Goal: Find contact information: Find contact information

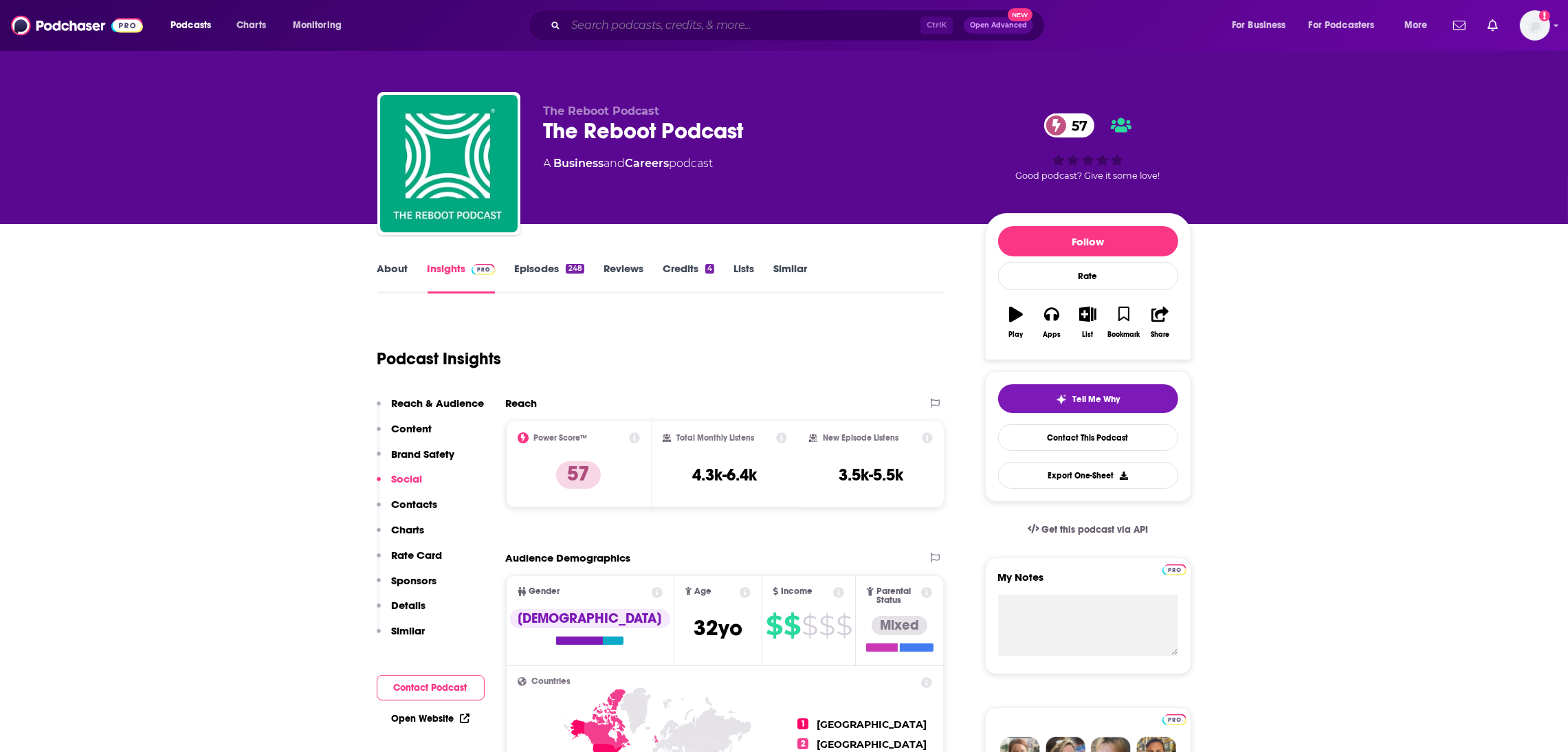
click at [594, 22] on input "Search podcasts, credits, & more..." at bounding box center [743, 25] width 354 height 22
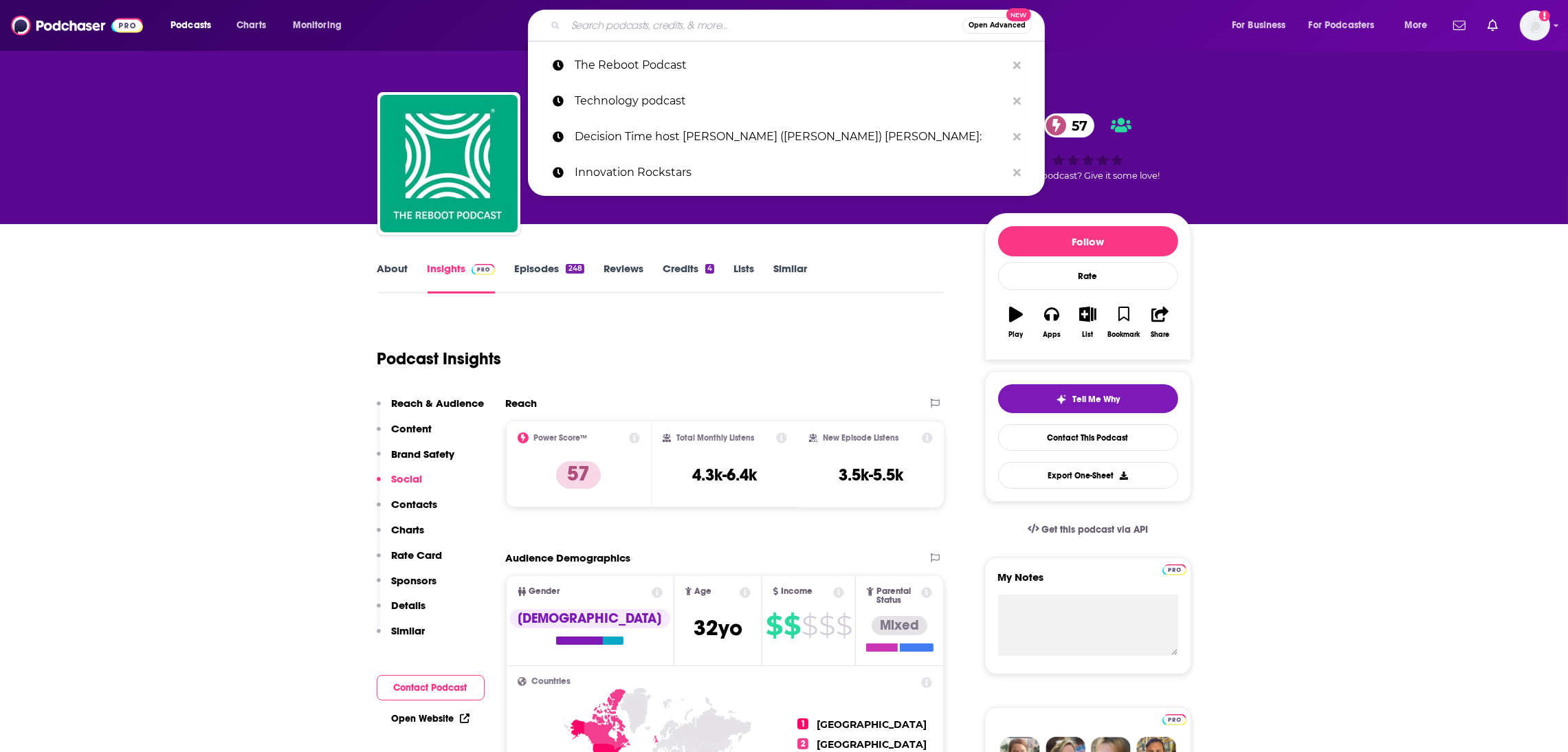
paste input "The CEO Show with [PERSON_NAME]"
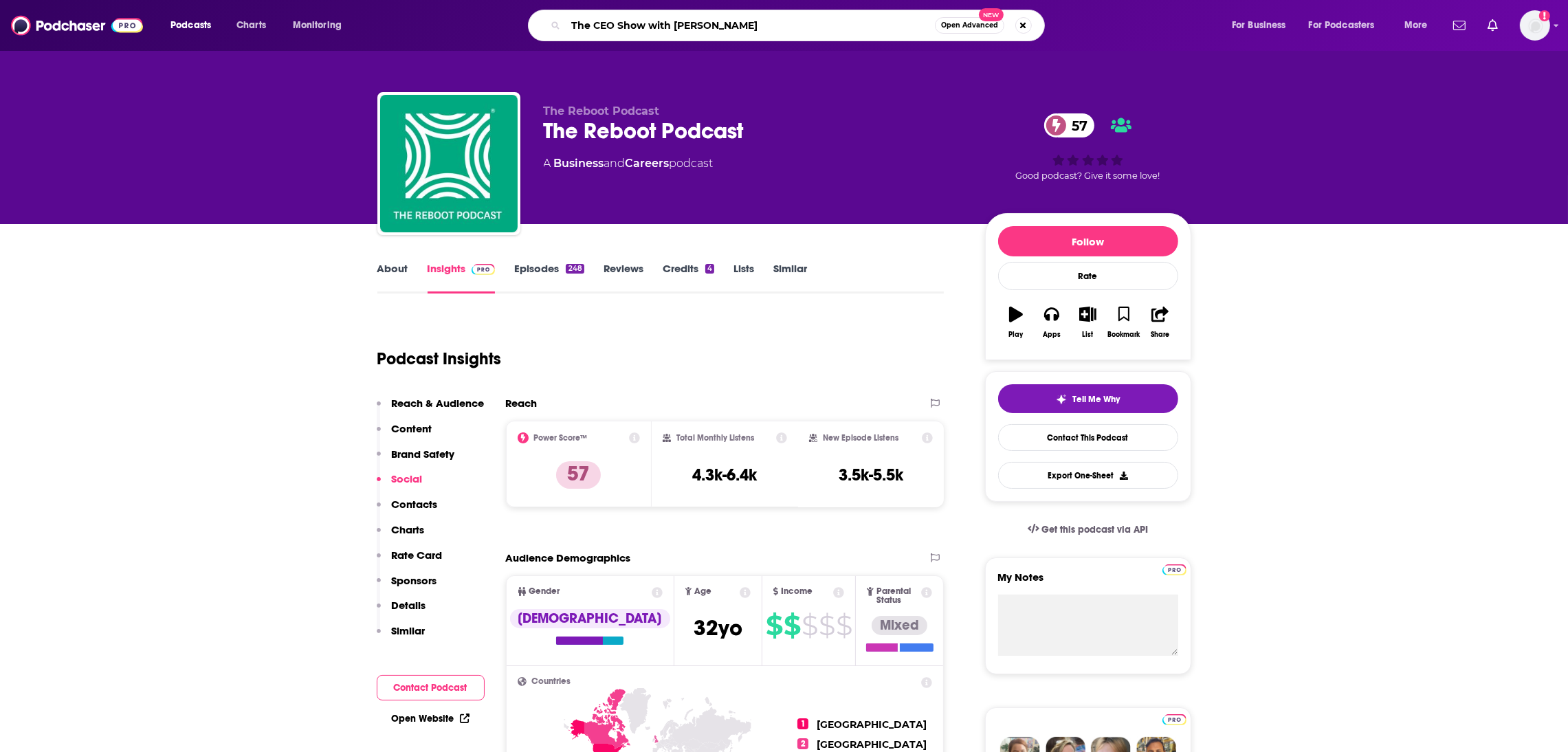
type input "The CEO Show with [PERSON_NAME]"
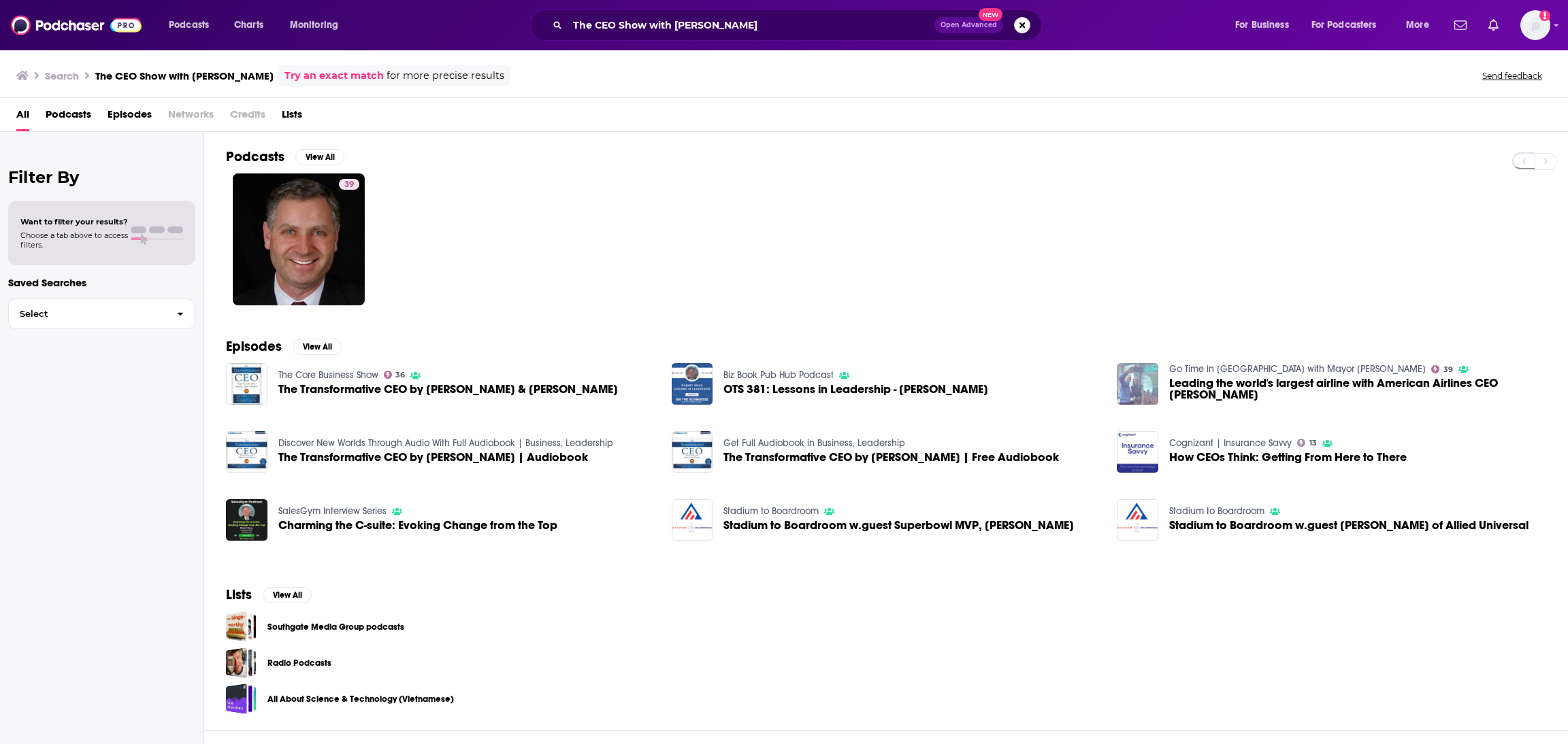
click at [331, 385] on span "The Transformative CEO by [PERSON_NAME] & [PERSON_NAME]" at bounding box center [448, 389] width 339 height 12
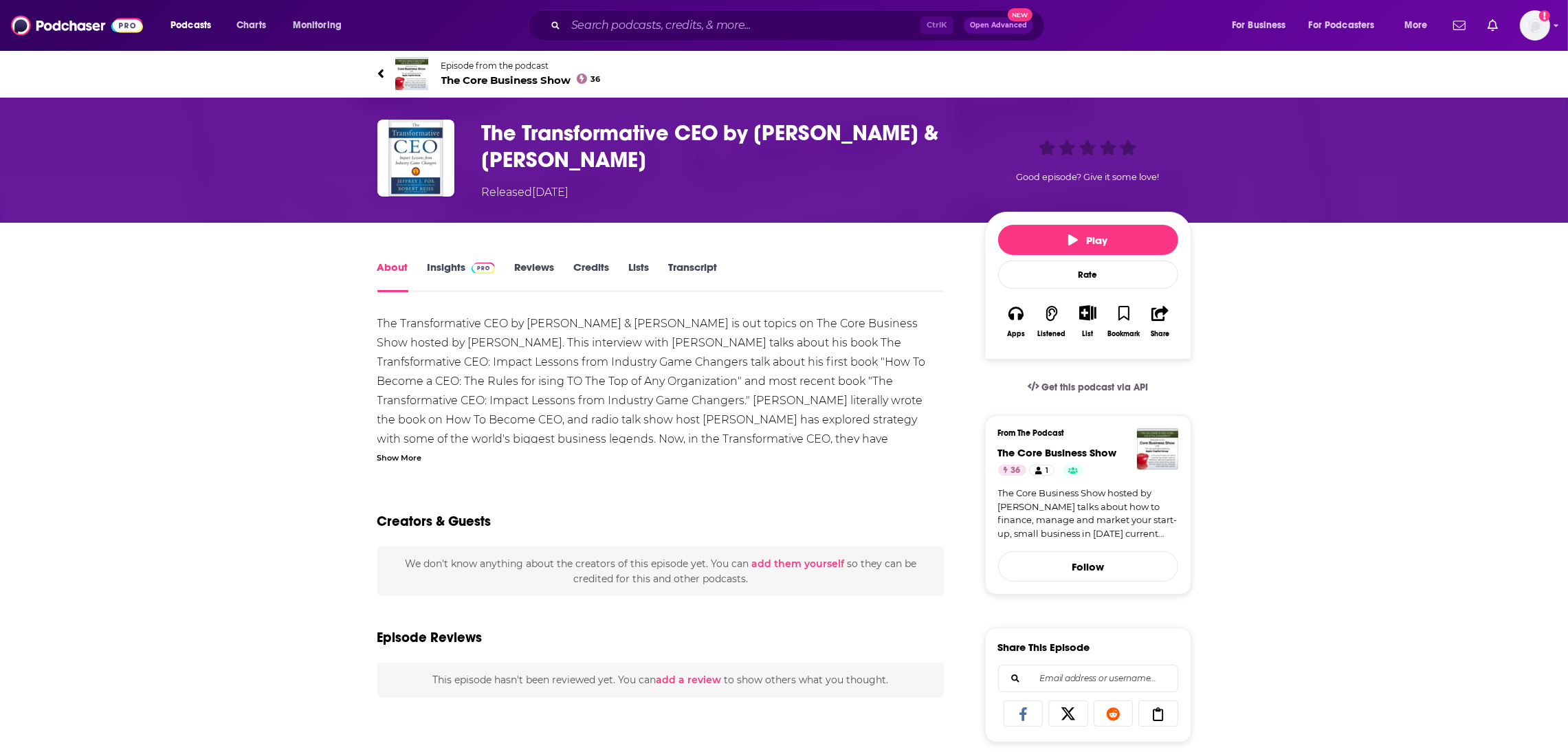
click at [444, 266] on link "Insights" at bounding box center [461, 276] width 68 height 31
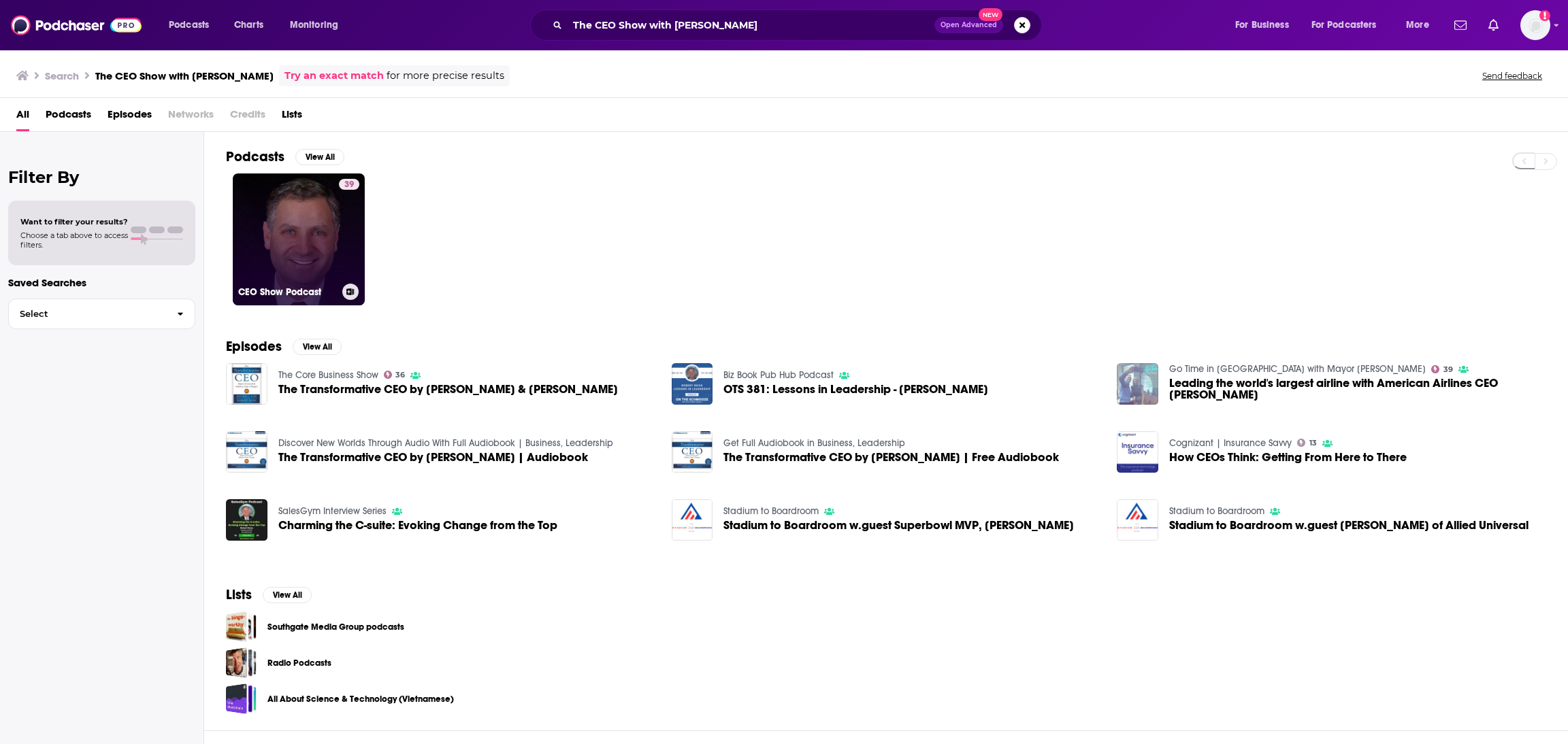
click at [276, 226] on link "39 CEO Show Podcast" at bounding box center [298, 239] width 132 height 132
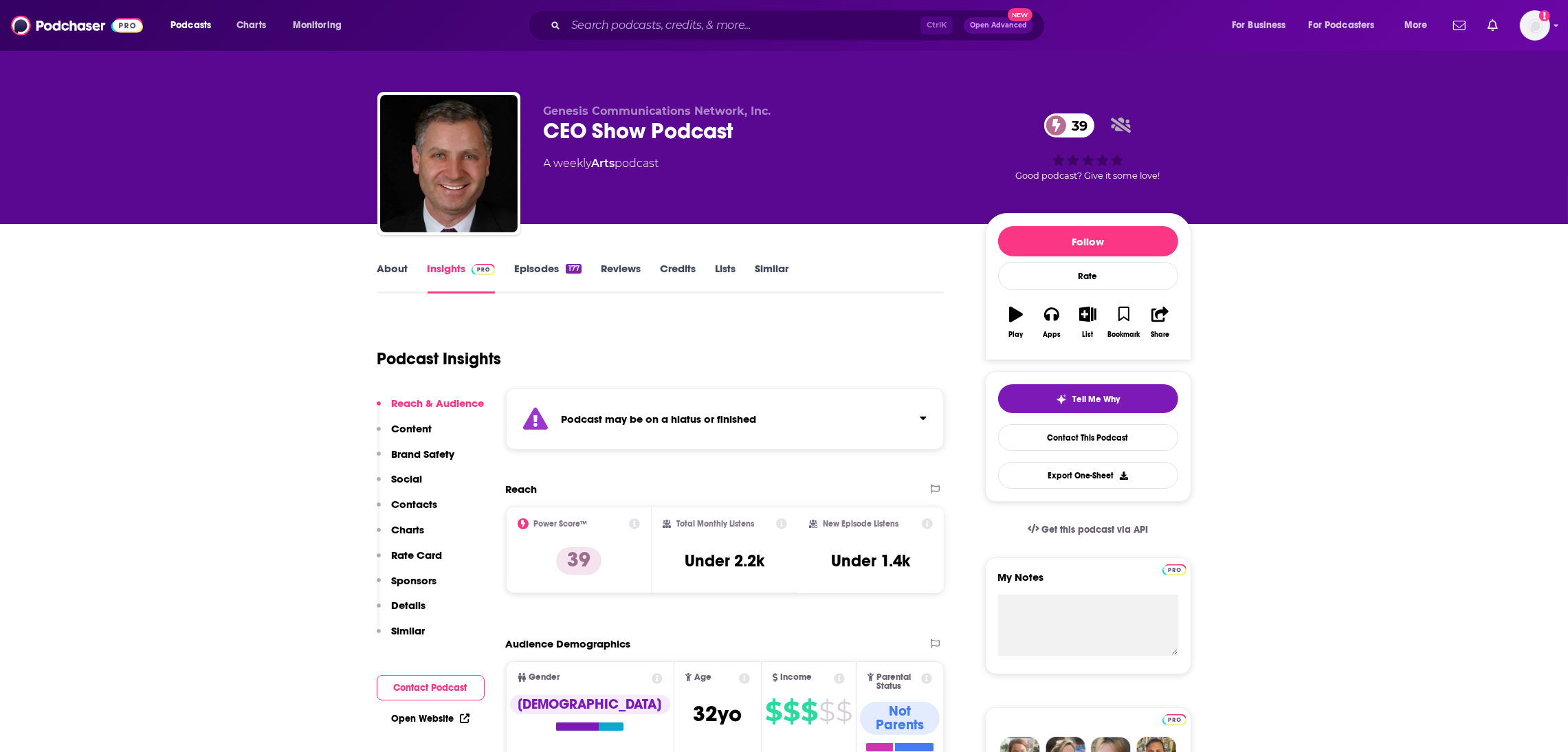
click at [523, 266] on link "Episodes 177" at bounding box center [548, 277] width 67 height 31
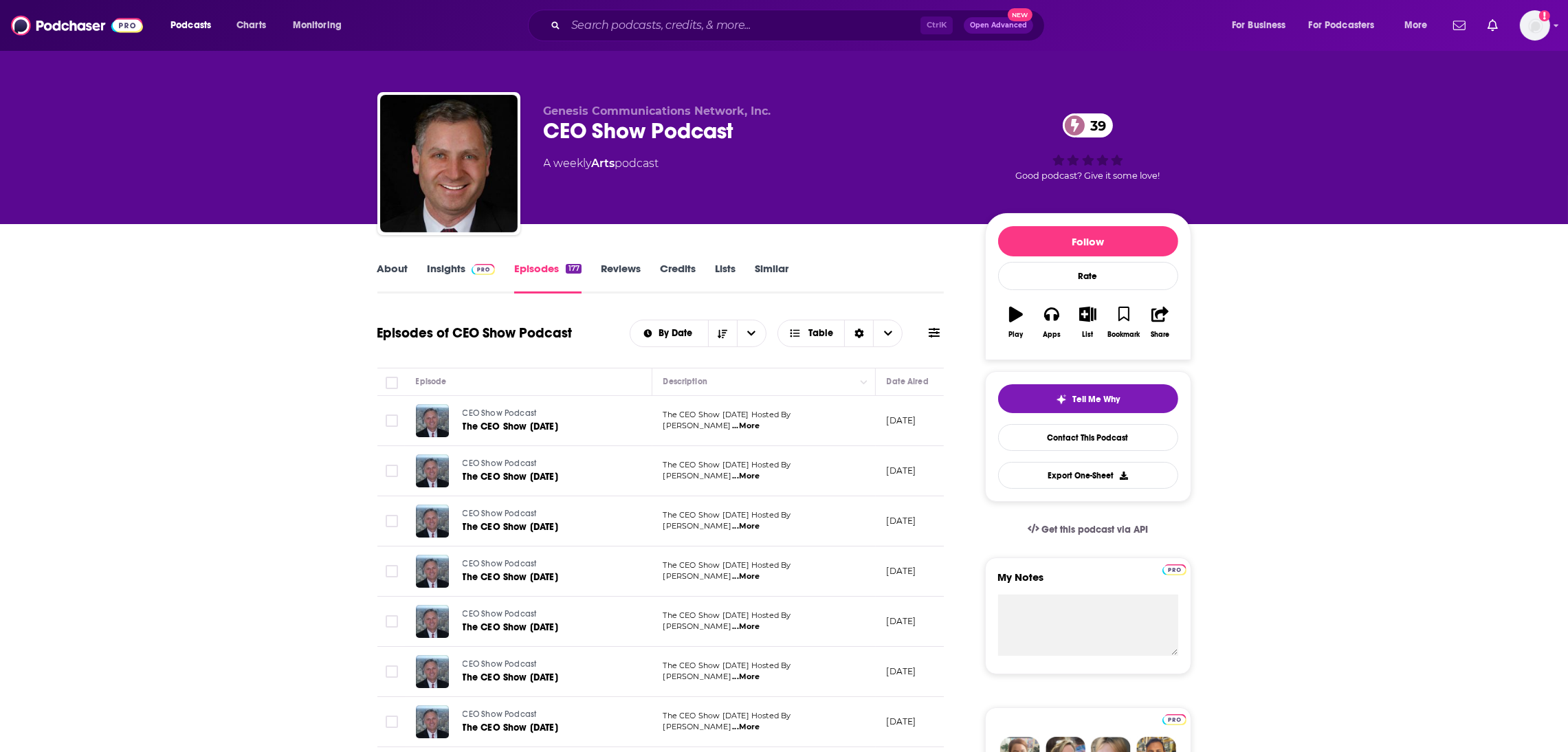
click at [438, 276] on link "Insights" at bounding box center [461, 277] width 68 height 31
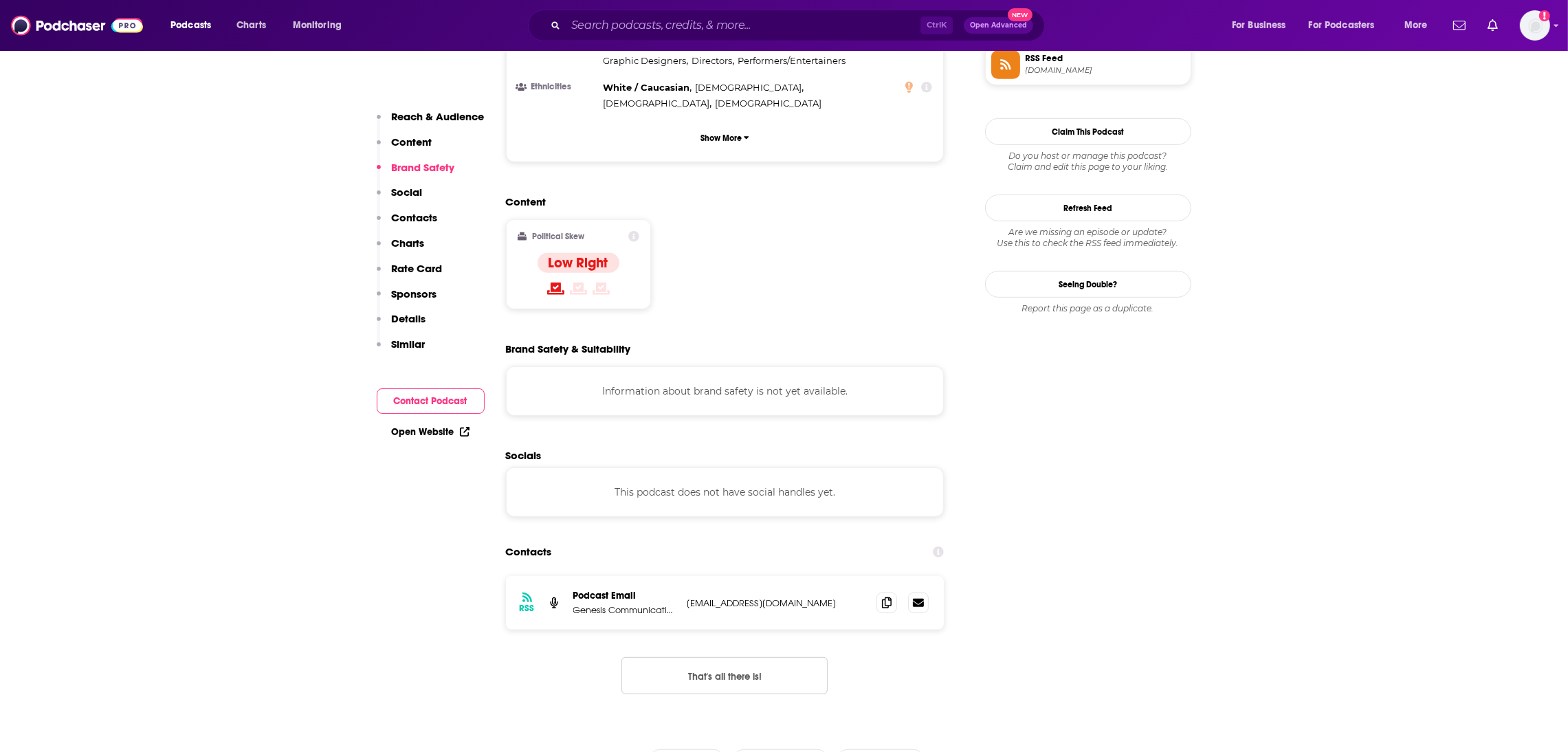
scroll to position [1068, 0]
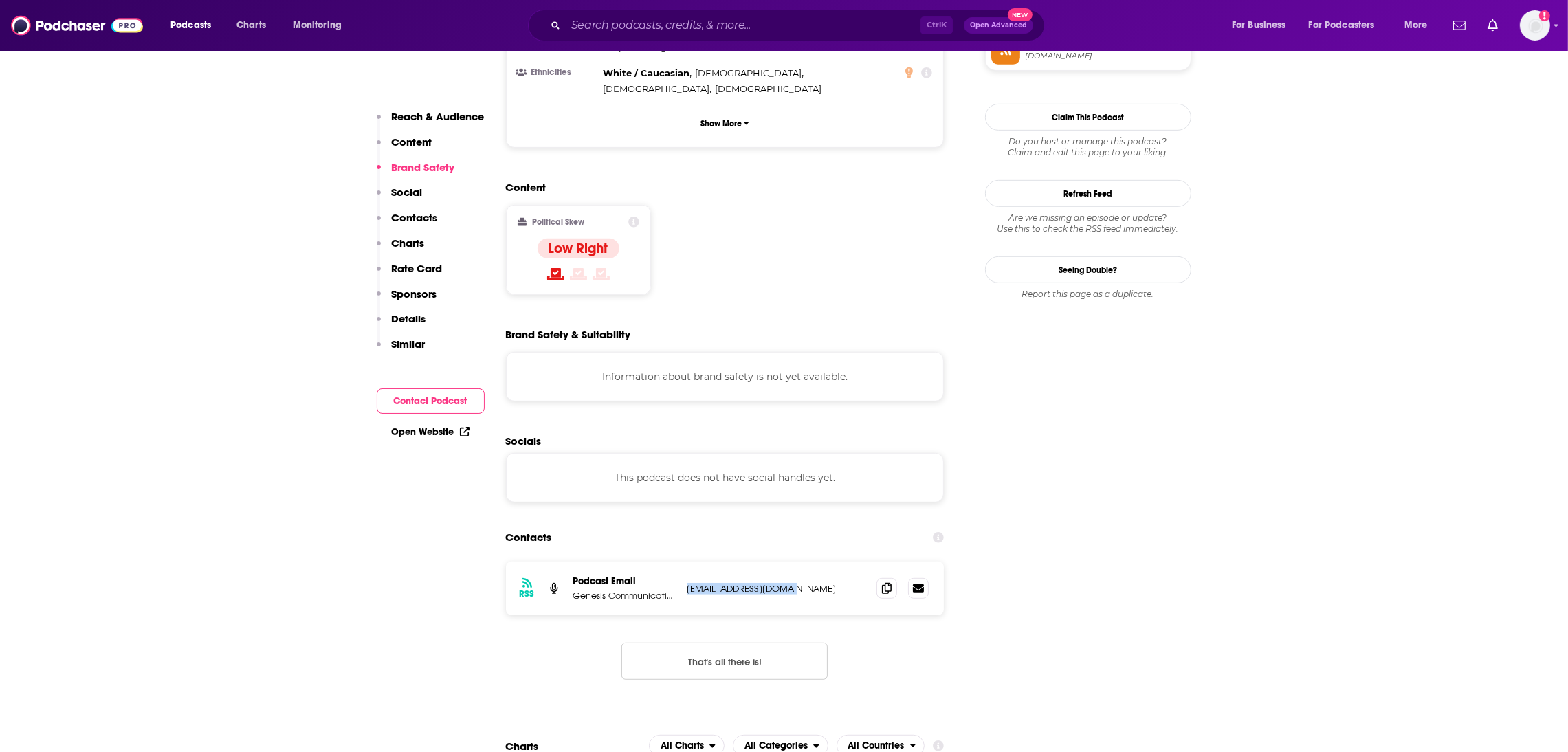
drag, startPoint x: 805, startPoint y: 506, endPoint x: 683, endPoint y: 506, distance: 122.0
click at [683, 561] on div "RSS Podcast Email Genesis Communications Network, Inc. [EMAIL_ADDRESS][DOMAIN_N…" at bounding box center [726, 588] width 439 height 54
copy p "[EMAIL_ADDRESS][DOMAIN_NAME]"
click at [626, 31] on input "Search podcasts, credits, & more..." at bounding box center [743, 25] width 354 height 22
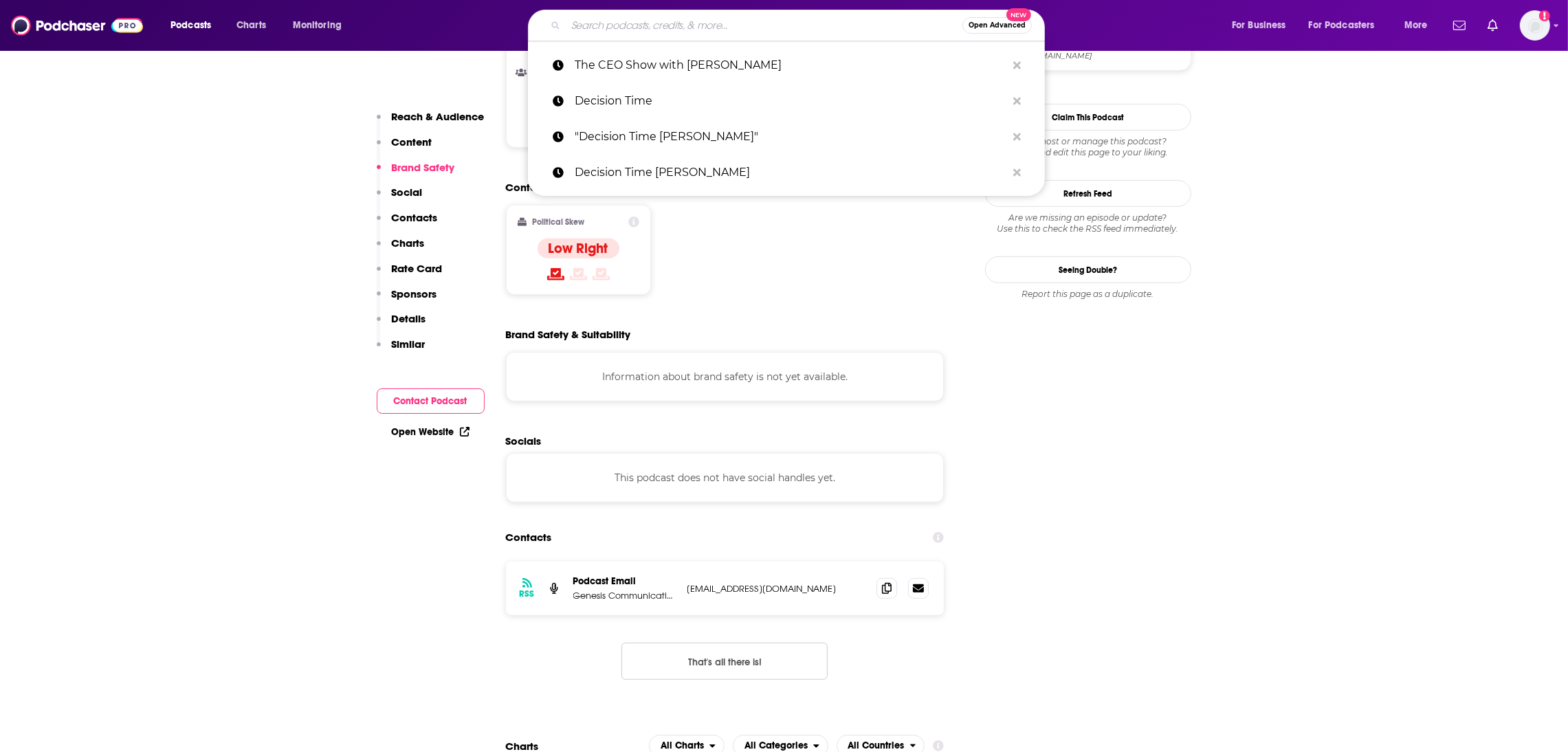
paste input "Modern Retail Podcast"
type input "Modern Retail Podcast"
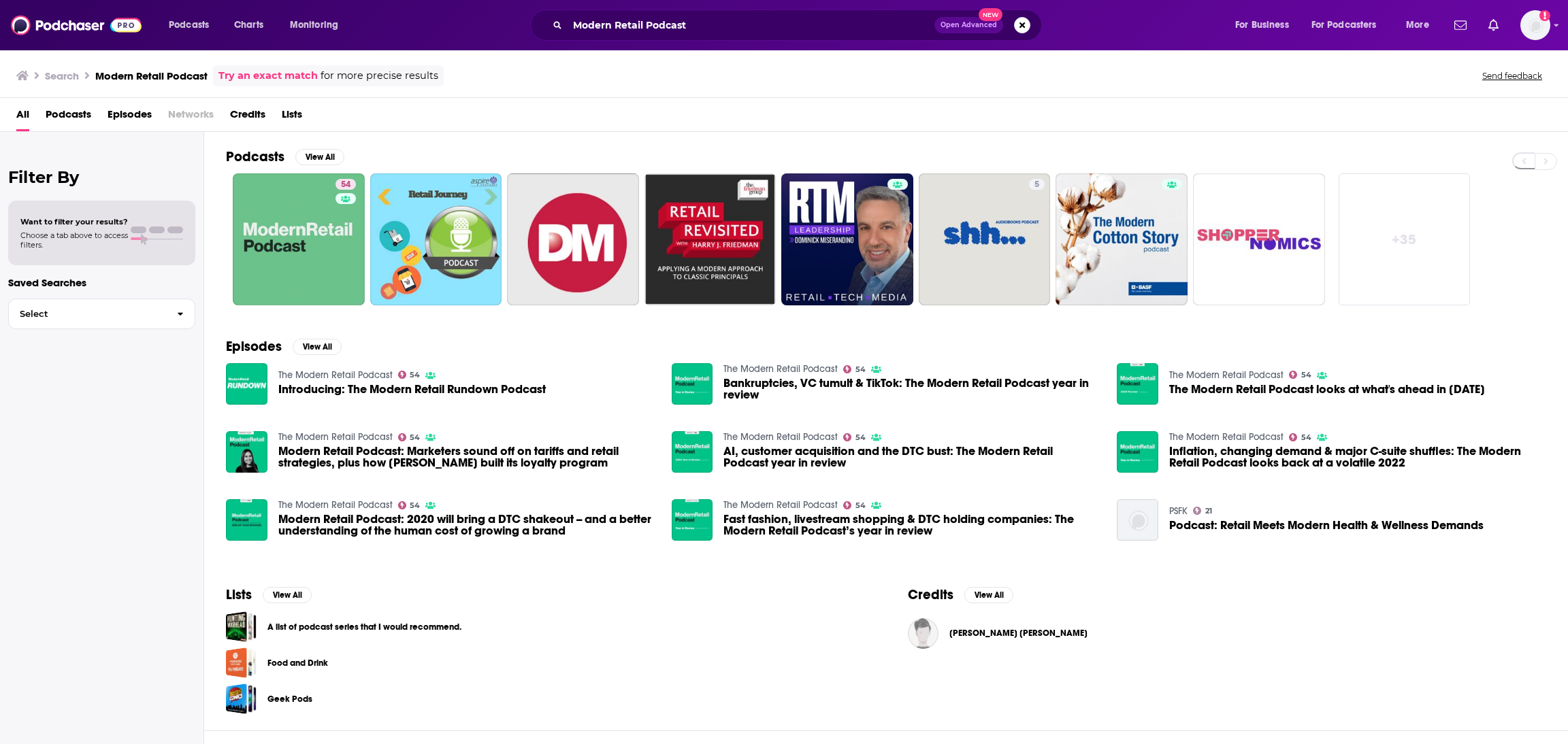
click at [353, 376] on link "The Modern Retail Podcast" at bounding box center [336, 375] width 114 height 12
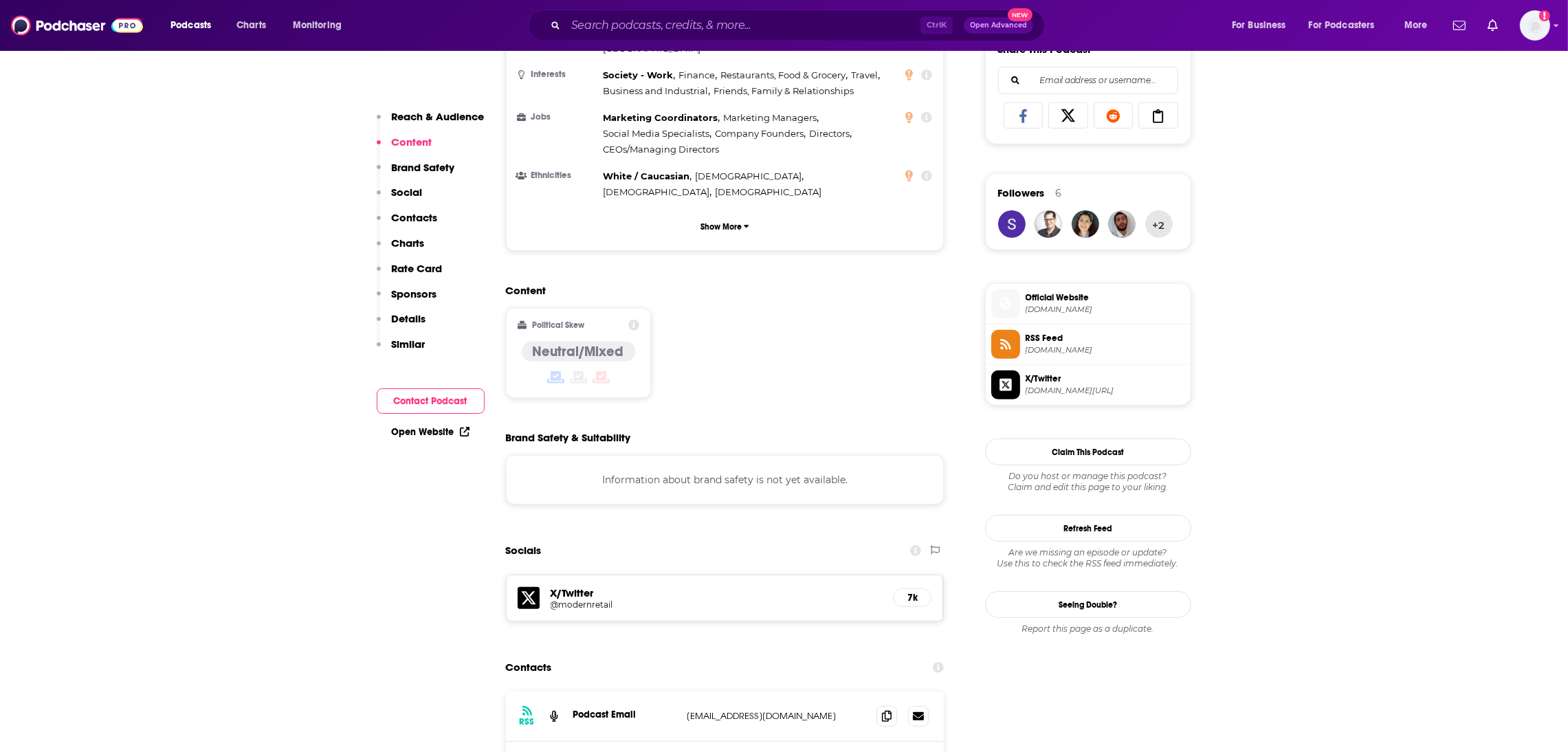
scroll to position [1009, 0]
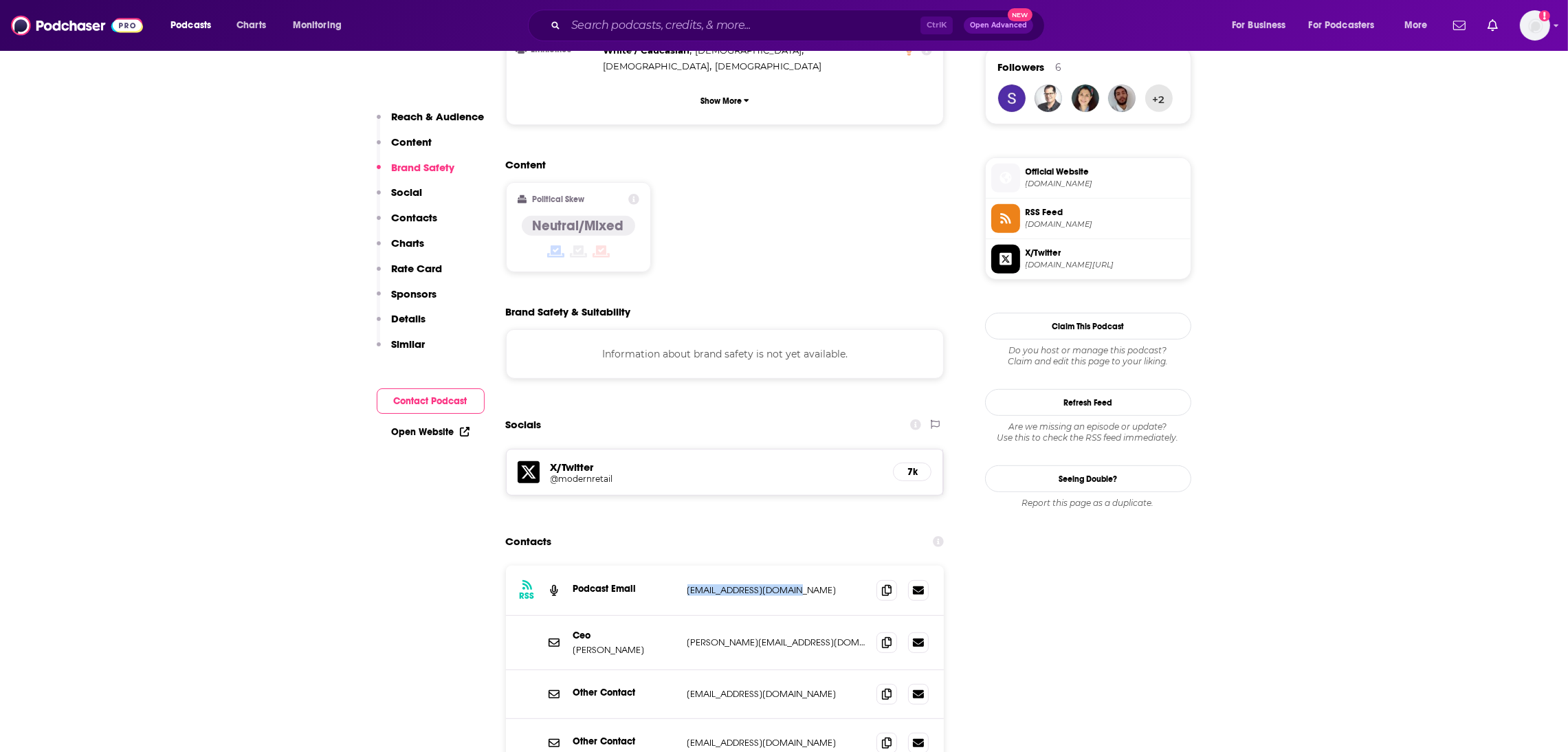
drag, startPoint x: 810, startPoint y: 511, endPoint x: 676, endPoint y: 527, distance: 135.0
click at [676, 566] on div "RSS Podcast Email [EMAIL_ADDRESS][DOMAIN_NAME] [EMAIL_ADDRESS][DOMAIN_NAME]" at bounding box center [726, 591] width 439 height 50
copy div "[EMAIL_ADDRESS][DOMAIN_NAME]"
drag, startPoint x: 810, startPoint y: 570, endPoint x: 676, endPoint y: 567, distance: 134.0
click at [676, 616] on div "[PERSON_NAME] [PERSON_NAME][EMAIL_ADDRESS][DOMAIN_NAME] [PERSON_NAME][EMAIL_ADD…" at bounding box center [726, 643] width 439 height 54
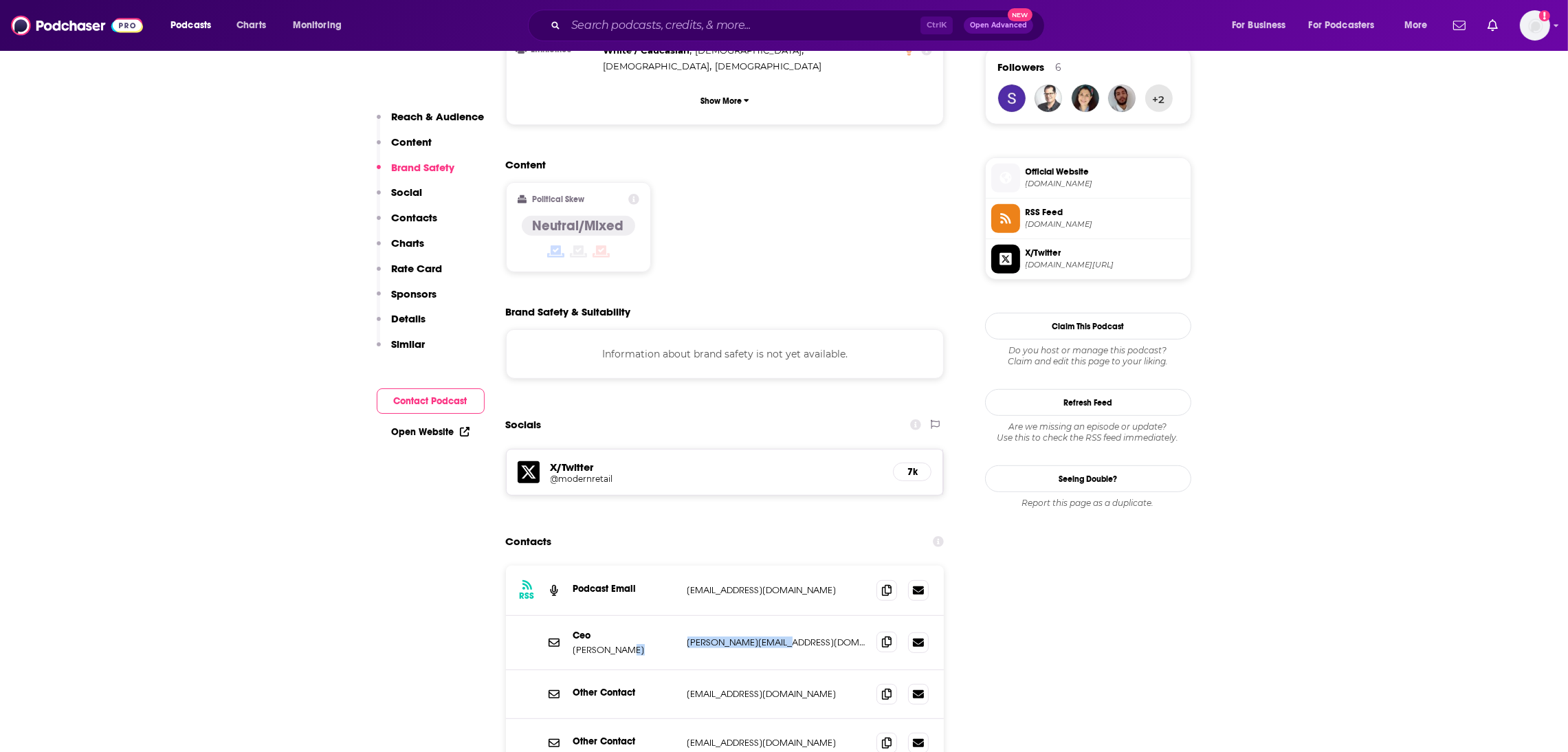
copy div "[PERSON_NAME][EMAIL_ADDRESS][DOMAIN_NAME]"
drag, startPoint x: 805, startPoint y: 515, endPoint x: 675, endPoint y: 514, distance: 130.0
click at [0, 0] on div "Podcast Email [EMAIL_ADDRESS][DOMAIN_NAME] [EMAIL_ADDRESS][DOMAIN_NAME]" at bounding box center [0, 0] width 0 height 0
copy div "[EMAIL_ADDRESS][DOMAIN_NAME]"
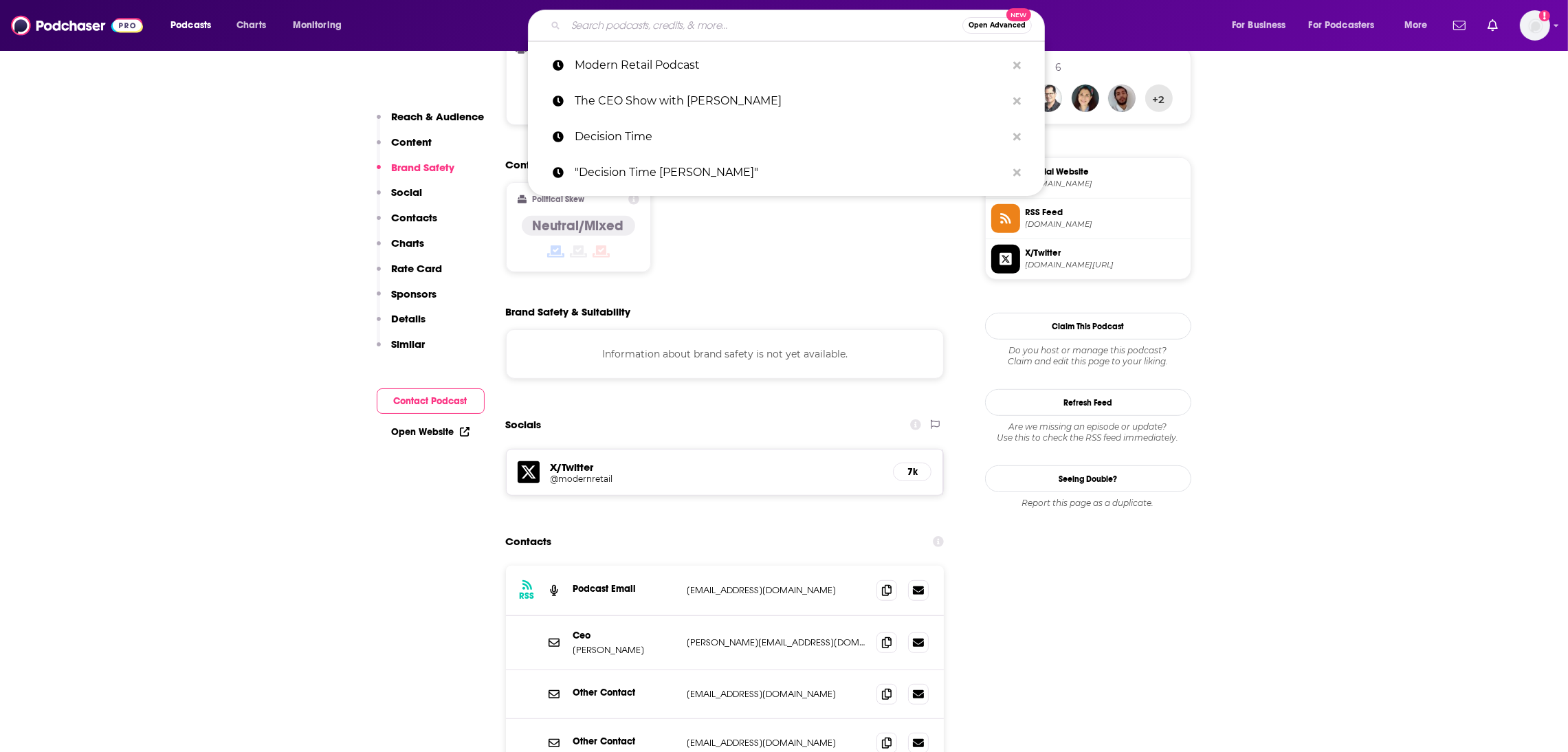
click at [591, 22] on input "Search podcasts, credits, & more..." at bounding box center [764, 25] width 397 height 22
paste input "Where We Buy"
type input "Where We Buy"
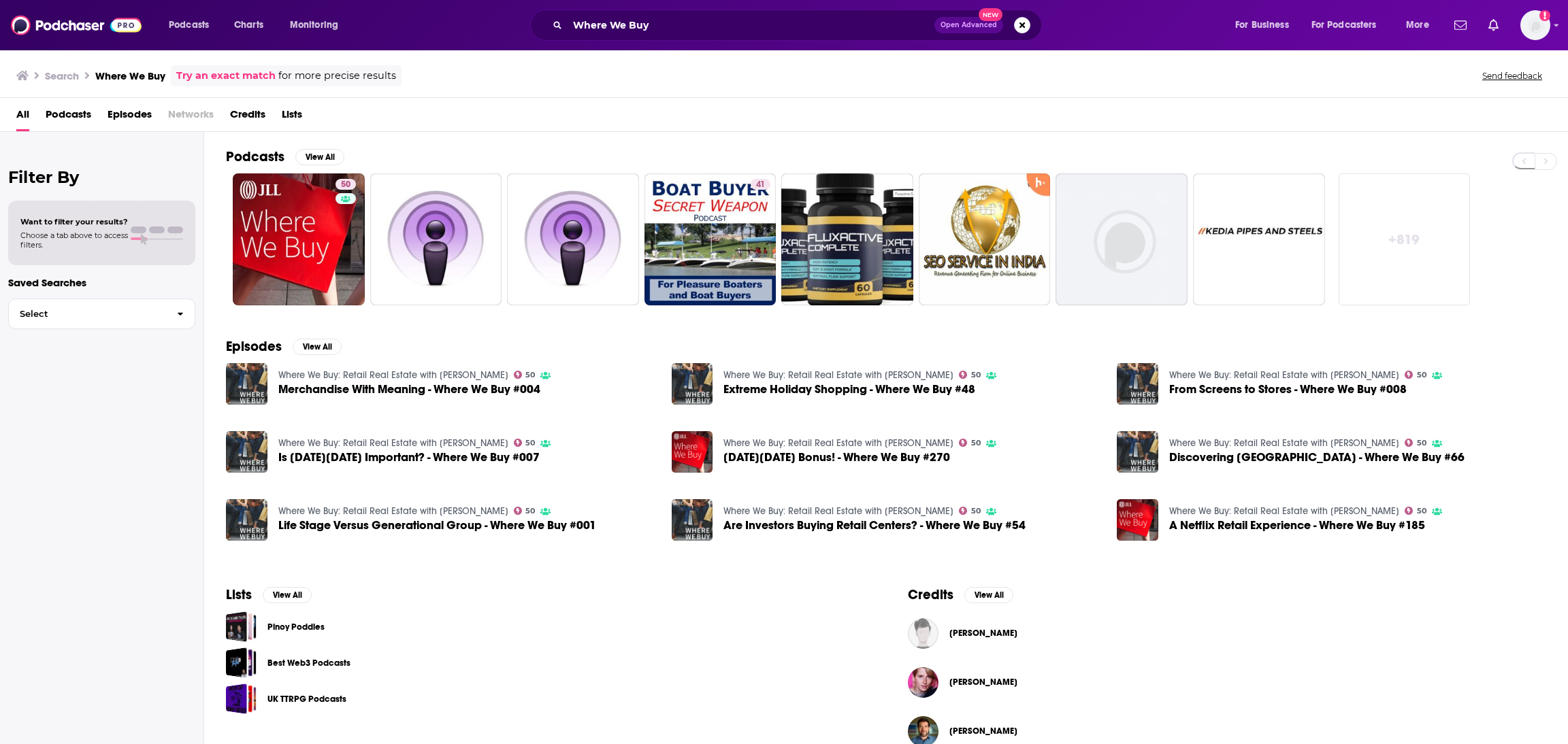
click at [337, 371] on link "Where We Buy: Retail Real Estate with [PERSON_NAME]" at bounding box center [394, 375] width 230 height 12
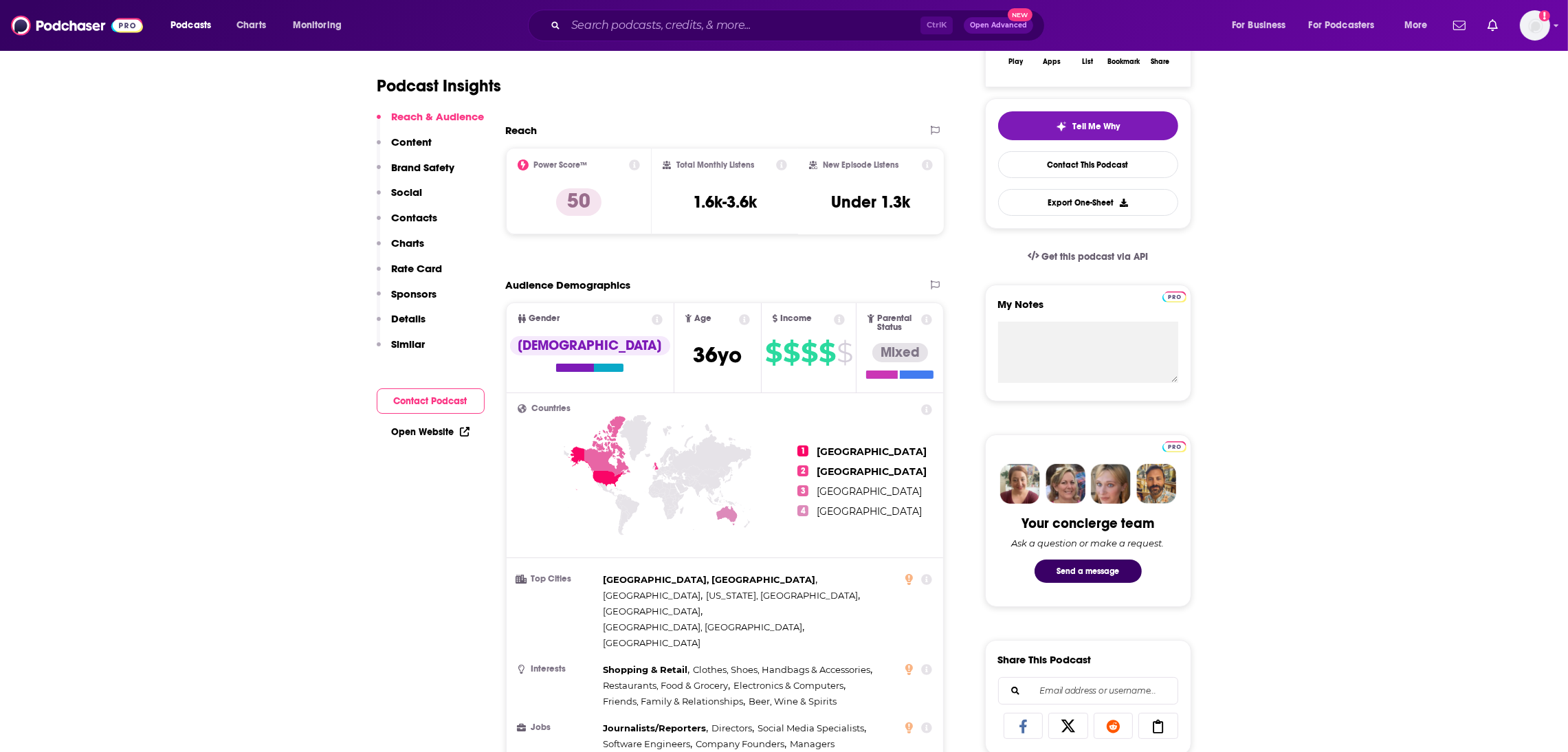
scroll to position [63, 0]
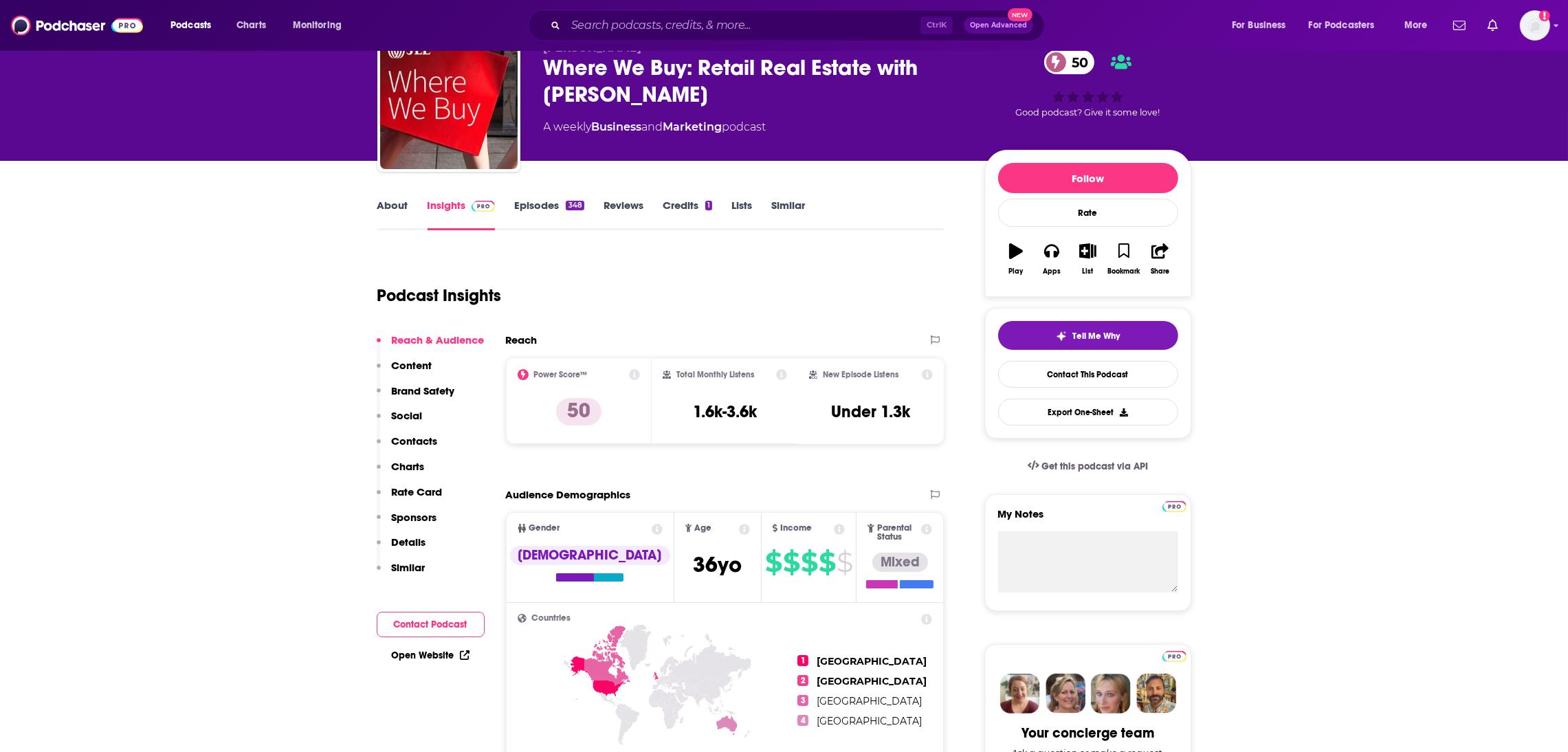
click at [401, 211] on link "About" at bounding box center [393, 214] width 31 height 31
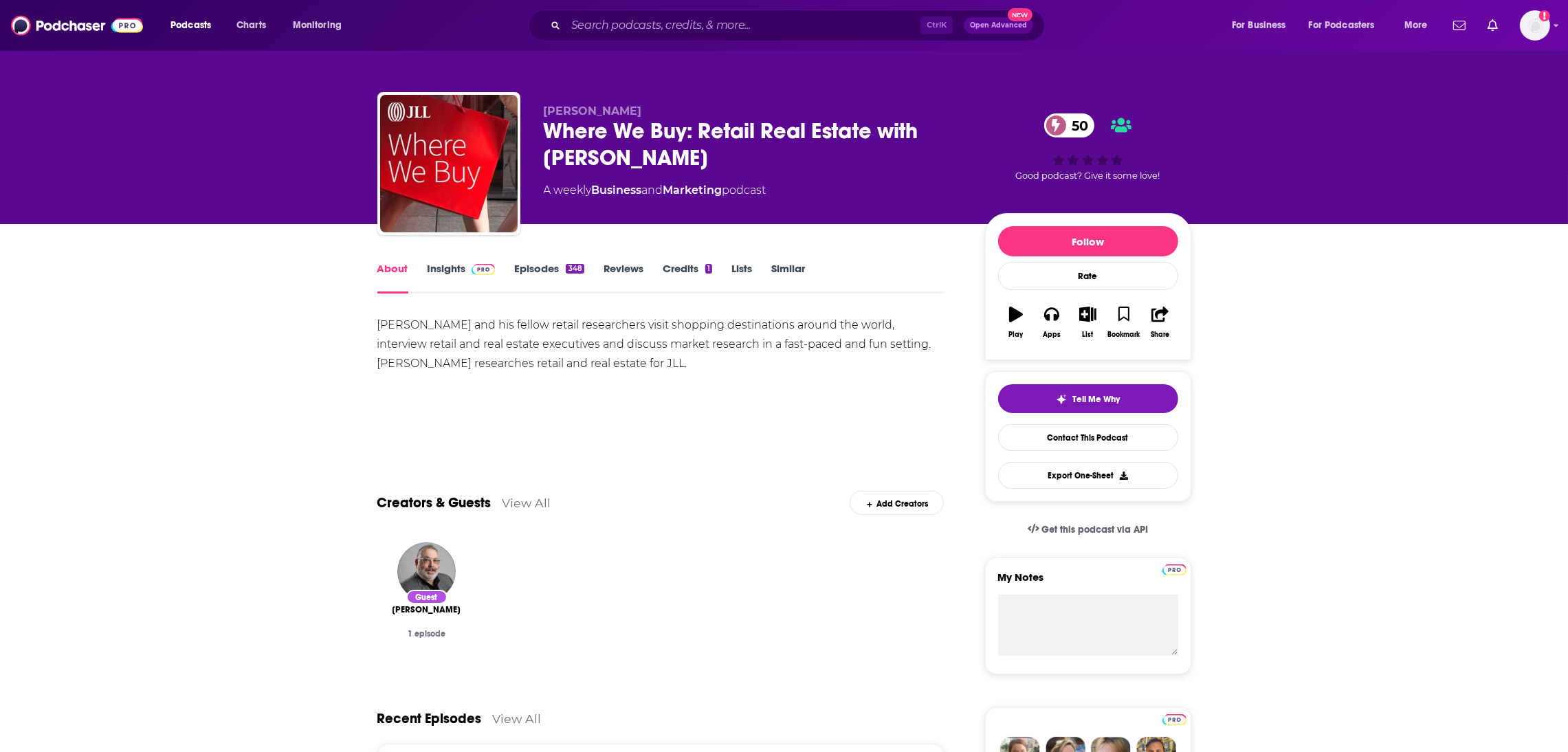
click at [452, 270] on link "Insights" at bounding box center [461, 277] width 68 height 31
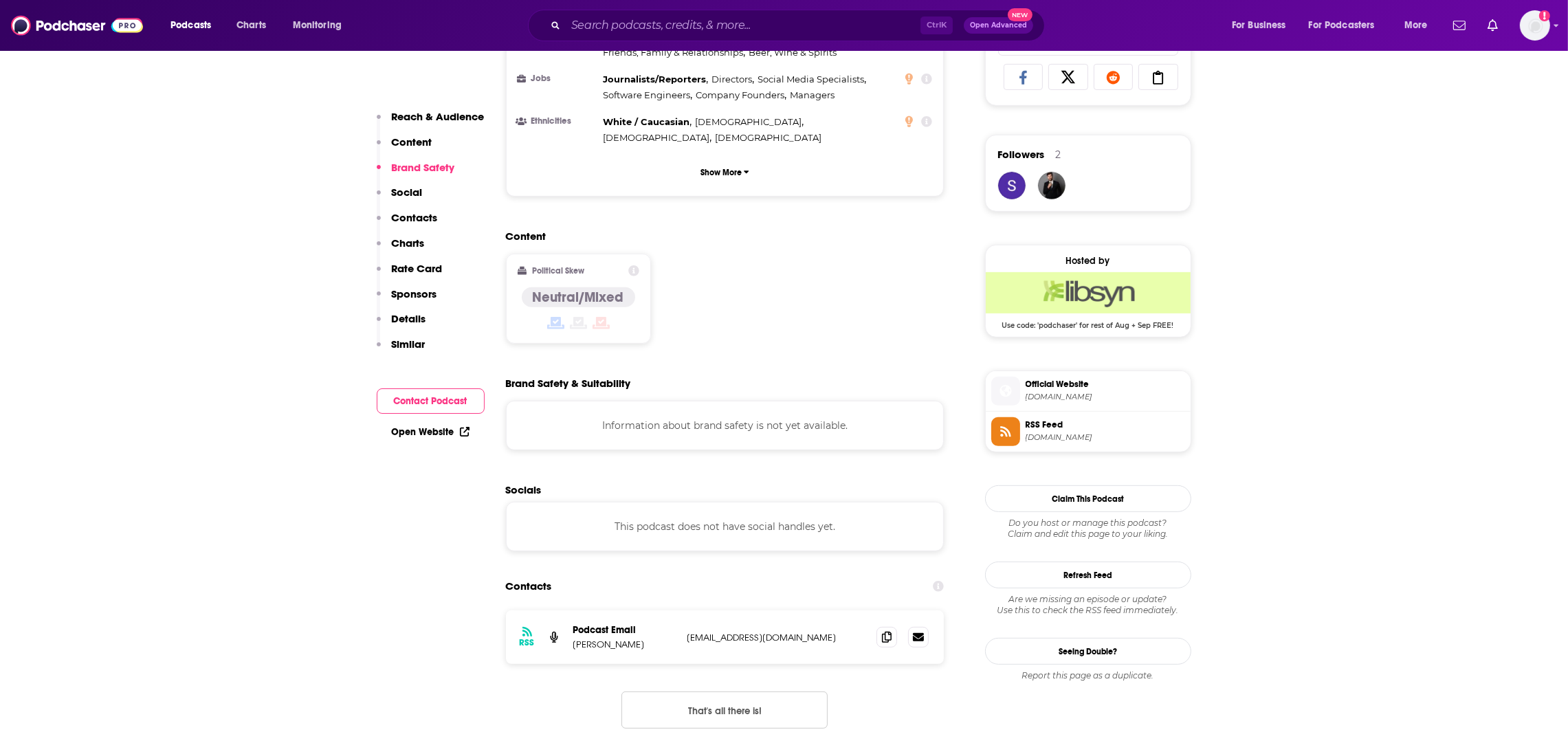
scroll to position [1044, 0]
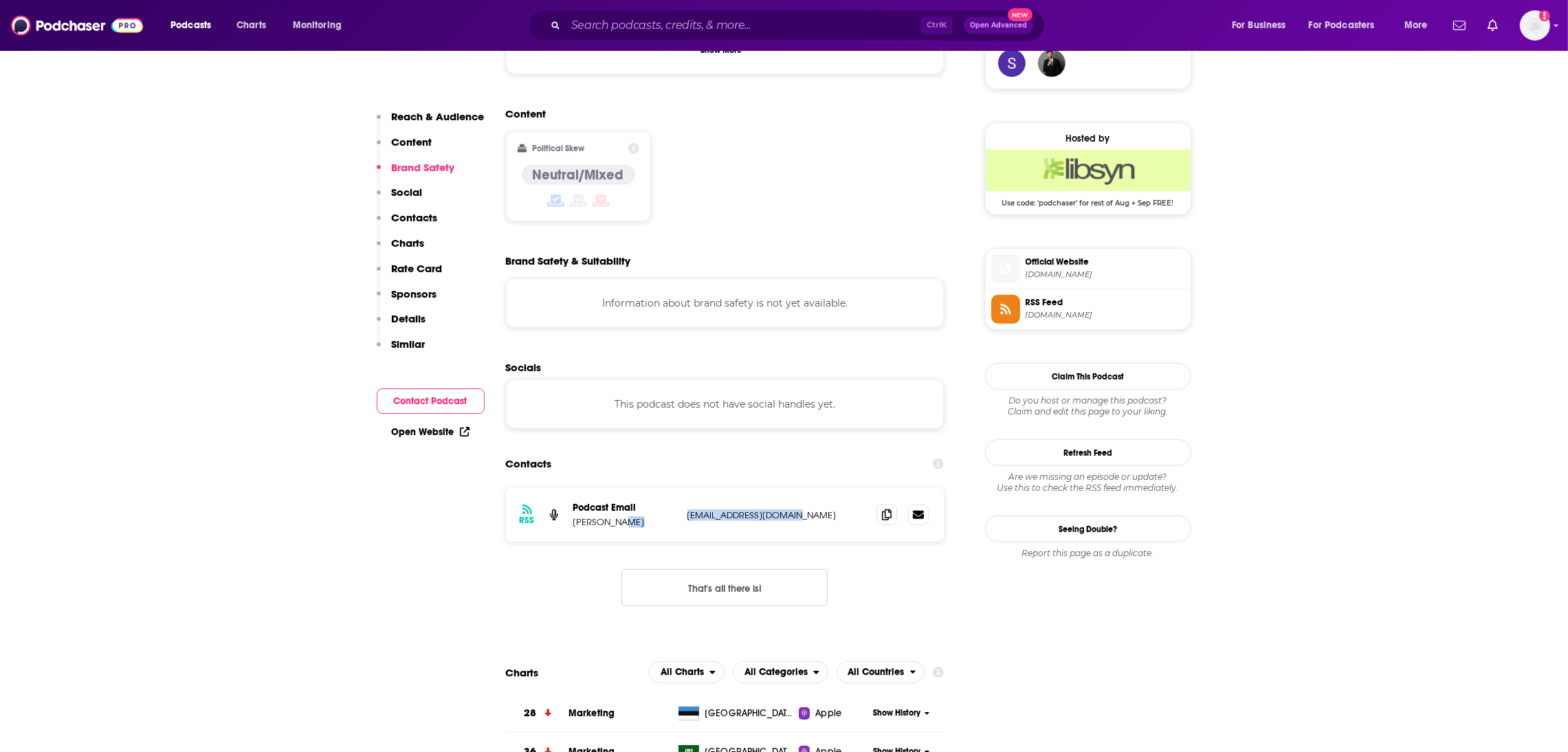
drag, startPoint x: 832, startPoint y: 458, endPoint x: 676, endPoint y: 462, distance: 156.1
click at [676, 488] on div "RSS Podcast Email [PERSON_NAME] [EMAIL_ADDRESS][DOMAIN_NAME] [DOMAIN_NAME][EMAI…" at bounding box center [726, 515] width 439 height 54
copy div "[EMAIL_ADDRESS][DOMAIN_NAME]"
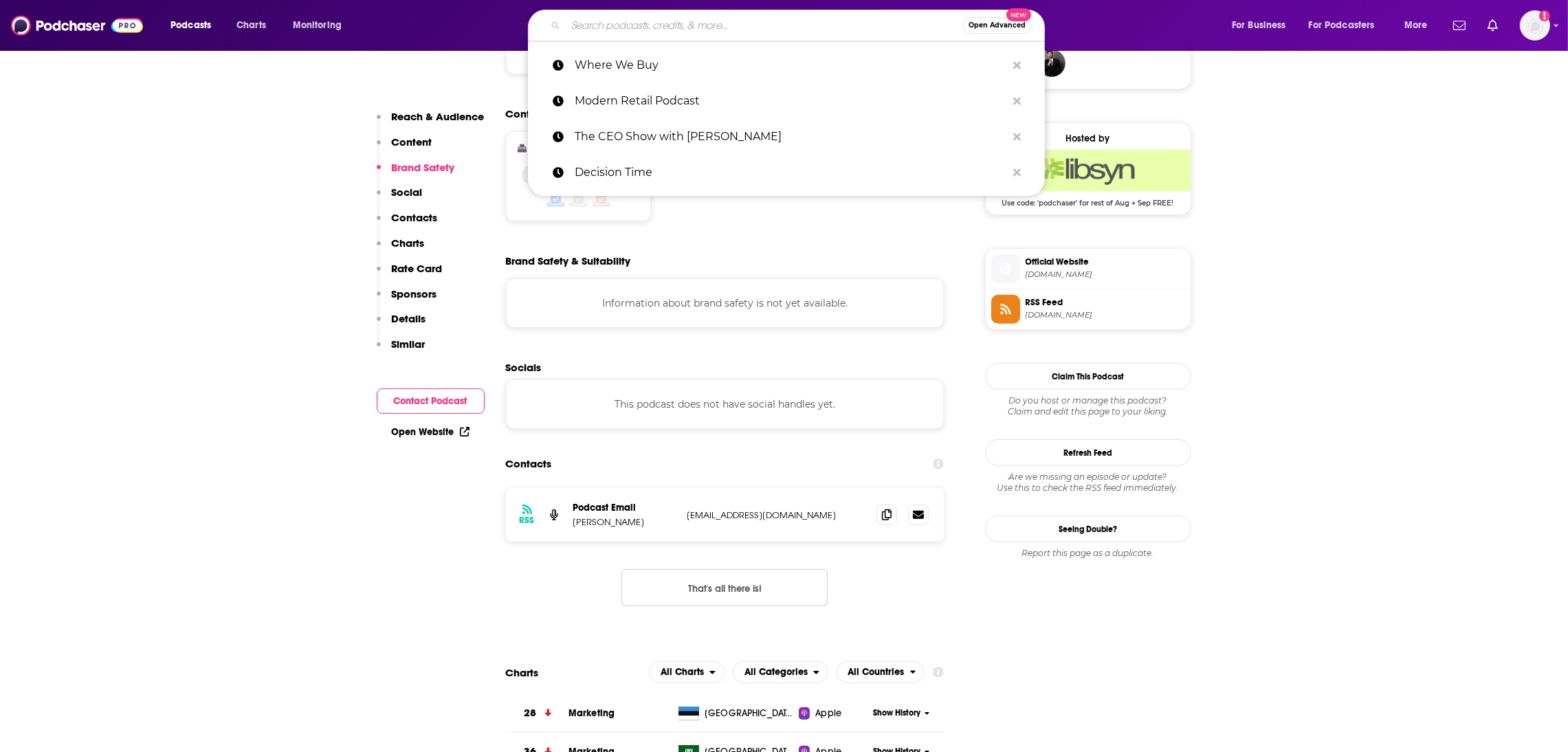
click at [608, 26] on input "Search podcasts, credits, & more..." at bounding box center [764, 25] width 397 height 22
paste input "Remarkable Retail ("
type input "Remarkable Retail ("
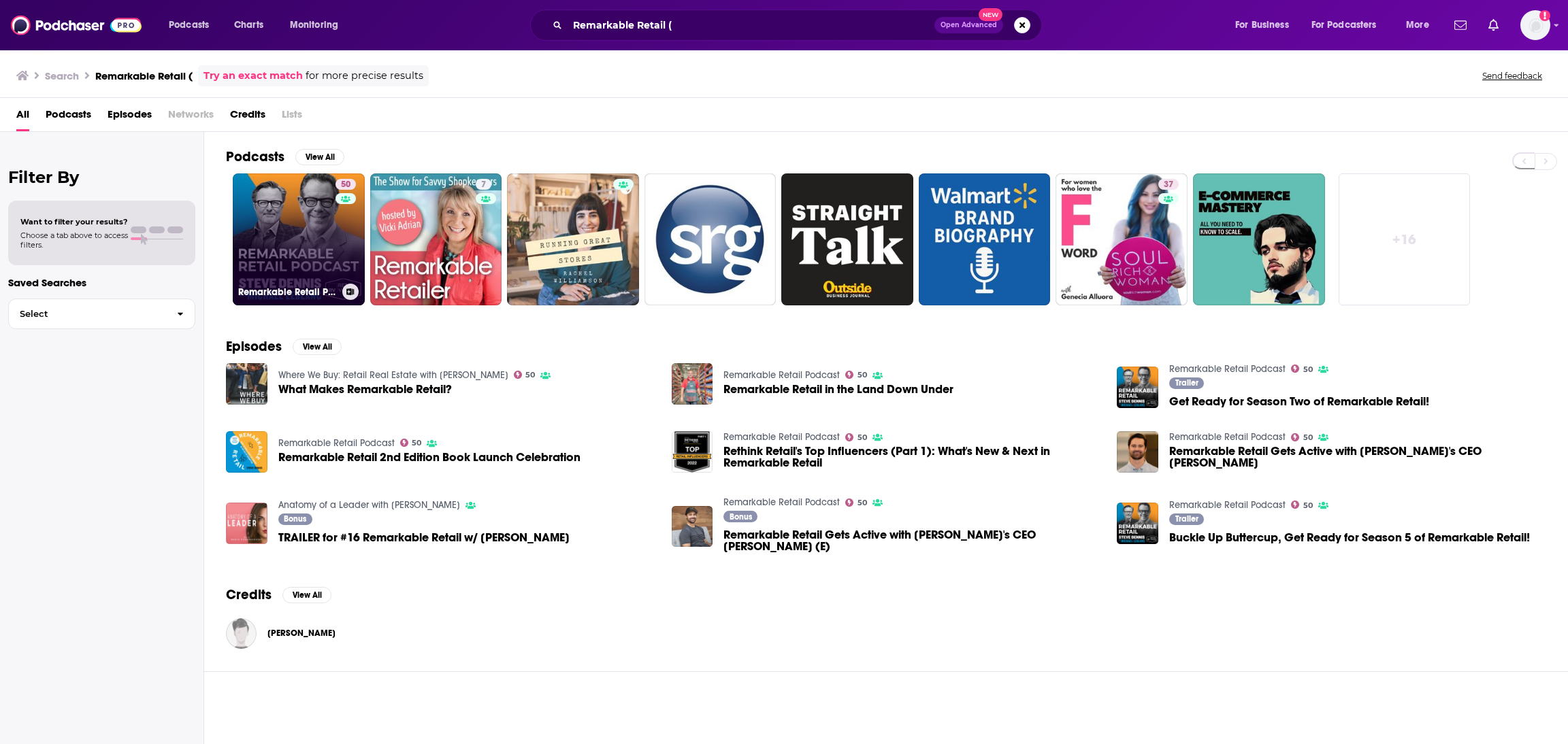
click at [313, 243] on link "50 Remarkable Retail Podcast" at bounding box center [298, 239] width 132 height 132
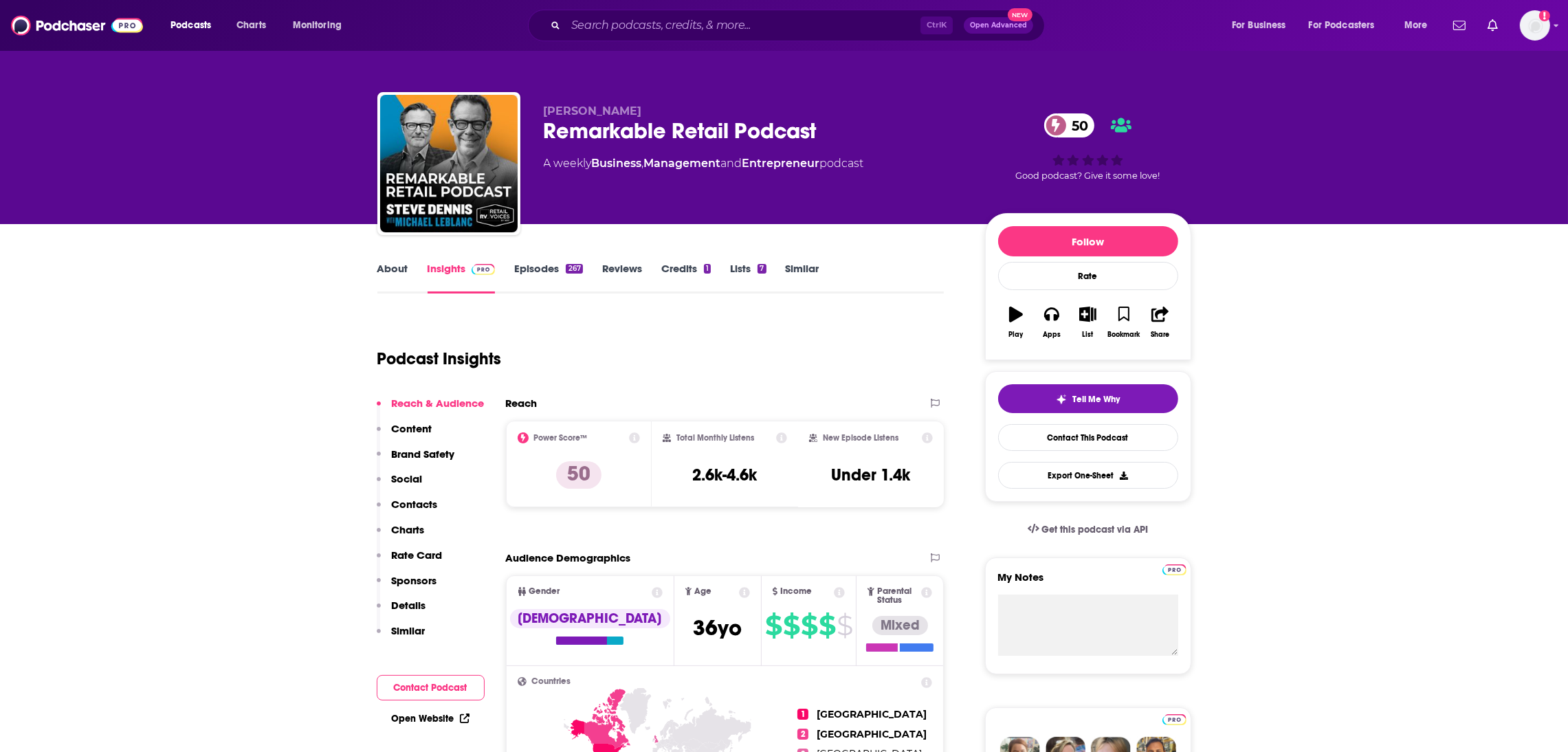
click at [538, 265] on link "Episodes 267" at bounding box center [549, 277] width 68 height 31
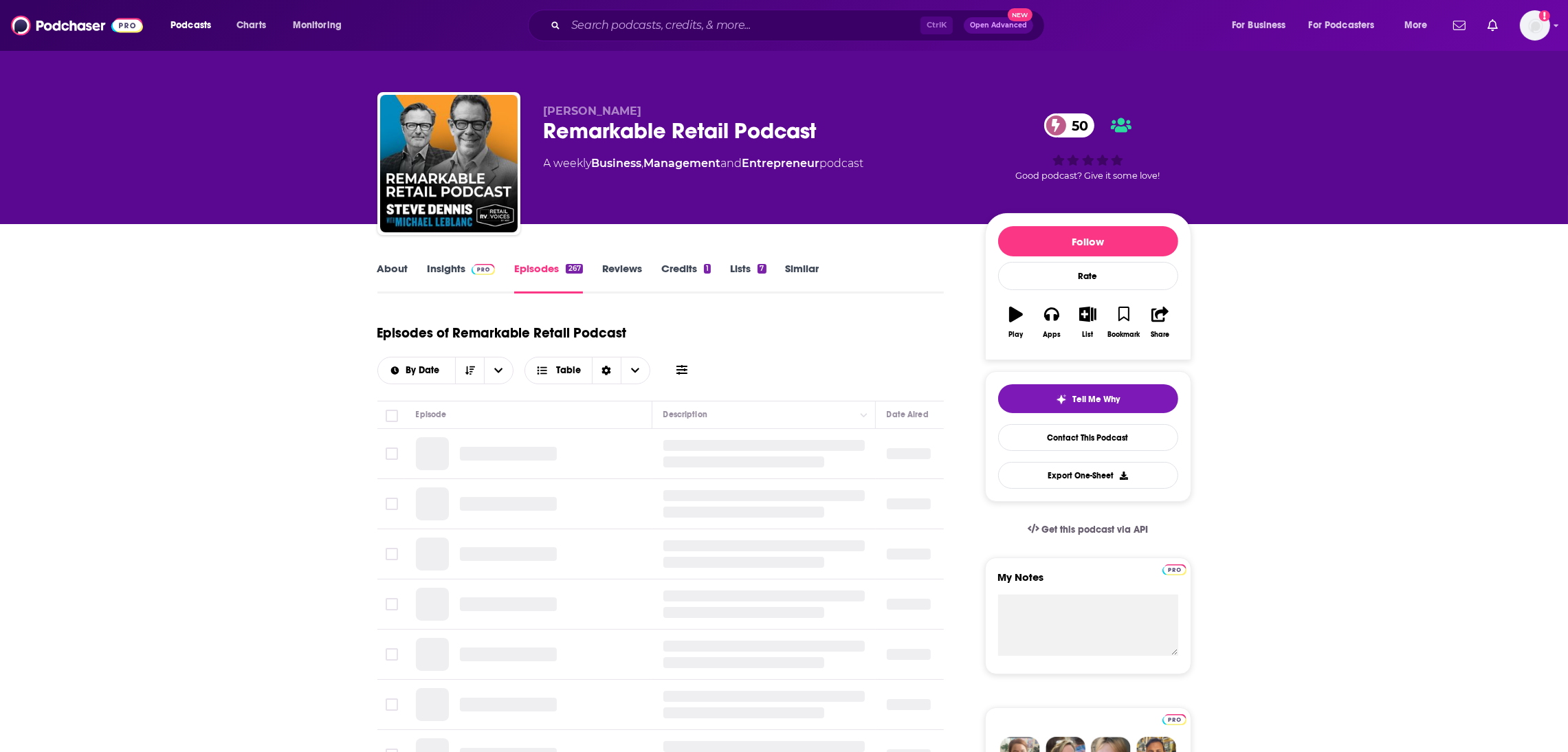
click at [451, 270] on link "Insights" at bounding box center [461, 277] width 68 height 31
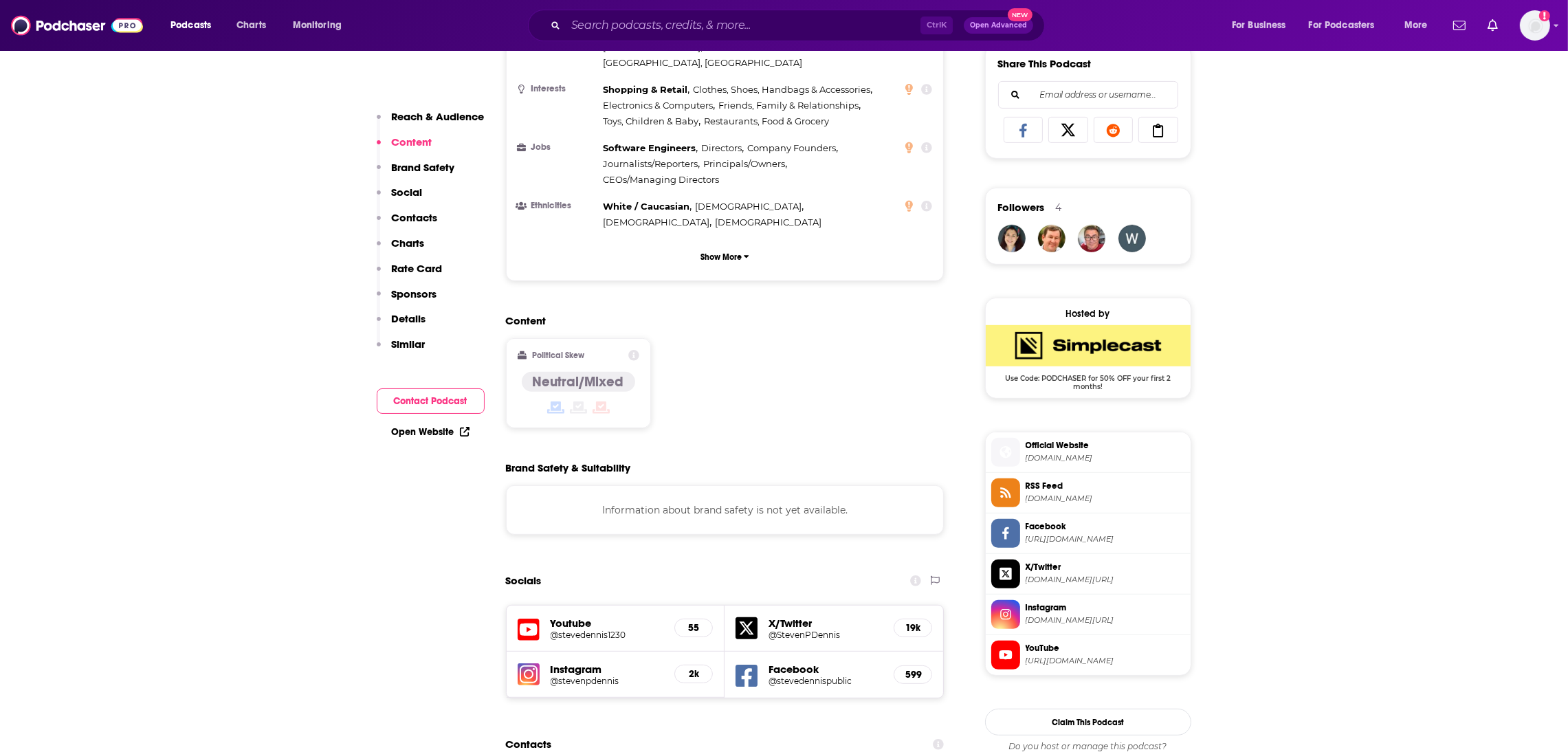
scroll to position [1071, 0]
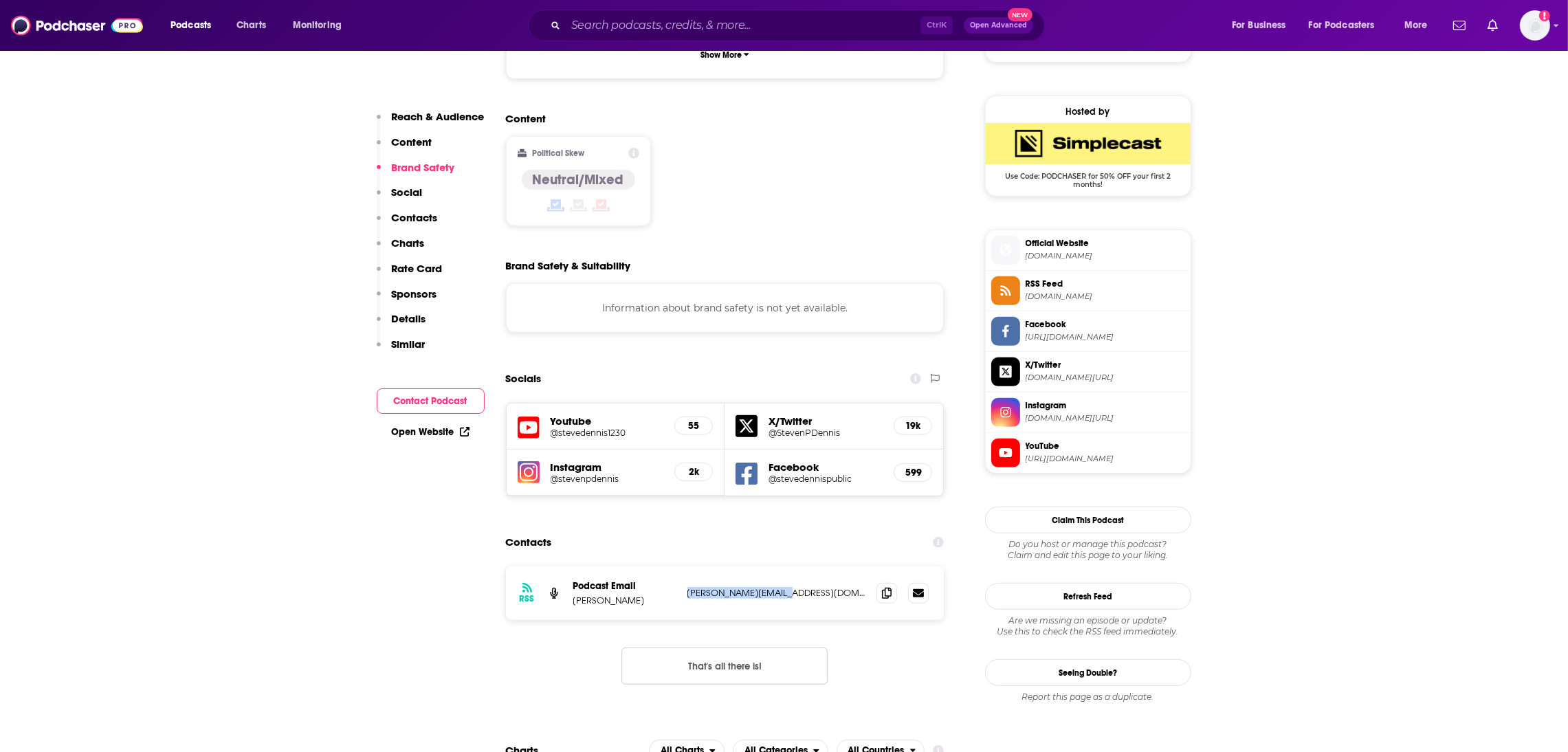
drag, startPoint x: 802, startPoint y: 526, endPoint x: 684, endPoint y: 528, distance: 118.0
click at [684, 567] on div "RSS Podcast Email [PERSON_NAME] [PERSON_NAME][EMAIL_ADDRESS][DOMAIN_NAME] [PERS…" at bounding box center [726, 594] width 439 height 54
copy p "[PERSON_NAME][EMAIL_ADDRESS][DOMAIN_NAME]"
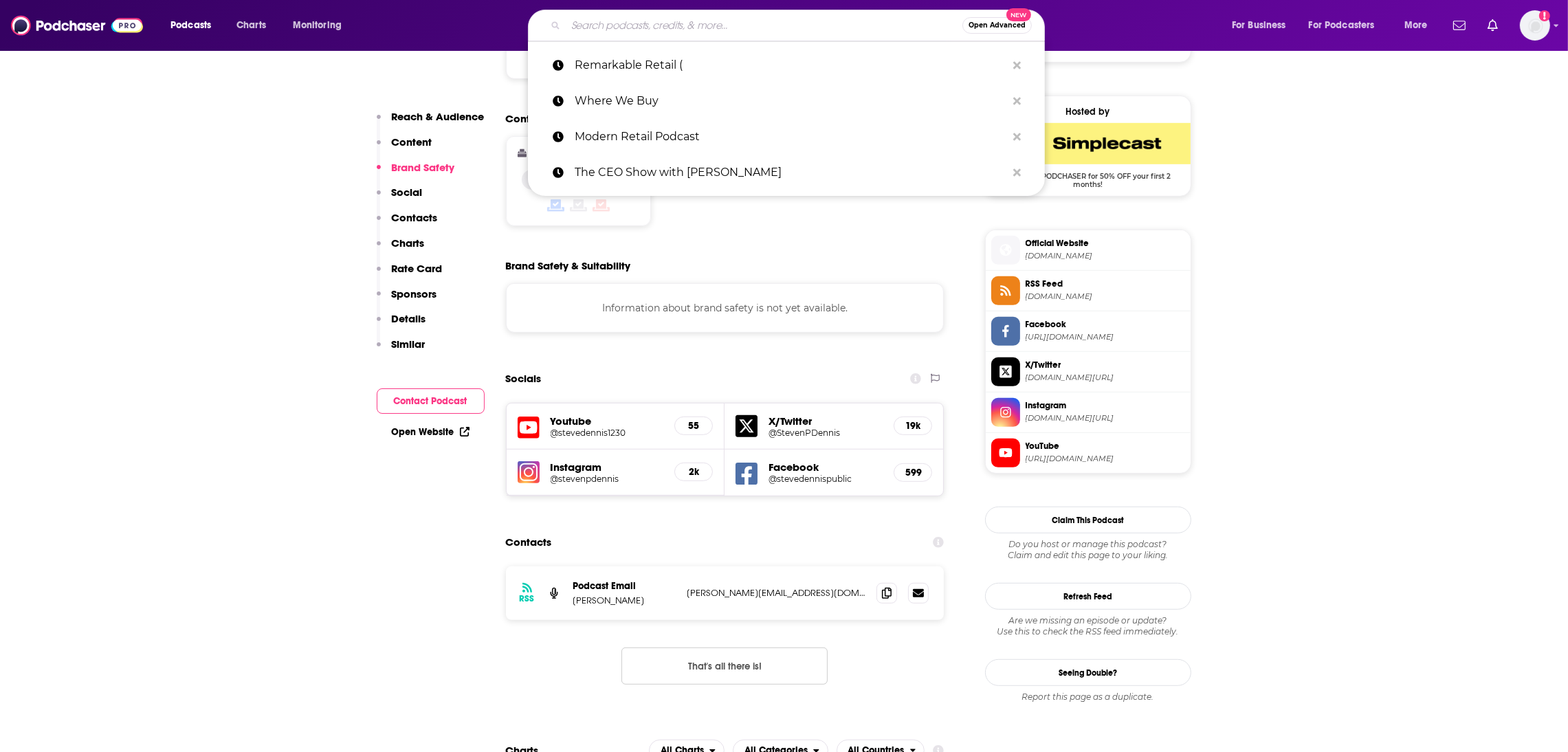
click at [595, 28] on input "Search podcasts, credits, & more..." at bounding box center [764, 25] width 397 height 22
paste input "[PERSON_NAME]’s Retail Sound Bites"
type input "[PERSON_NAME]’s Retail Sound Bites"
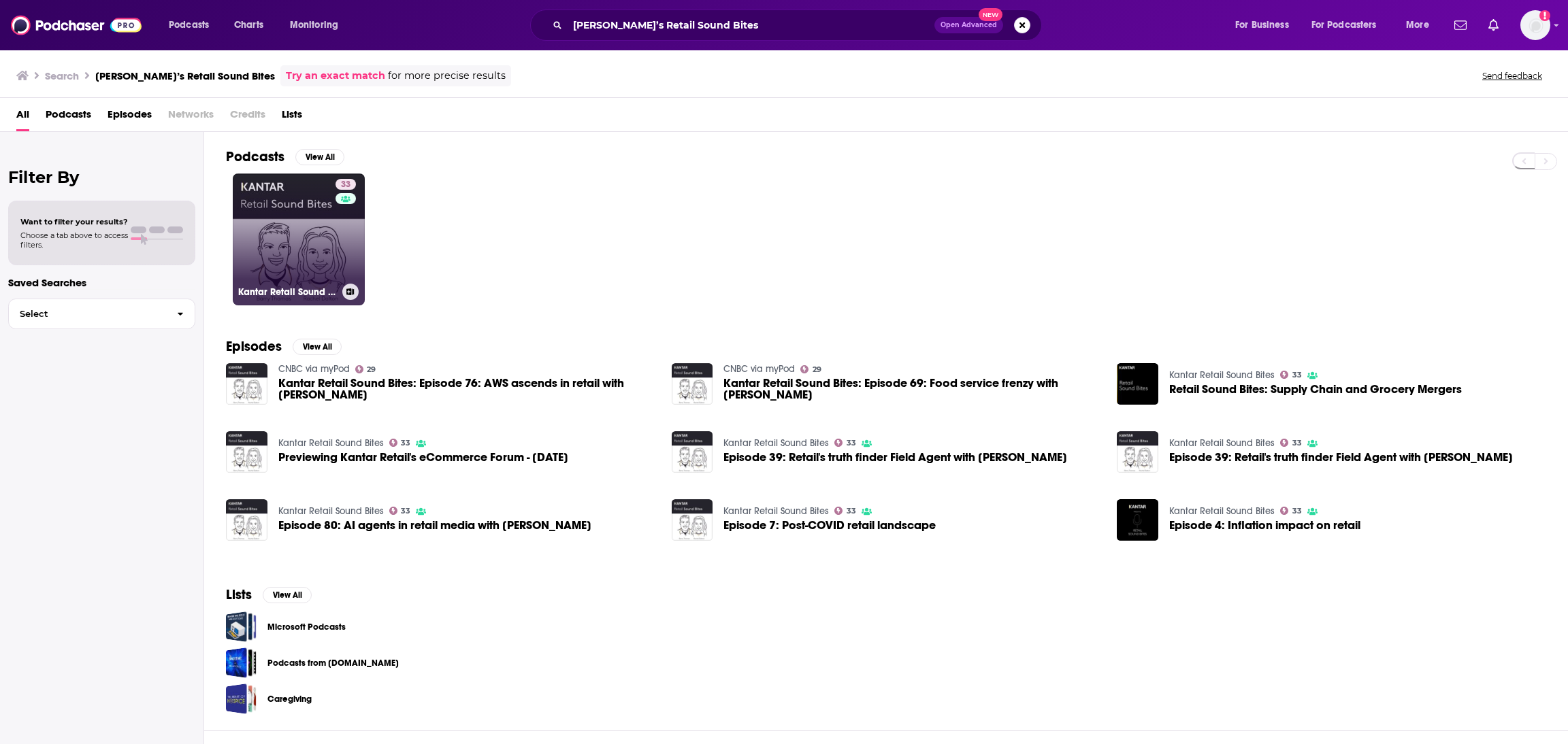
click at [279, 242] on link "33 Kantar Retail Sound Bites" at bounding box center [298, 239] width 132 height 132
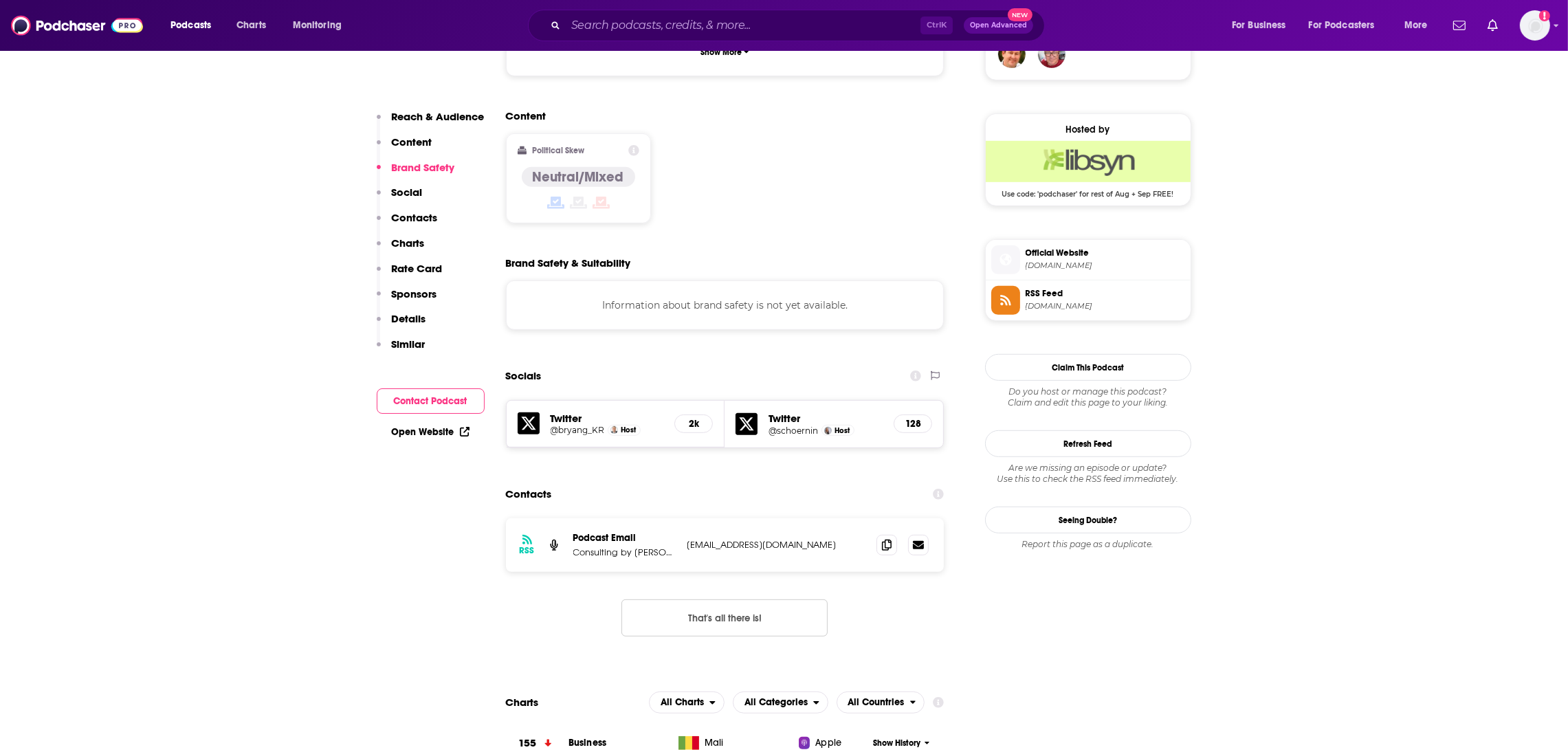
scroll to position [1070, 0]
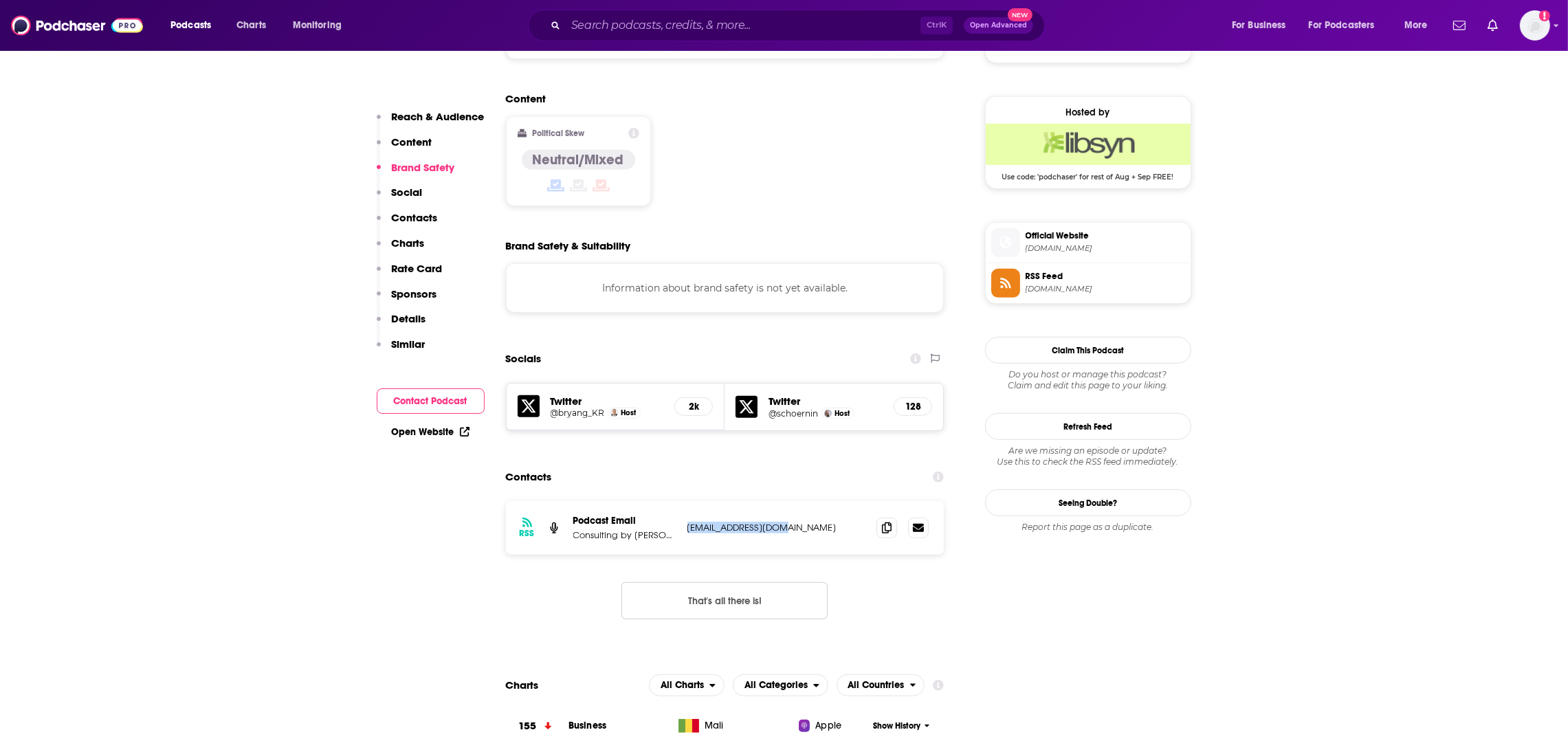
drag, startPoint x: 803, startPoint y: 460, endPoint x: 685, endPoint y: 457, distance: 118.0
click at [685, 501] on div "RSS Podcast Email Consulting by Kantar [EMAIL_ADDRESS][DOMAIN_NAME] [EMAIL_ADDR…" at bounding box center [726, 528] width 439 height 54
copy p "[EMAIL_ADDRESS][DOMAIN_NAME]"
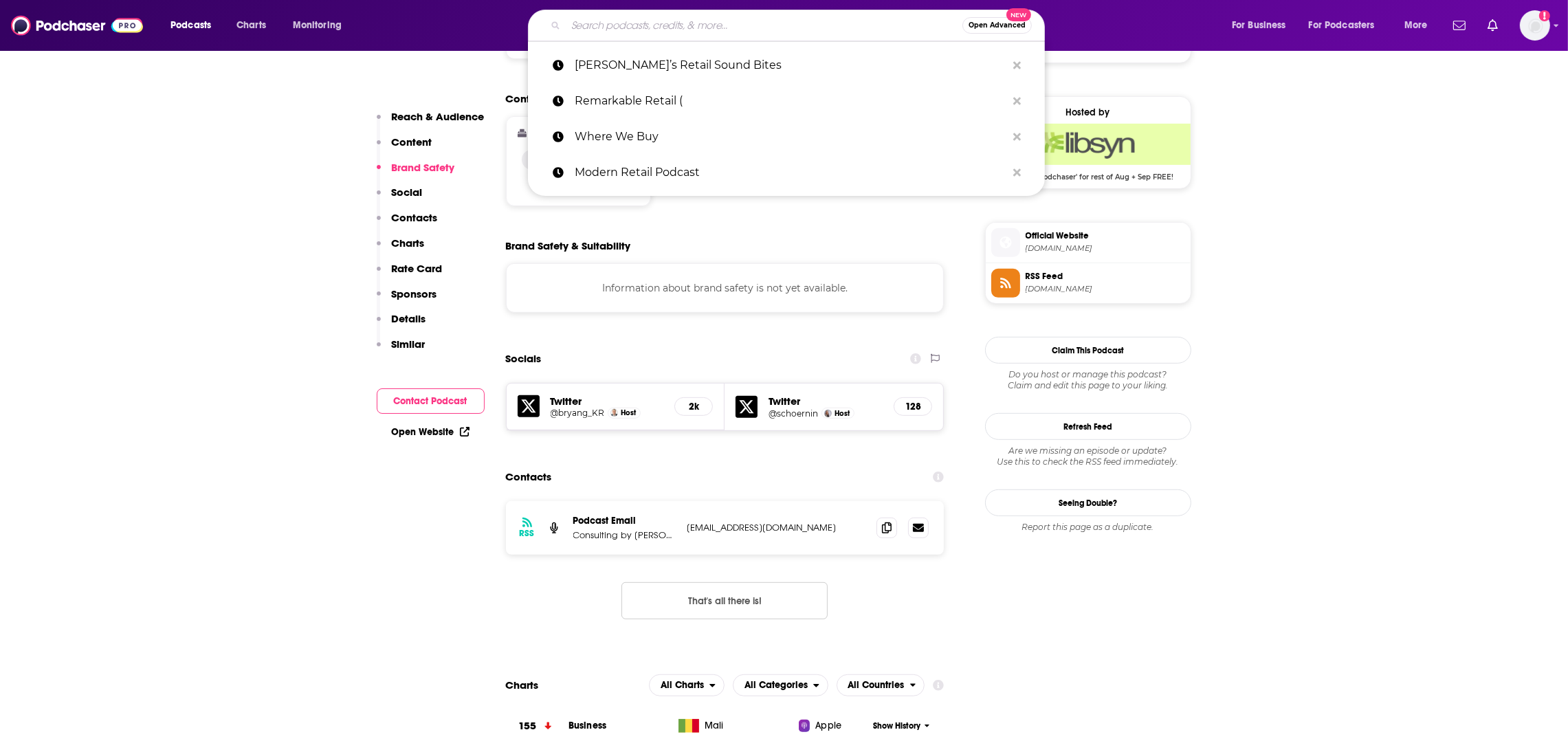
click at [646, 19] on input "Search podcasts, credits, & more..." at bounding box center [764, 25] width 397 height 22
paste input "NRF’s Retail Gets Real"
type input "NRF’s Retail Gets Real"
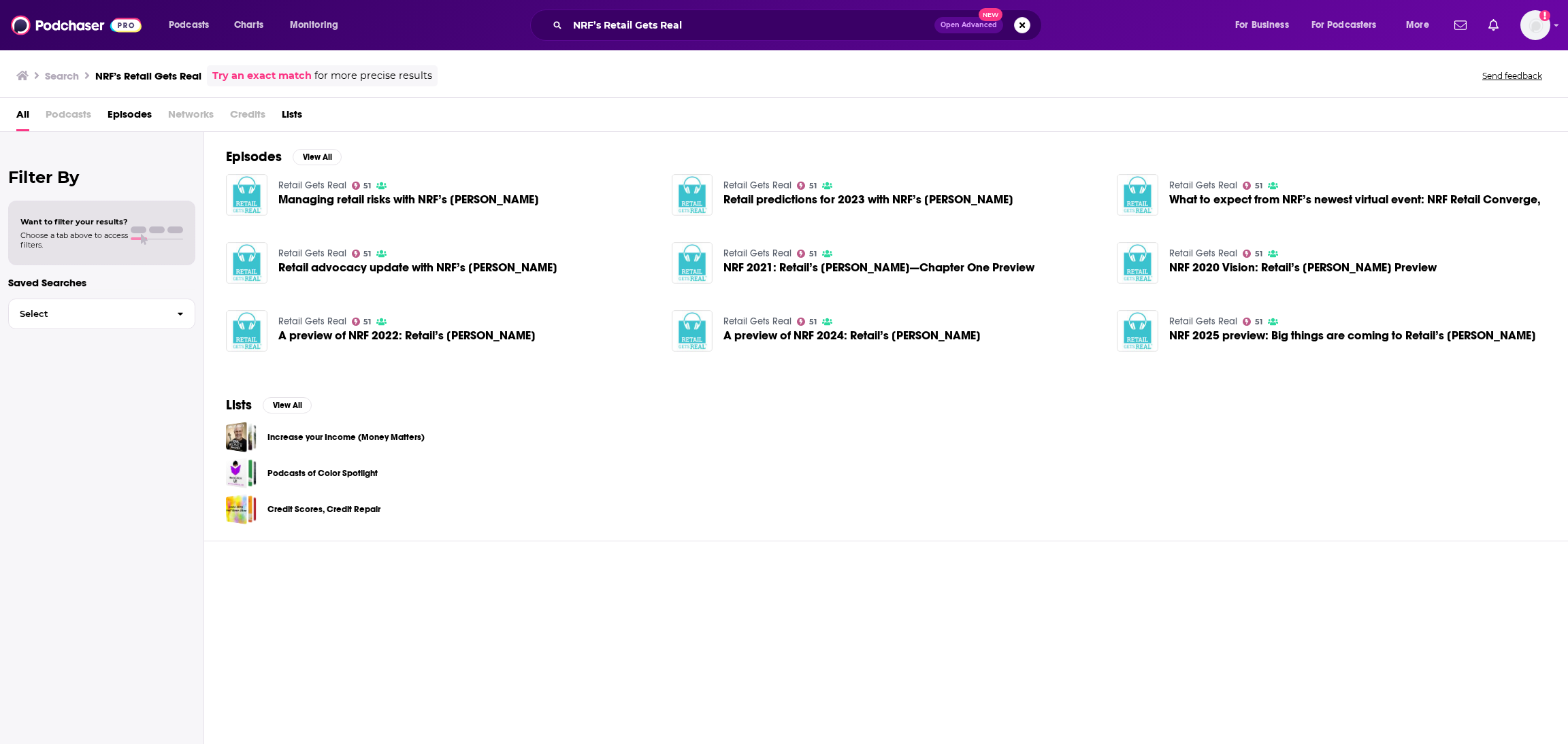
click at [308, 185] on link "Retail Gets Real" at bounding box center [313, 185] width 68 height 12
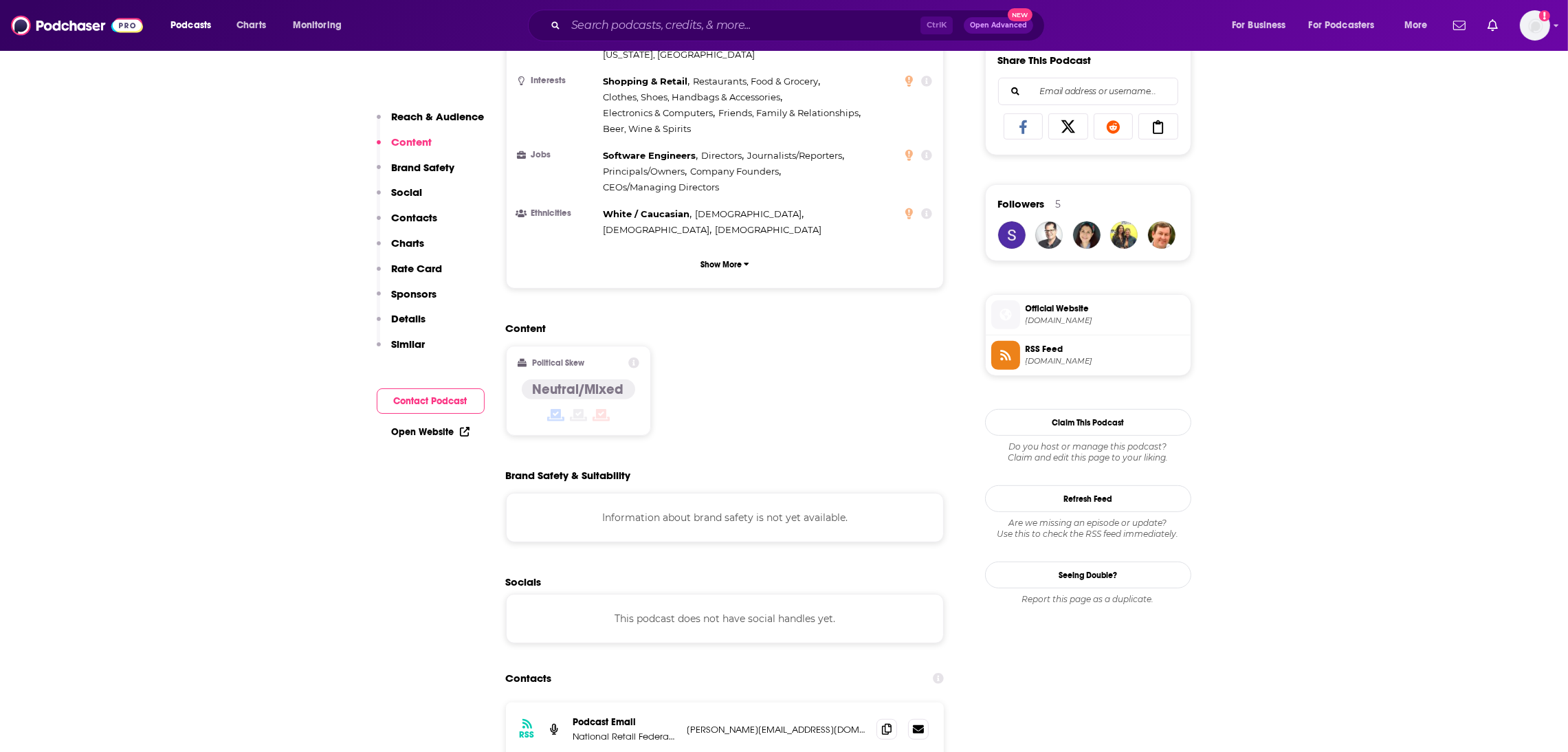
scroll to position [890, 0]
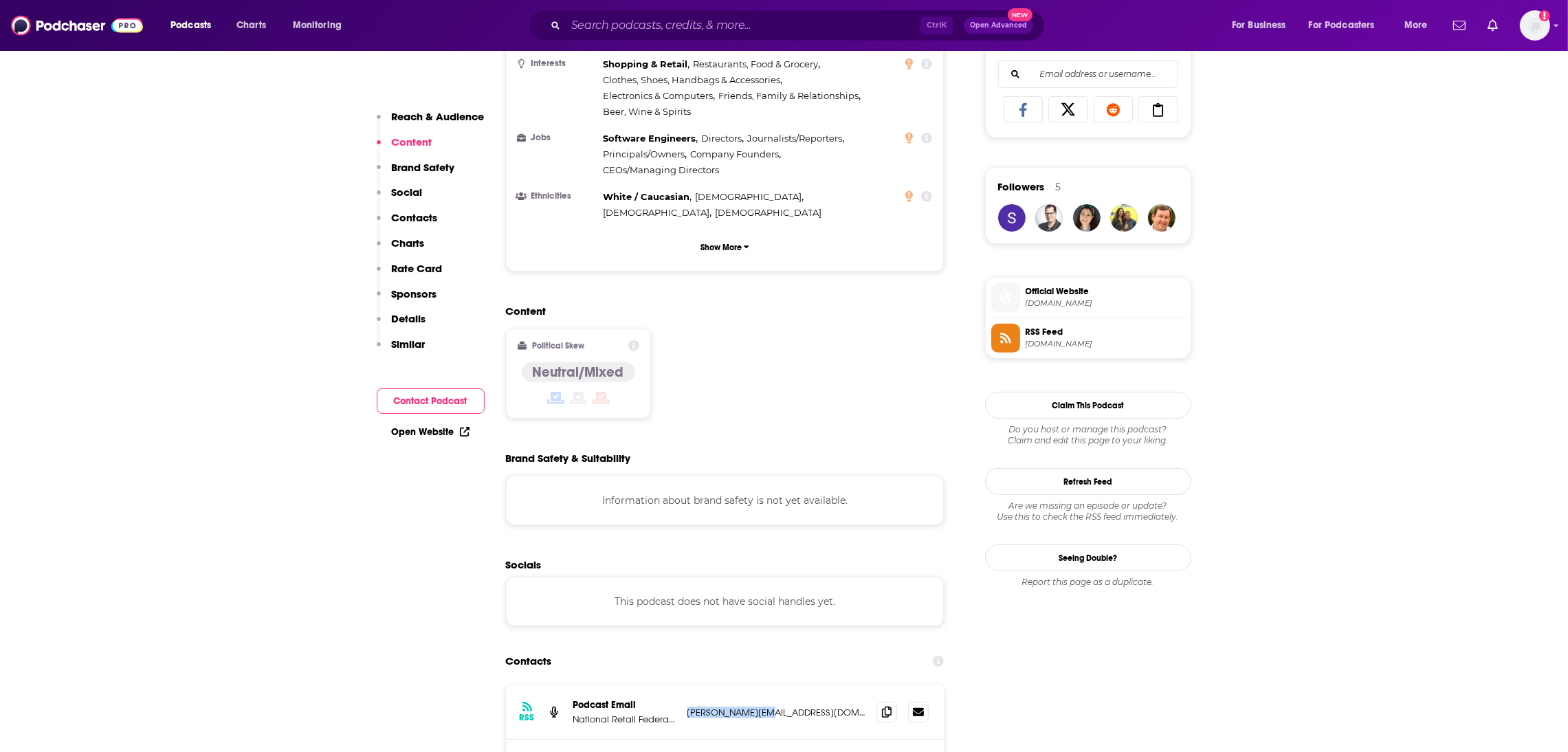
drag, startPoint x: 793, startPoint y: 637, endPoint x: 679, endPoint y: 649, distance: 114.6
click at [679, 685] on div "RSS Podcast Email National Retail Federation [EMAIL_ADDRESS][DOMAIN_NAME] [EMAI…" at bounding box center [726, 712] width 439 height 54
copy div "[PERSON_NAME][EMAIL_ADDRESS][DOMAIN_NAME]"
drag, startPoint x: 793, startPoint y: 694, endPoint x: 687, endPoint y: 685, distance: 106.4
click at [687, 739] on div "Podcast Contact Retail Gets Real [EMAIL_ADDRESS][DOMAIN_NAME] [EMAIL_ADDRESS][D…" at bounding box center [726, 766] width 439 height 54
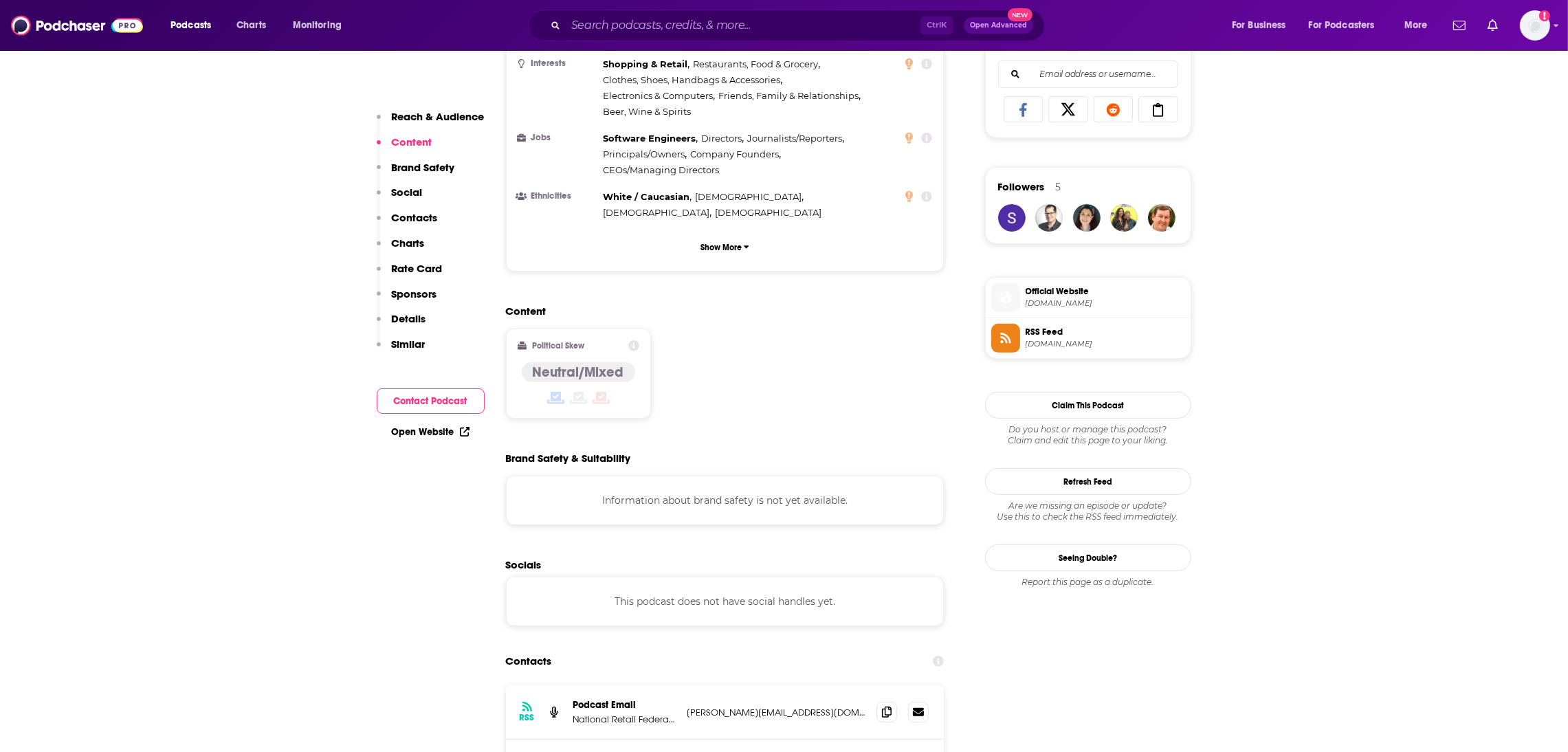
copy p "[EMAIL_ADDRESS][DOMAIN_NAME]"
click at [674, 21] on input "Search podcasts, credits, & more..." at bounding box center [743, 25] width 354 height 22
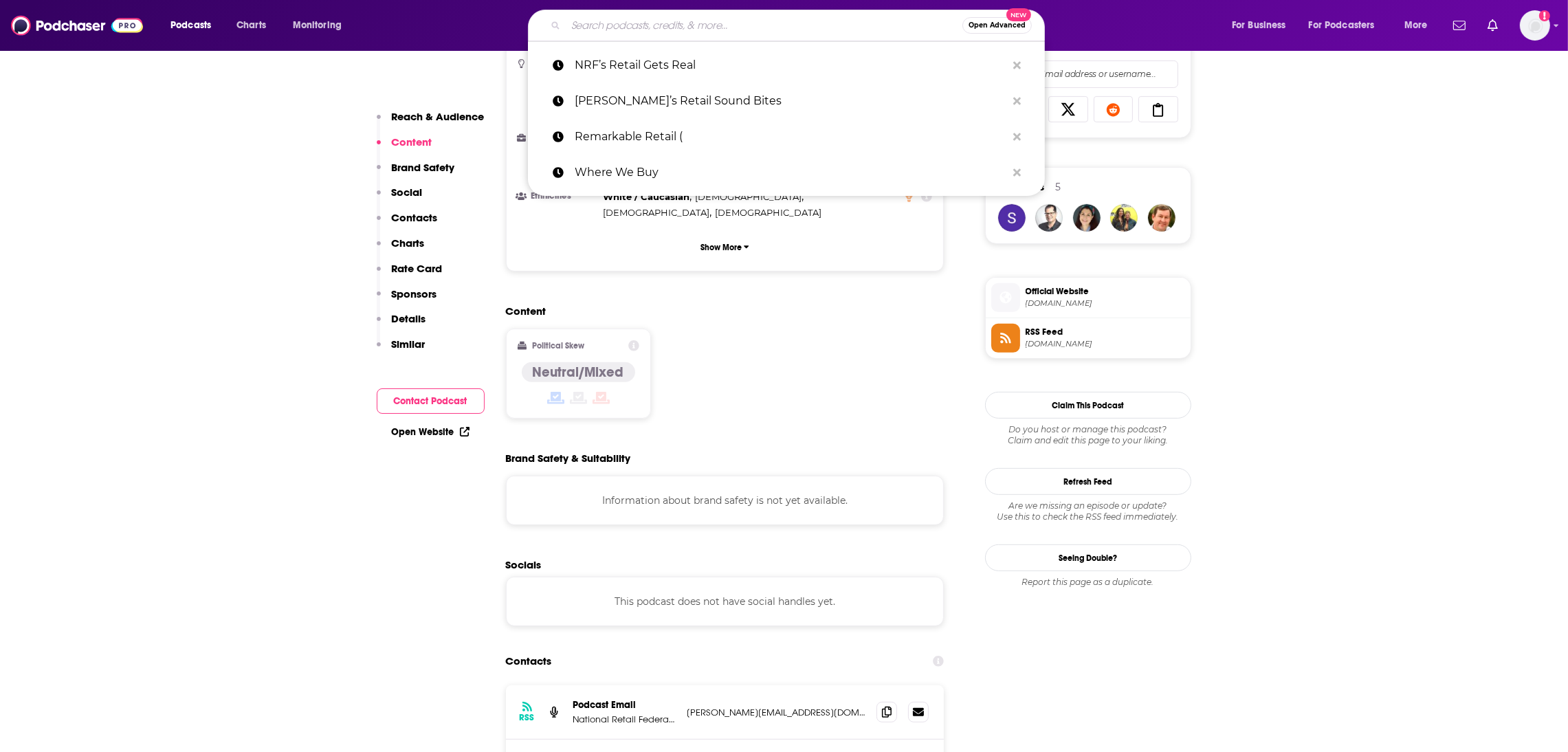
paste input "Future Commerce"
type input "Future Commerce"
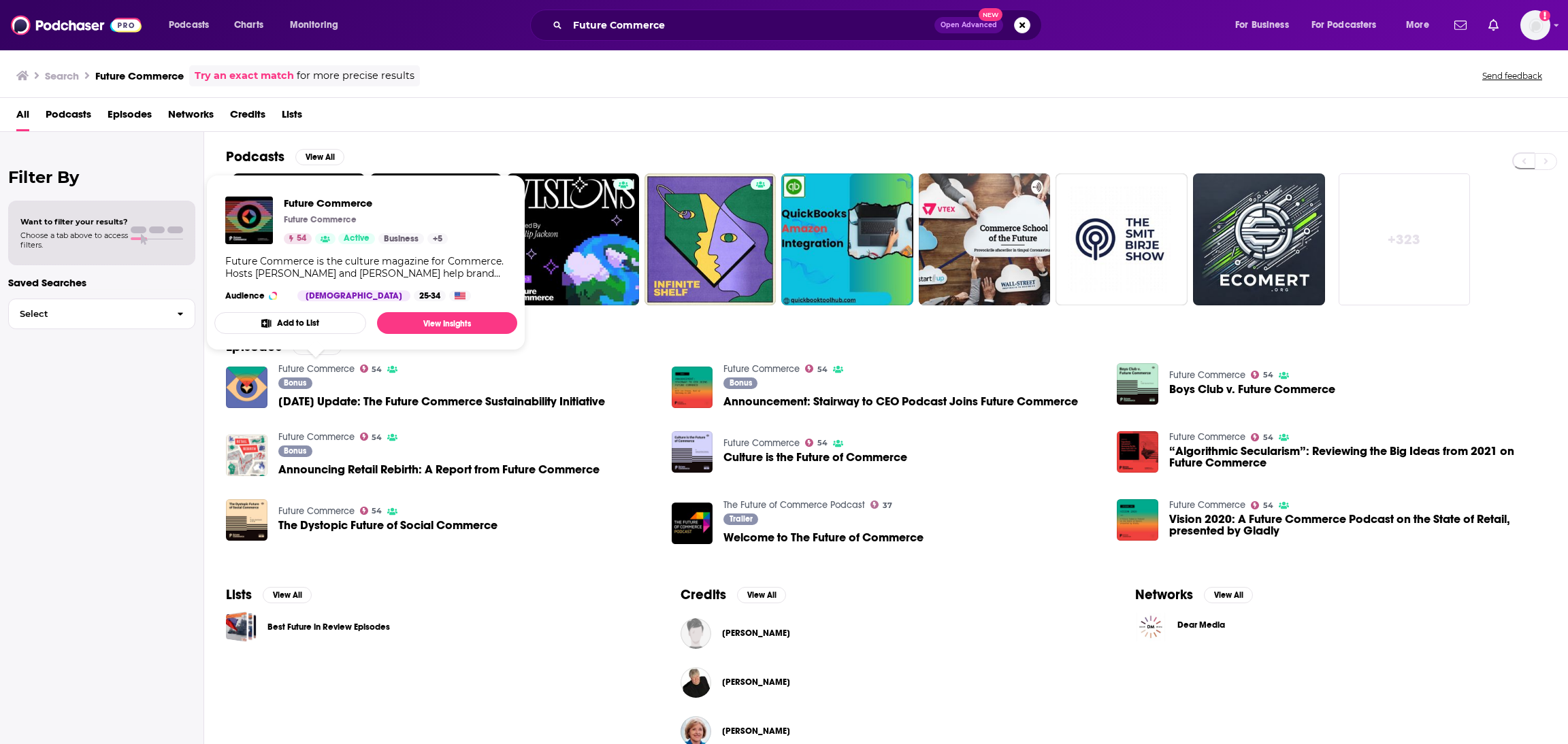
click at [334, 368] on link "Future Commerce" at bounding box center [317, 368] width 77 height 12
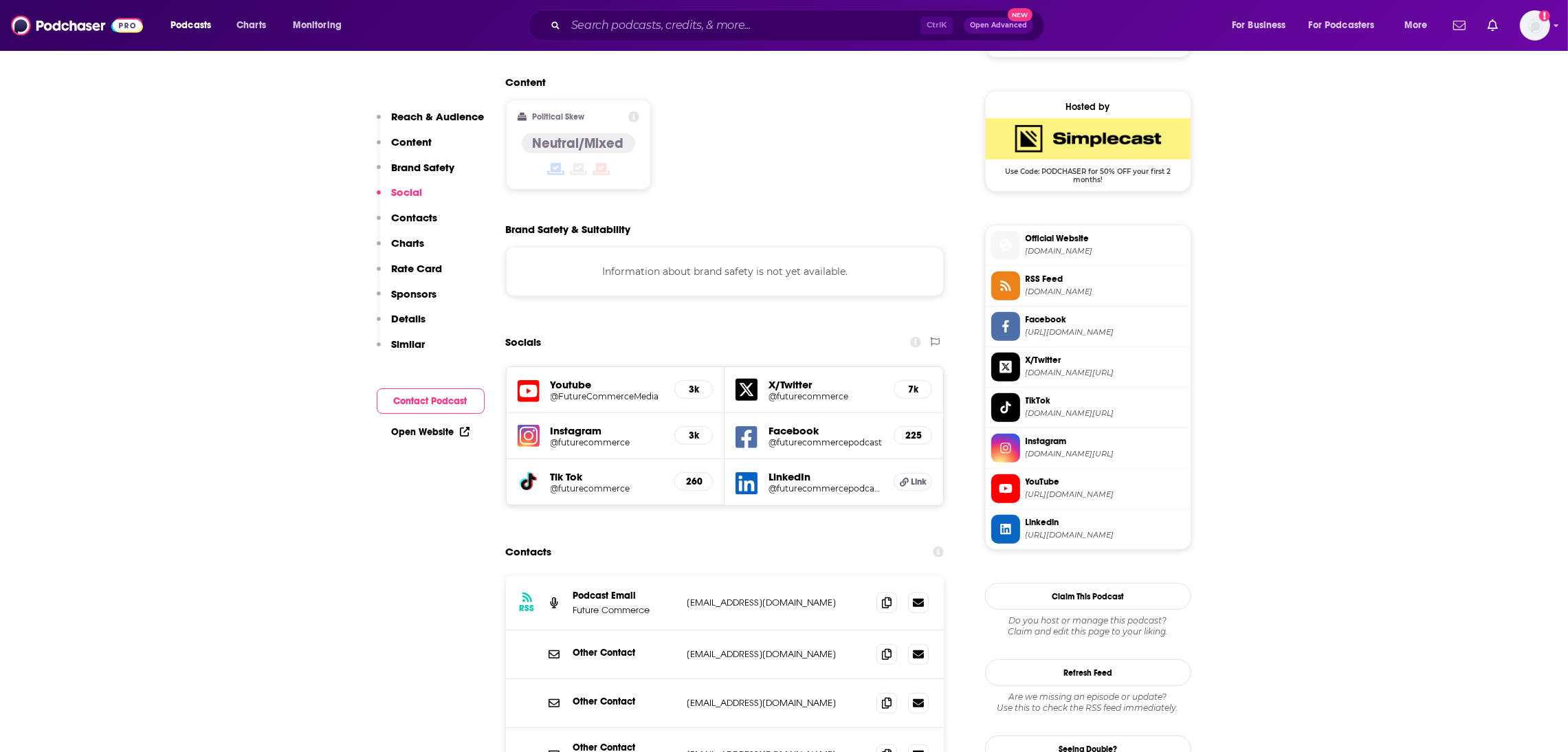
scroll to position [1331, 0]
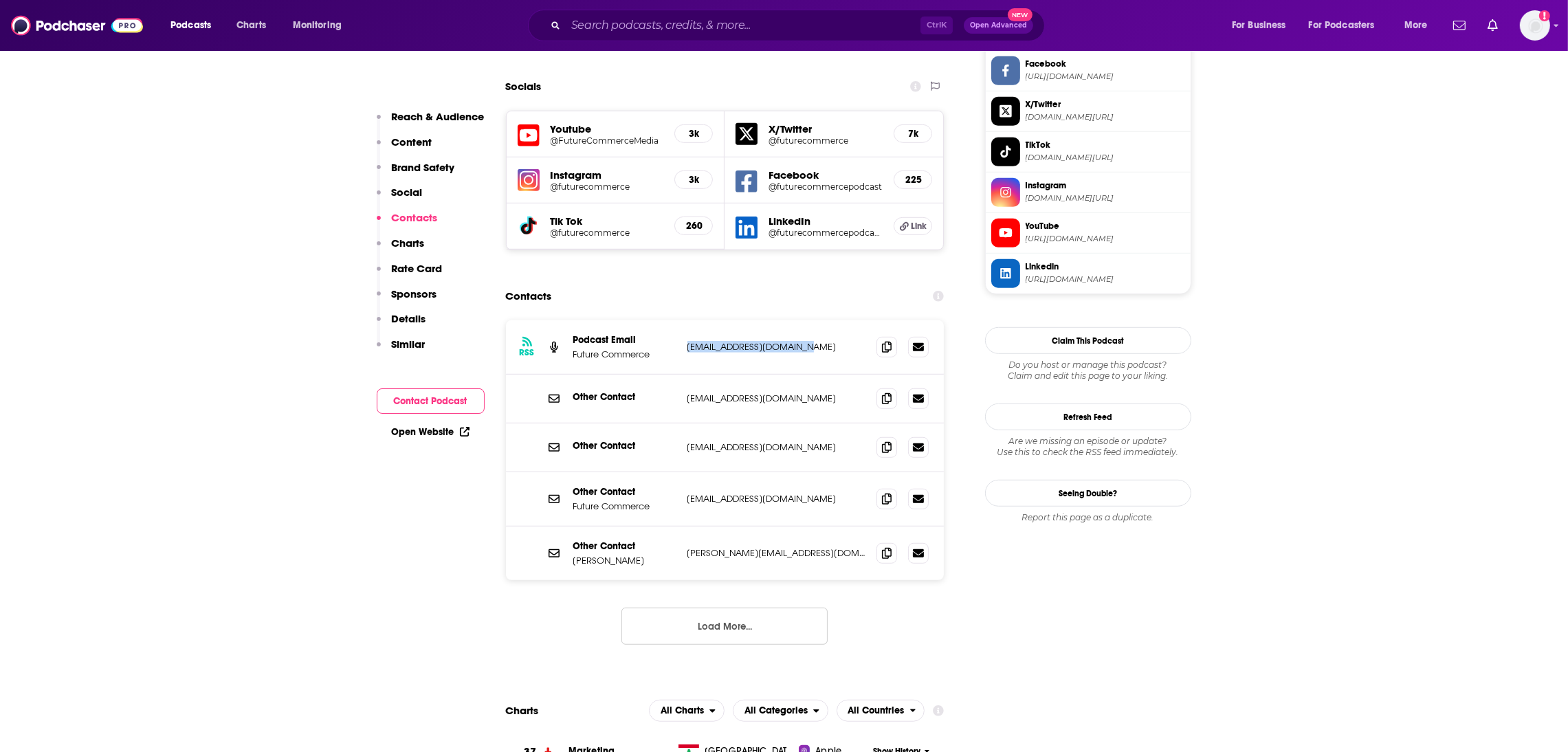
drag, startPoint x: 827, startPoint y: 292, endPoint x: 685, endPoint y: 303, distance: 142.4
click at [687, 320] on div "RSS Podcast Email Future Commerce [EMAIL_ADDRESS][DOMAIN_NAME] [EMAIL_ADDRESS][…" at bounding box center [726, 347] width 439 height 54
copy p "[EMAIL_ADDRESS][DOMAIN_NAME]"
click at [601, 25] on input "Search podcasts, credits, & more..." at bounding box center [743, 25] width 354 height 22
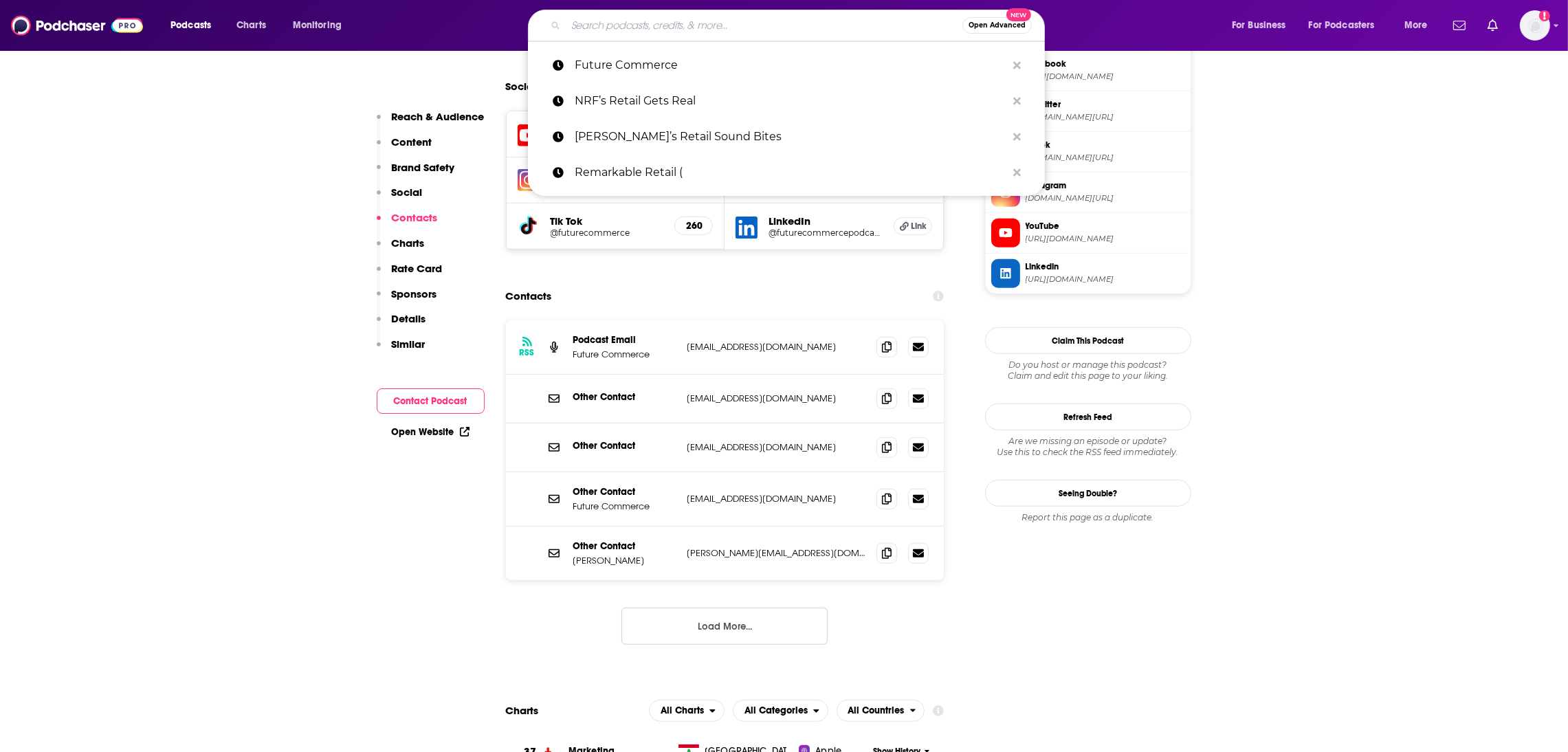
paste input "Omni Talk Retail"
type input "Omni Talk Retail"
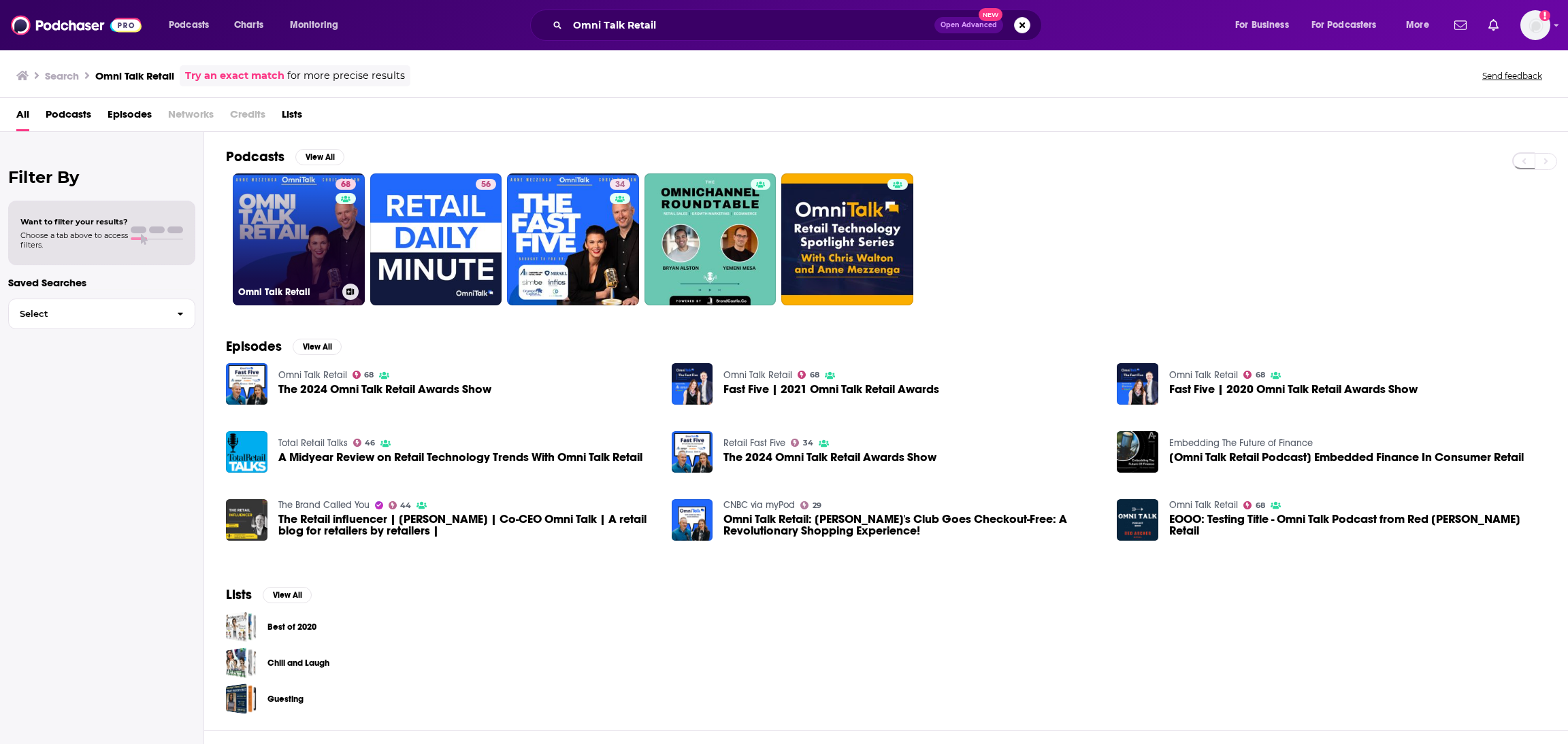
click at [266, 298] on div "Omni Talk Retail" at bounding box center [299, 292] width 121 height 16
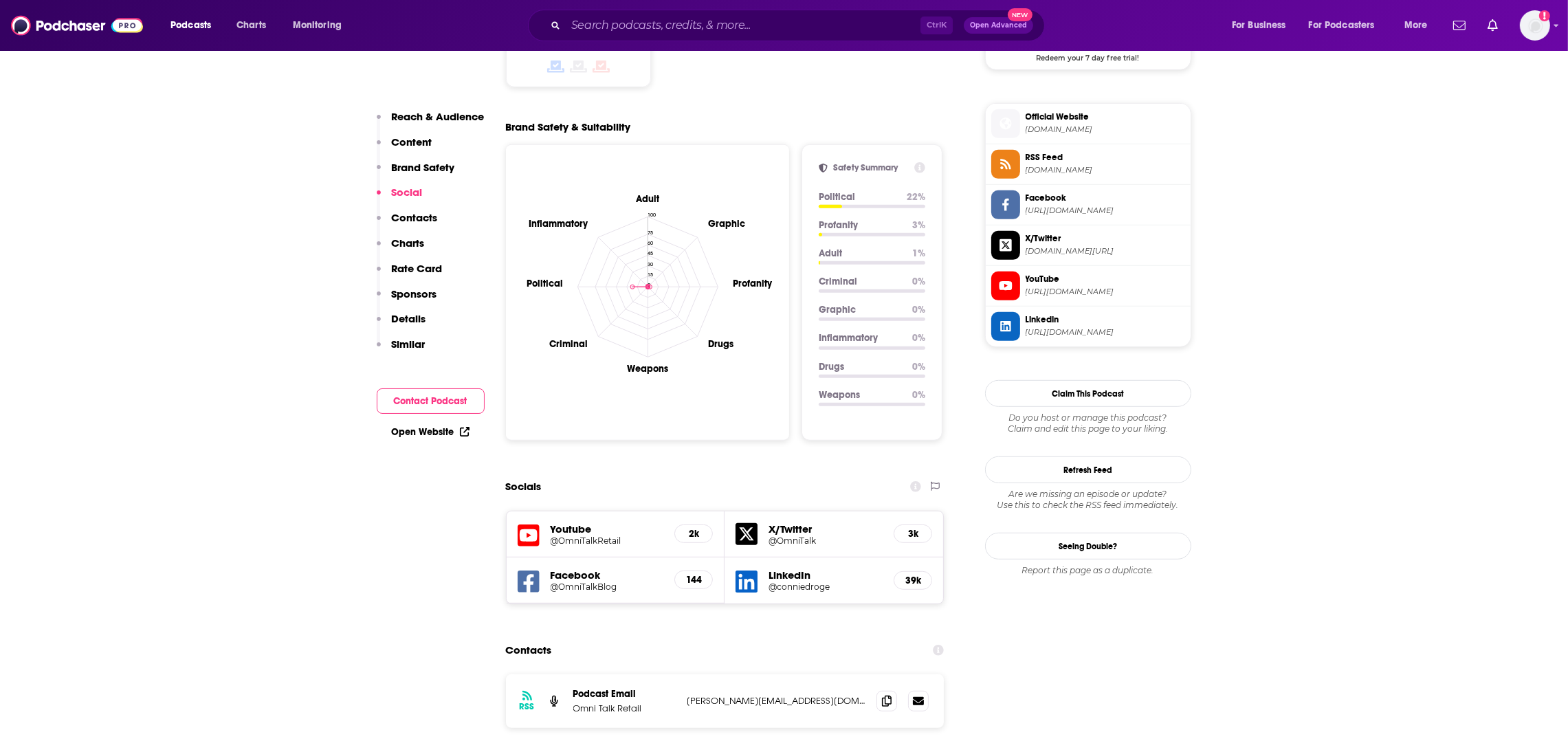
scroll to position [1235, 0]
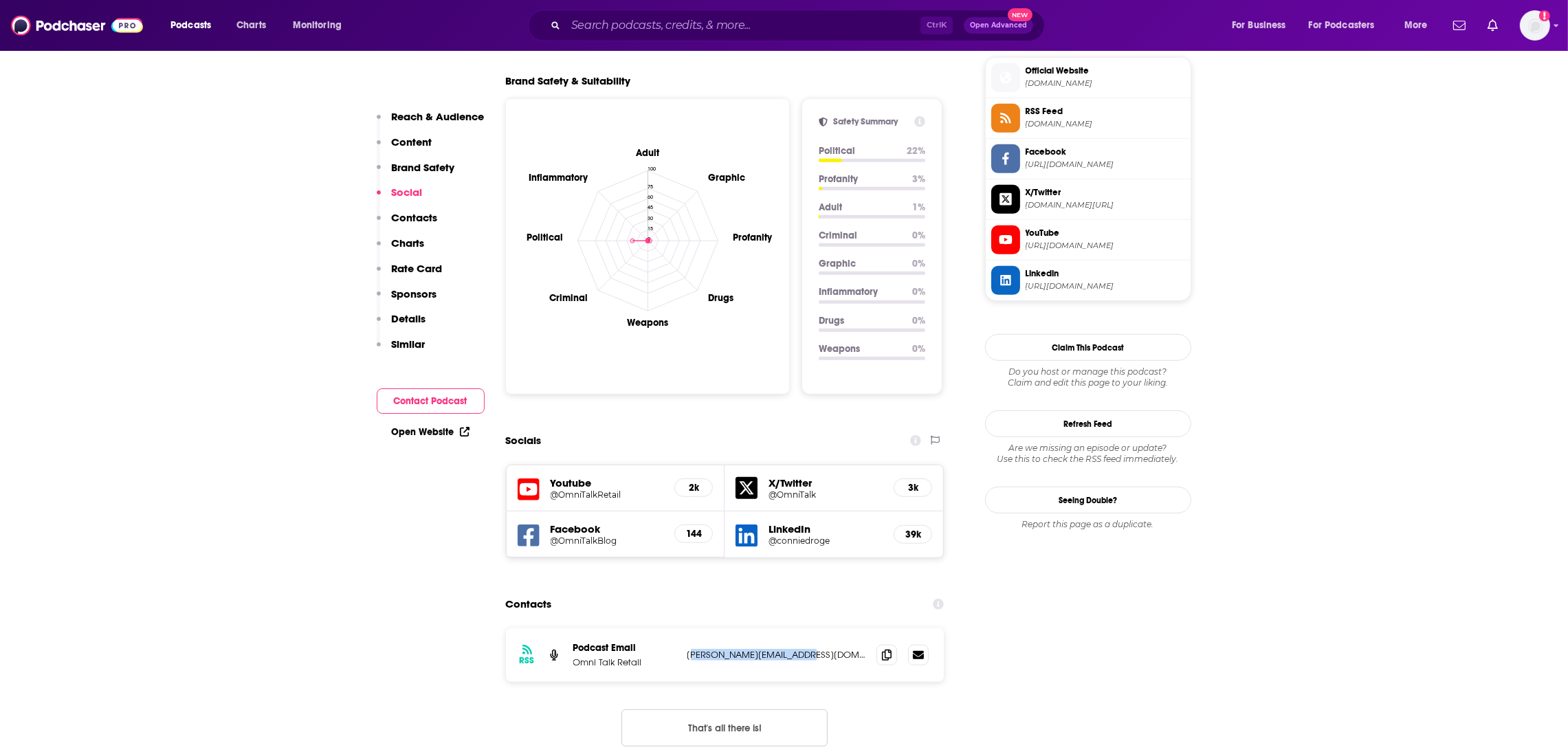
drag, startPoint x: 839, startPoint y: 577, endPoint x: 694, endPoint y: 586, distance: 145.3
click at [694, 649] on p "[PERSON_NAME][EMAIL_ADDRESS][DOMAIN_NAME]" at bounding box center [776, 655] width 179 height 12
click at [807, 629] on div "RSS Podcast Email Omni Talk Retail [PERSON_NAME][EMAIL_ADDRESS][DOMAIN_NAME] [P…" at bounding box center [726, 656] width 439 height 54
drag, startPoint x: 807, startPoint y: 585, endPoint x: 664, endPoint y: 586, distance: 143.0
click at [0, 0] on div "Podcast Email Omni Talk Retail [PERSON_NAME][EMAIL_ADDRESS][DOMAIN_NAME] [PERSO…" at bounding box center [0, 0] width 0 height 0
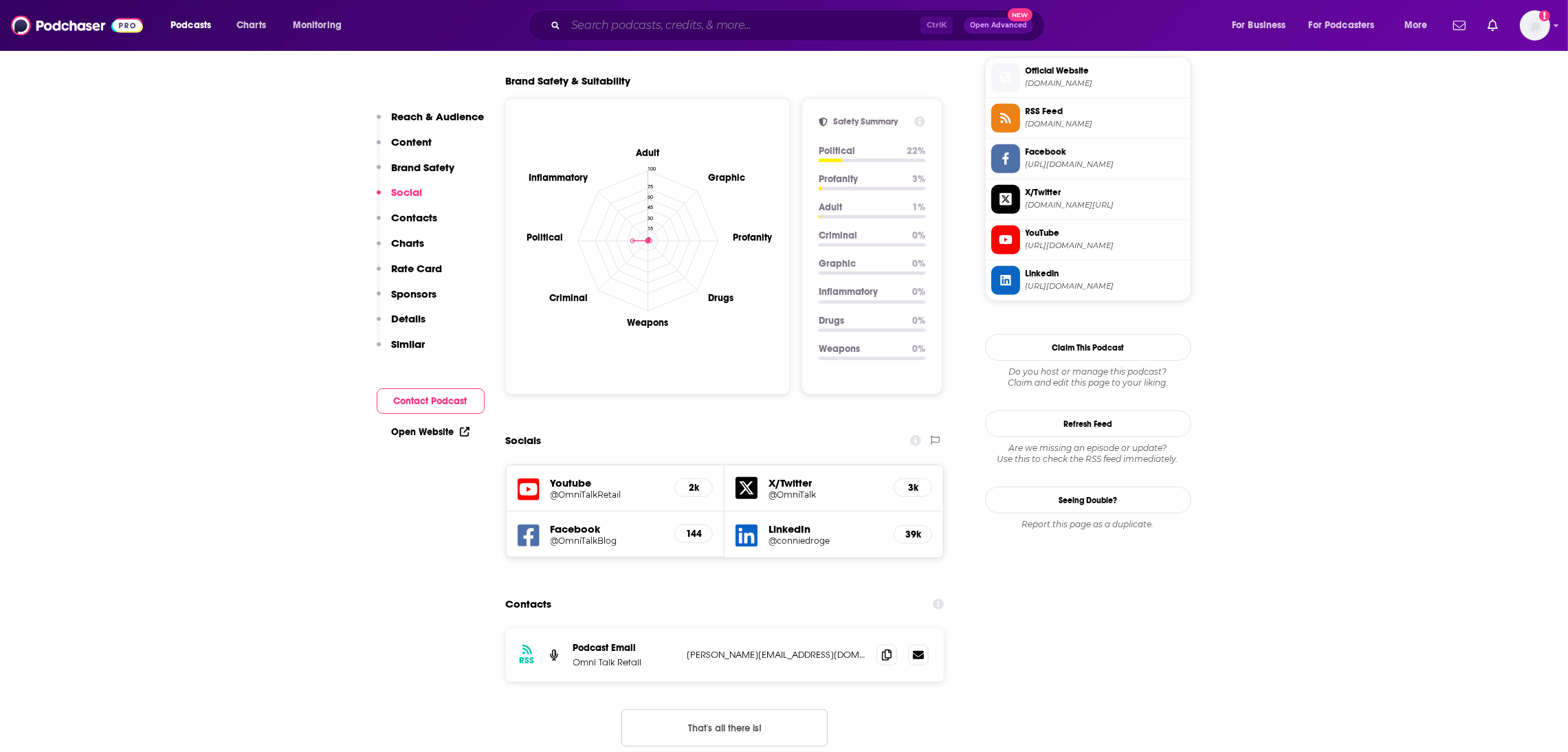
click at [622, 14] on input "Search podcasts, credits, & more..." at bounding box center [743, 25] width 354 height 22
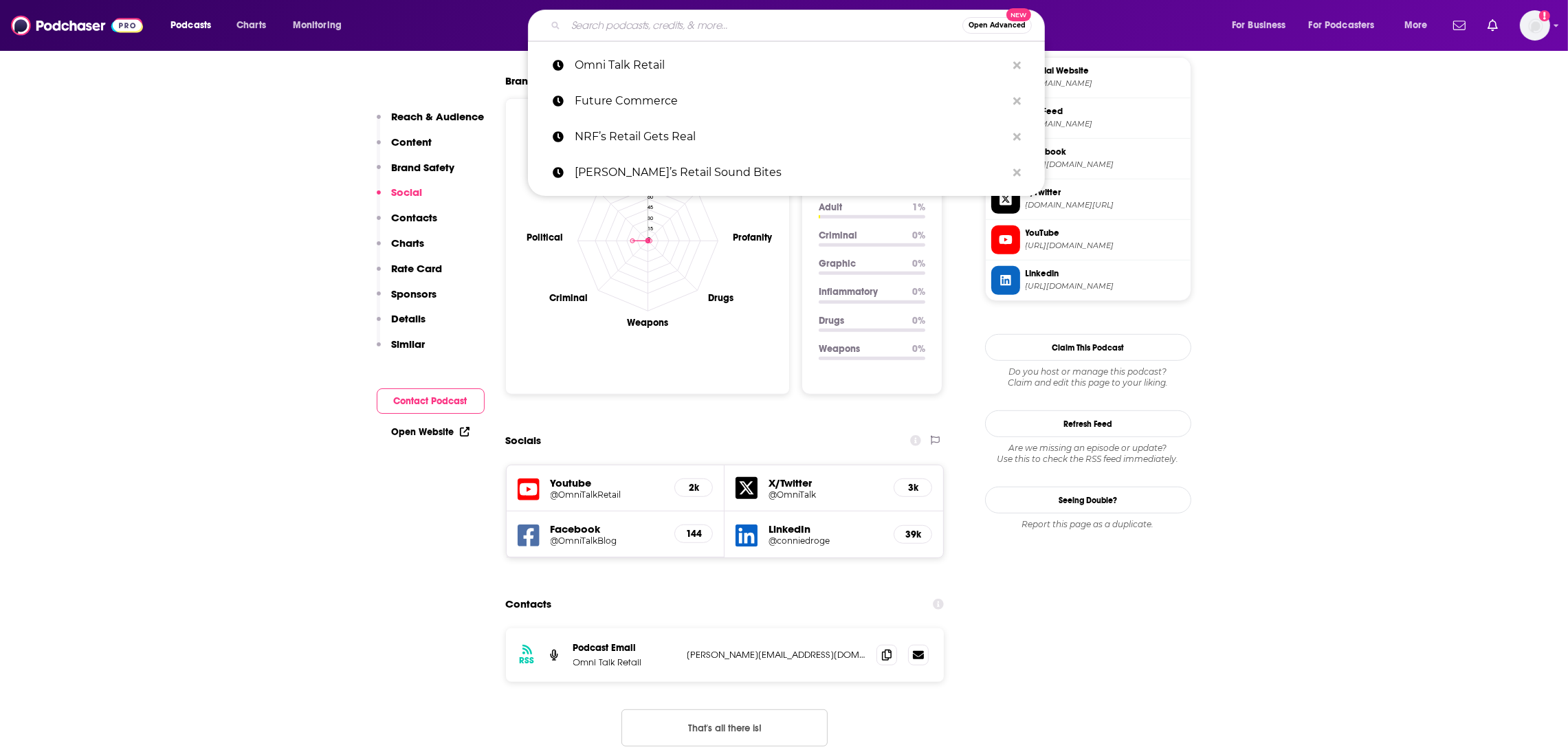
paste input "Glossy Podcast"
type input "Glossy Podcast"
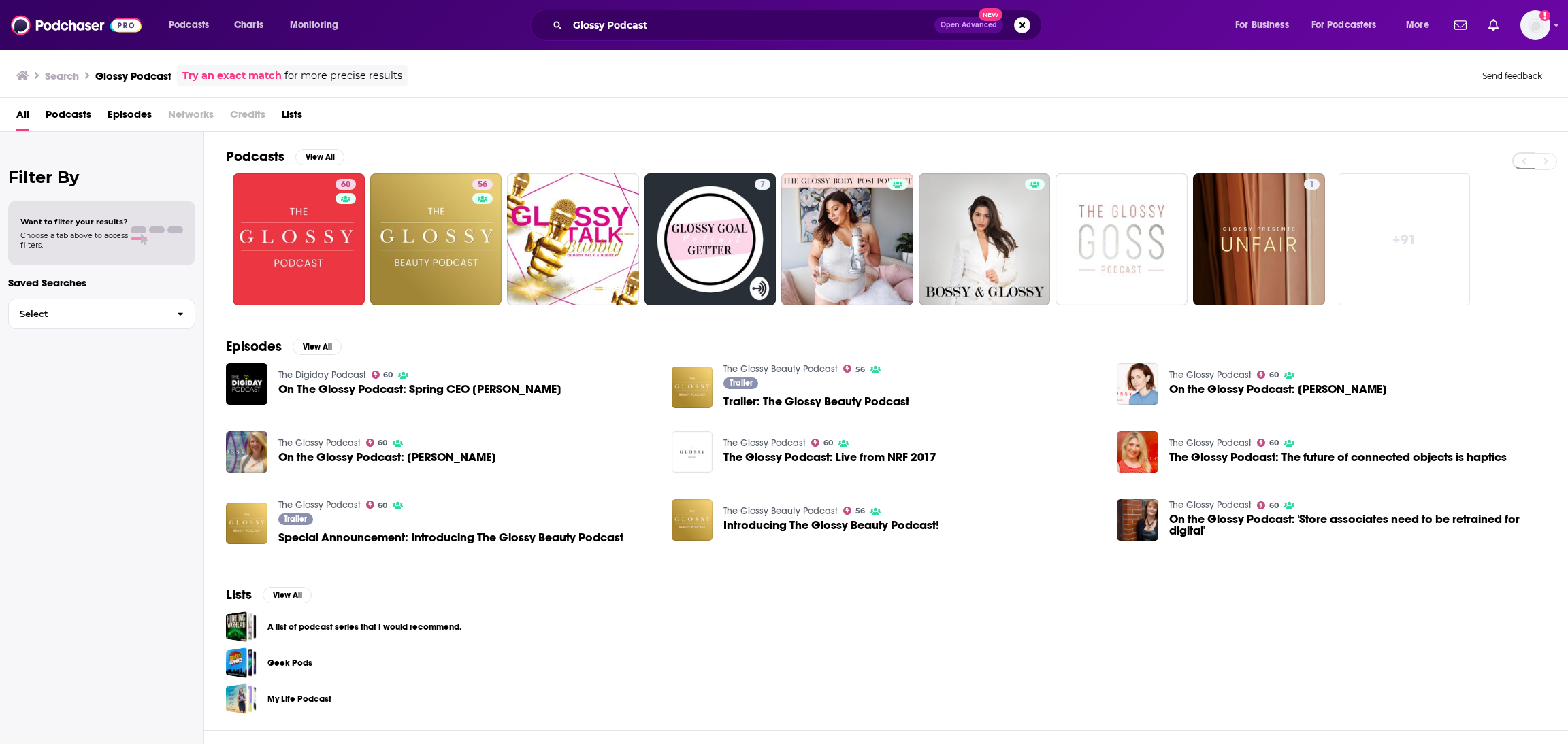
click at [364, 389] on span "On The Glossy Podcast: Spring CEO [PERSON_NAME]" at bounding box center [420, 389] width 283 height 12
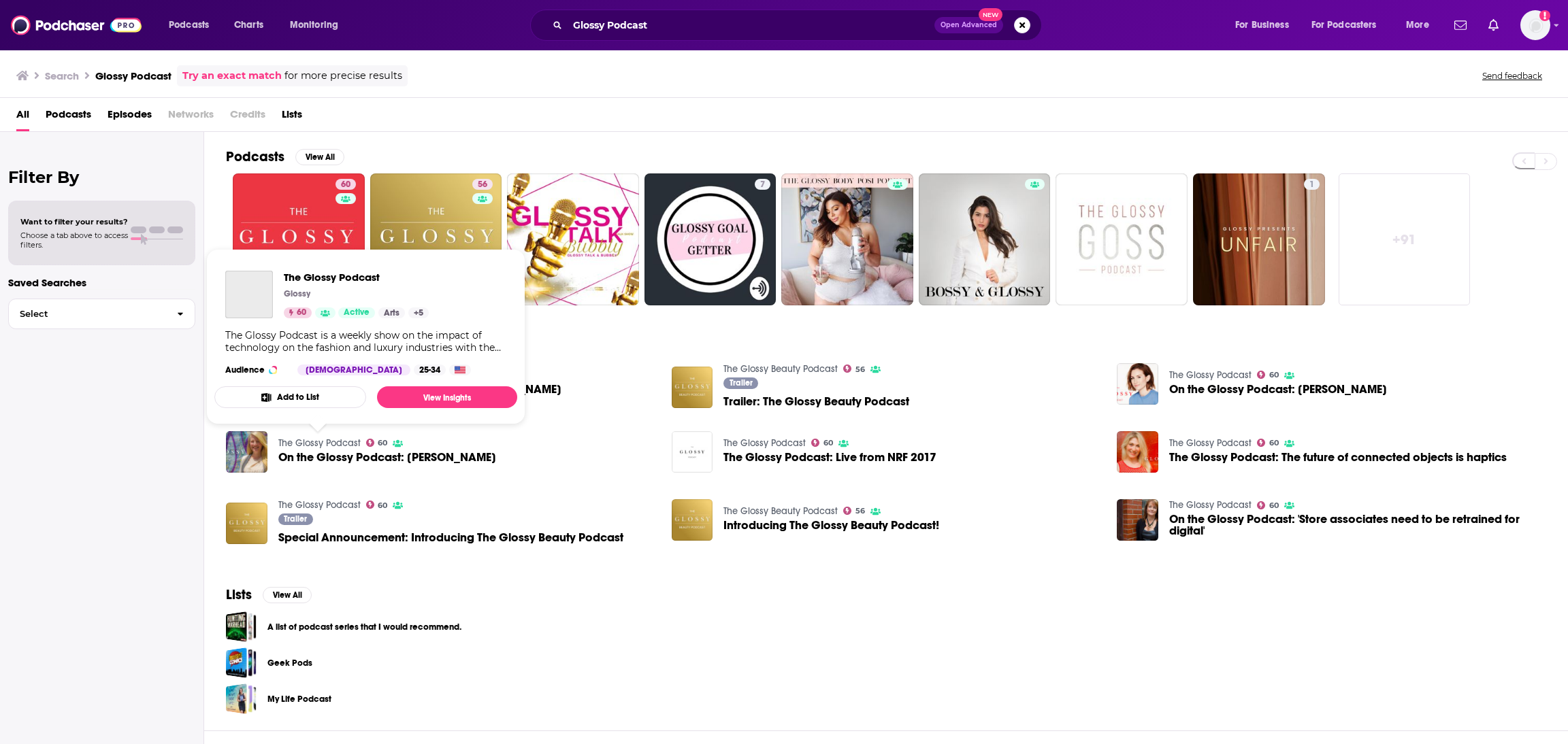
click at [328, 446] on link "The Glossy Podcast" at bounding box center [320, 442] width 82 height 12
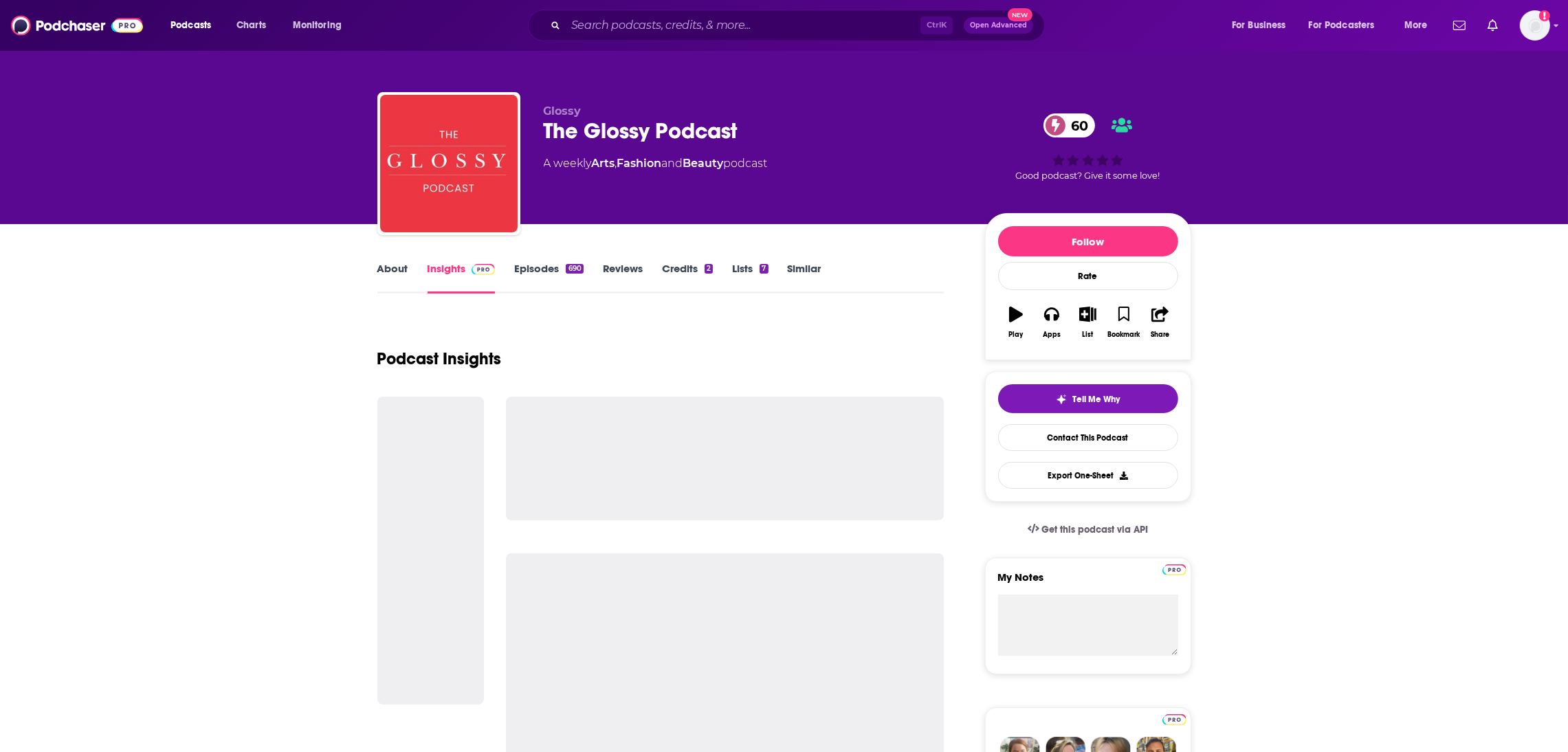
click at [526, 268] on link "Episodes 690" at bounding box center [549, 277] width 68 height 31
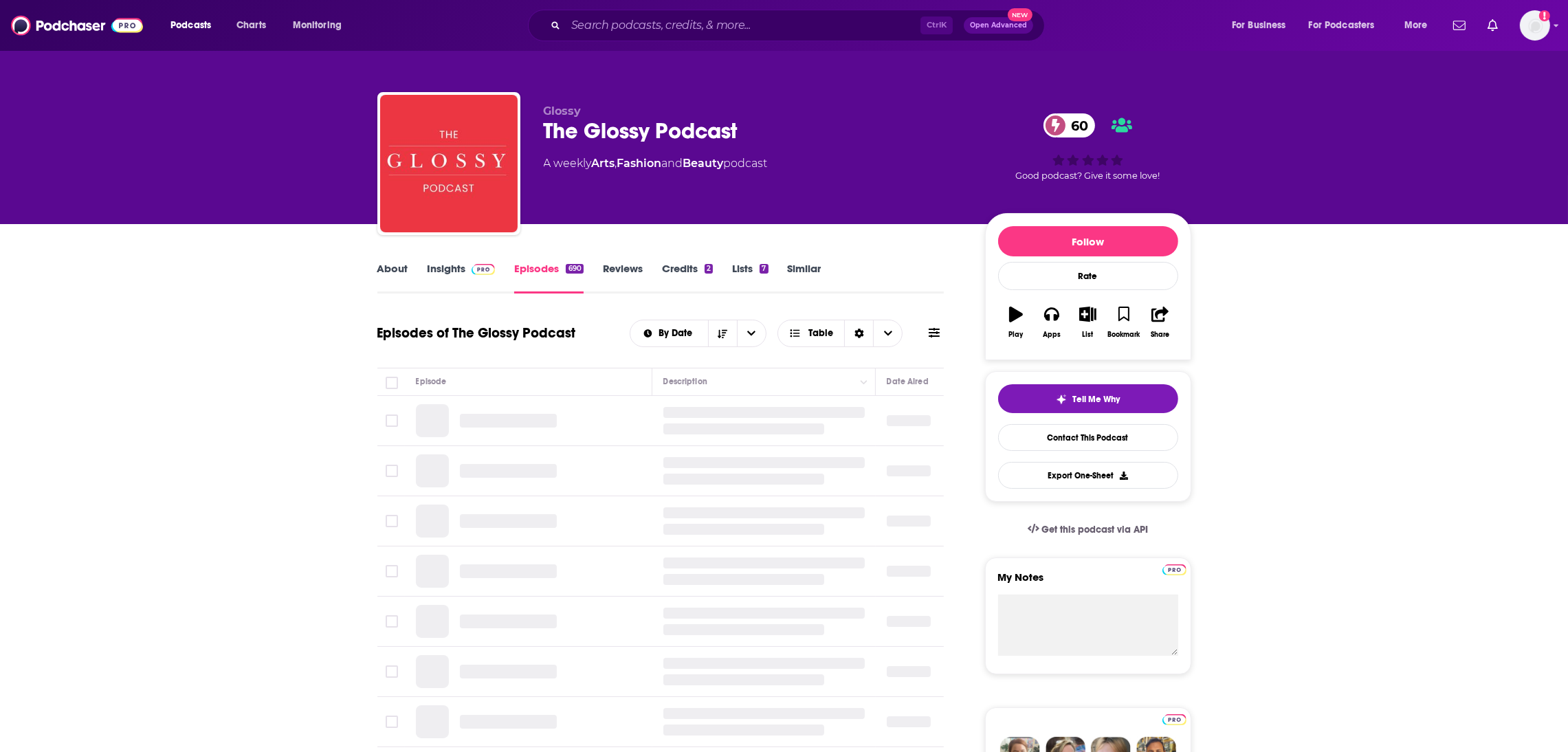
click at [466, 269] on span at bounding box center [480, 268] width 30 height 13
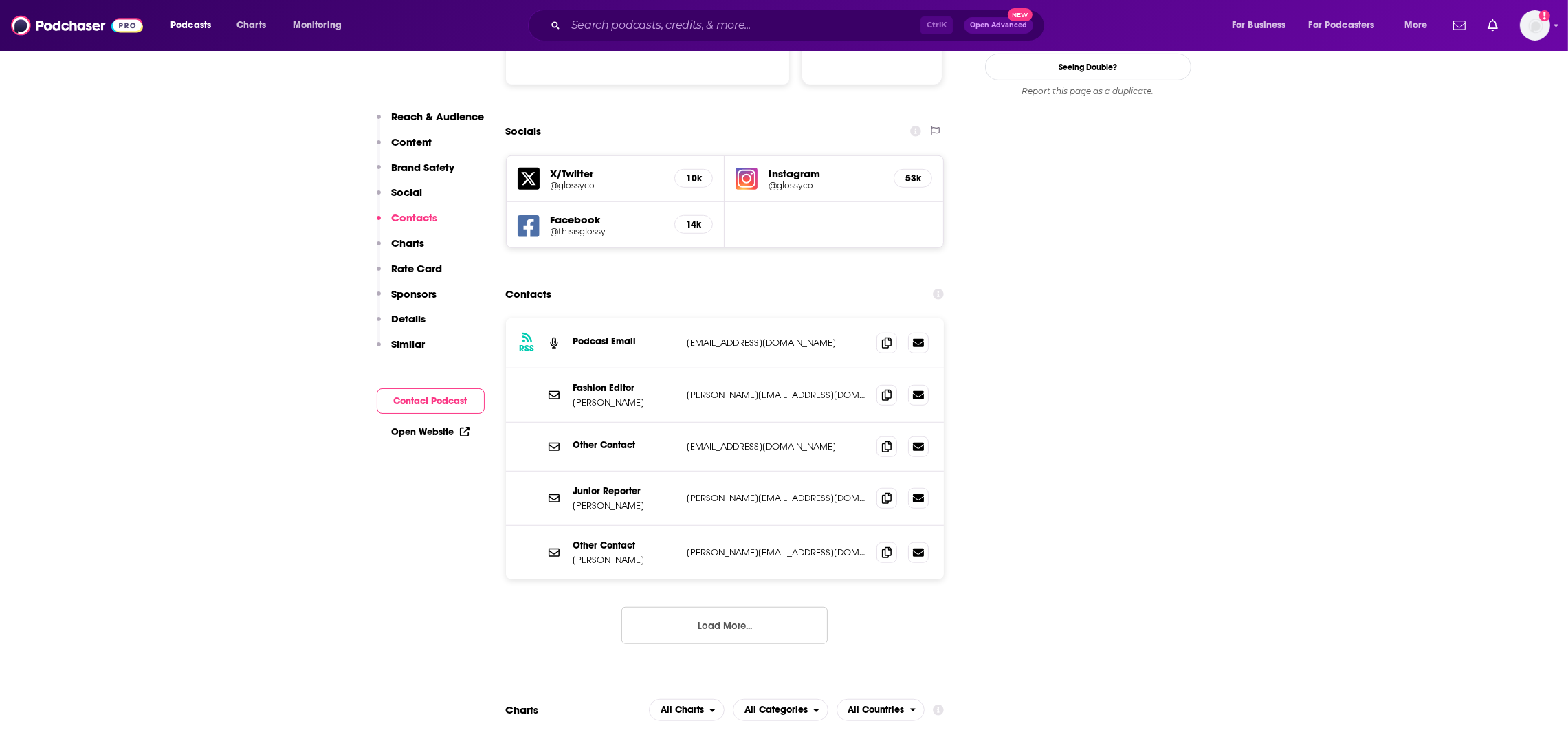
scroll to position [1557, 0]
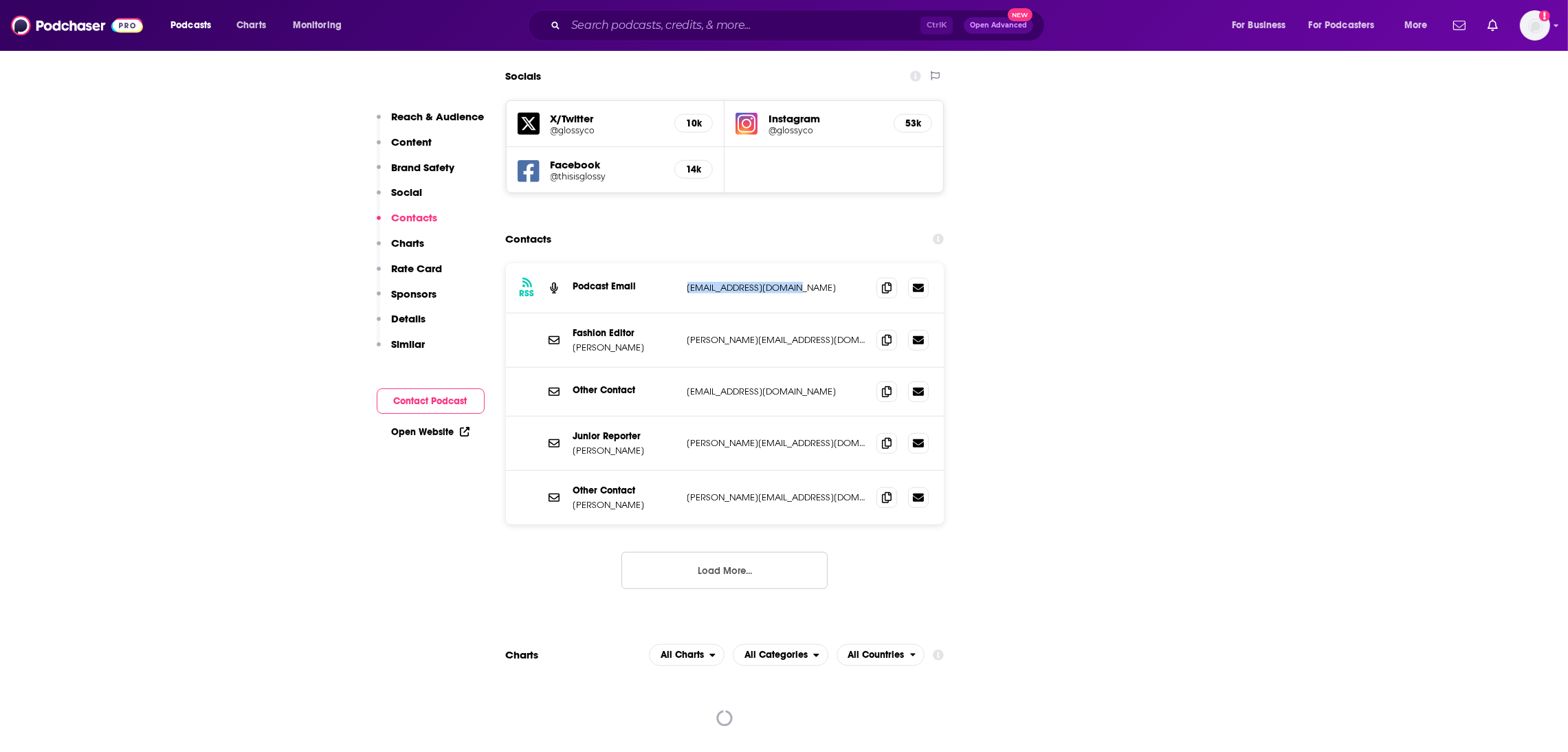
drag, startPoint x: 829, startPoint y: 244, endPoint x: 675, endPoint y: 246, distance: 154.0
click at [0, 0] on div "Podcast Email [EMAIL_ADDRESS][DOMAIN_NAME] [EMAIL_ADDRESS][DOMAIN_NAME]" at bounding box center [0, 0] width 0 height 0
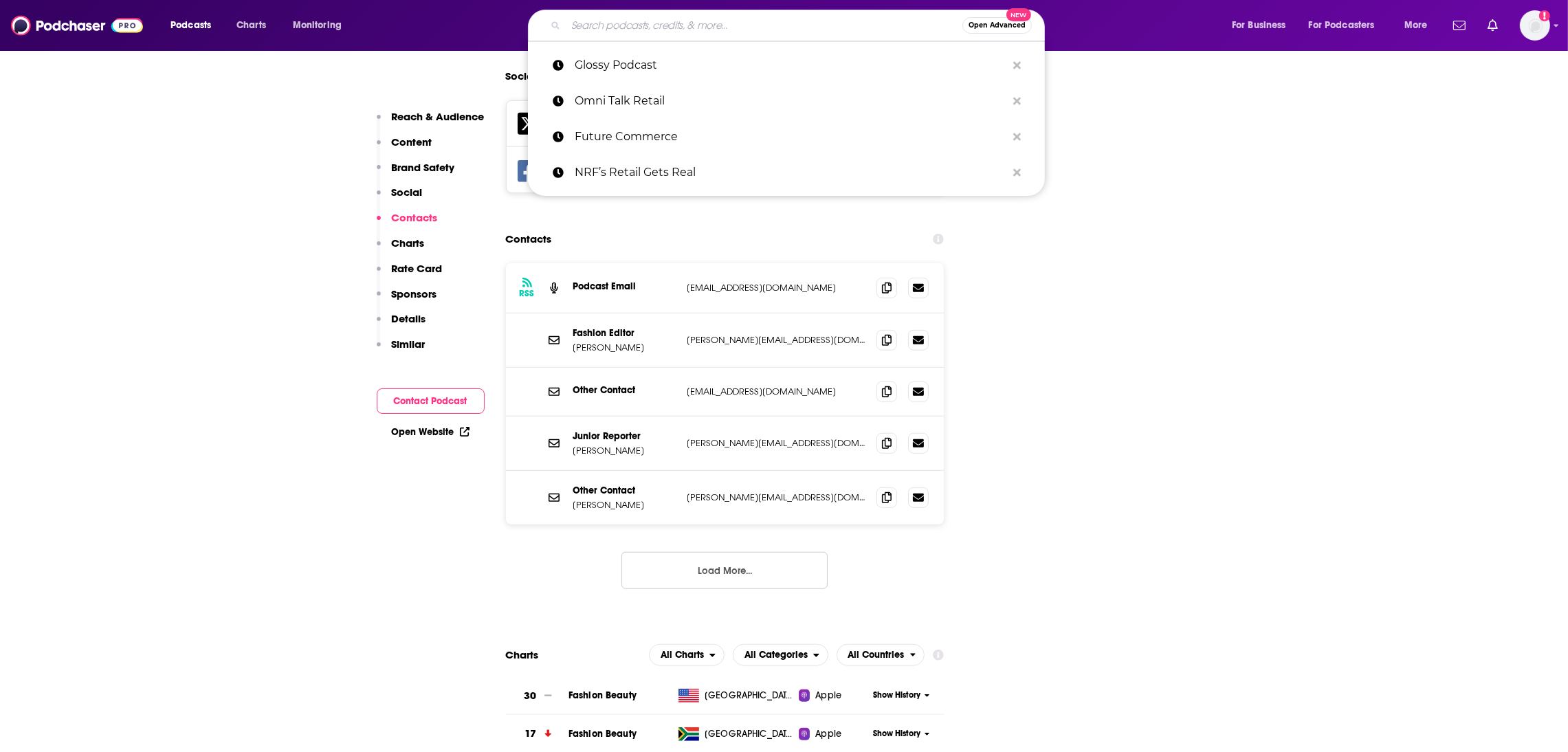
click at [594, 18] on input "Search podcasts, credits, & more..." at bounding box center [764, 25] width 397 height 22
paste input "The Voice of Retail"
type input "The Voice of Retail"
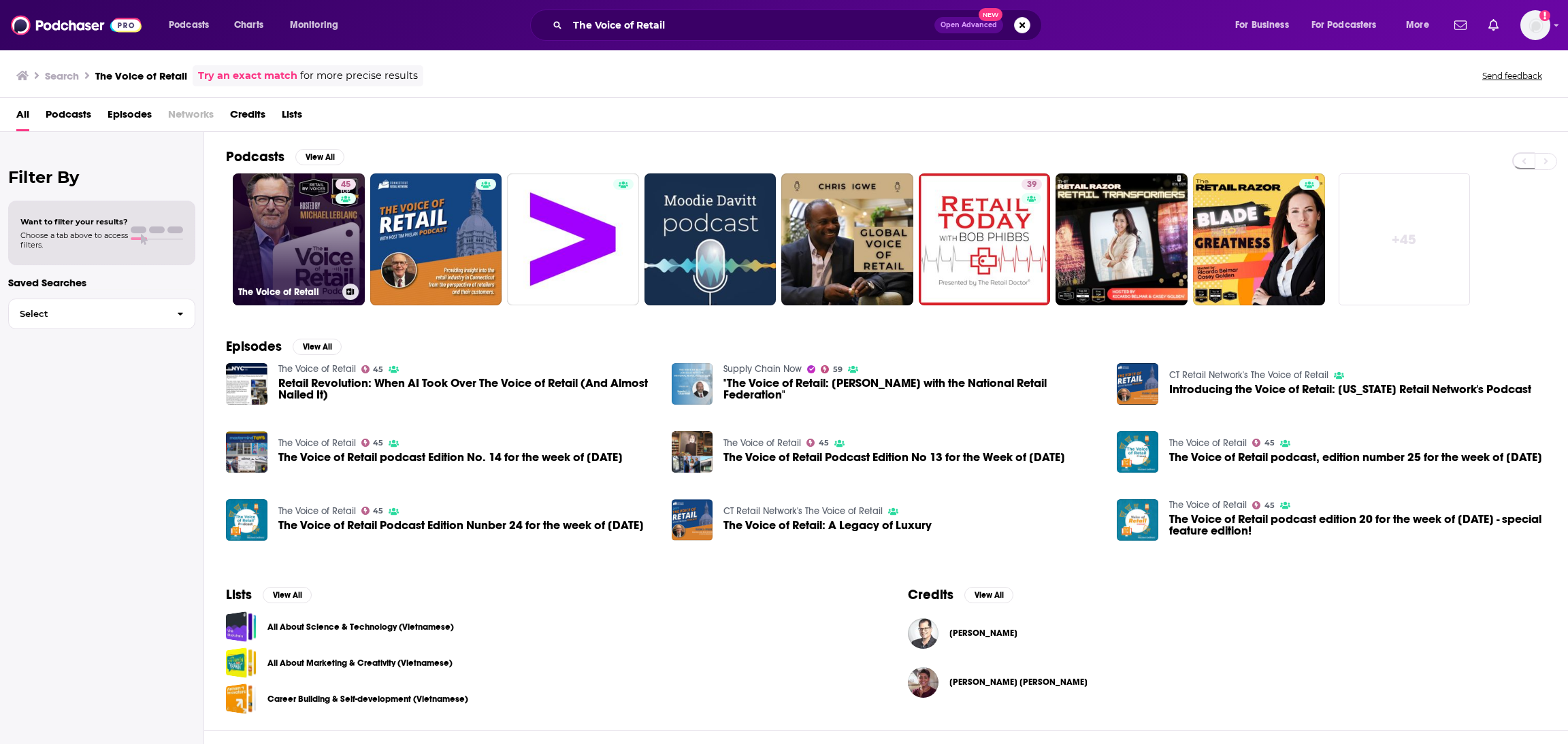
click at [288, 271] on link "45 The Voice of Retail" at bounding box center [298, 239] width 132 height 132
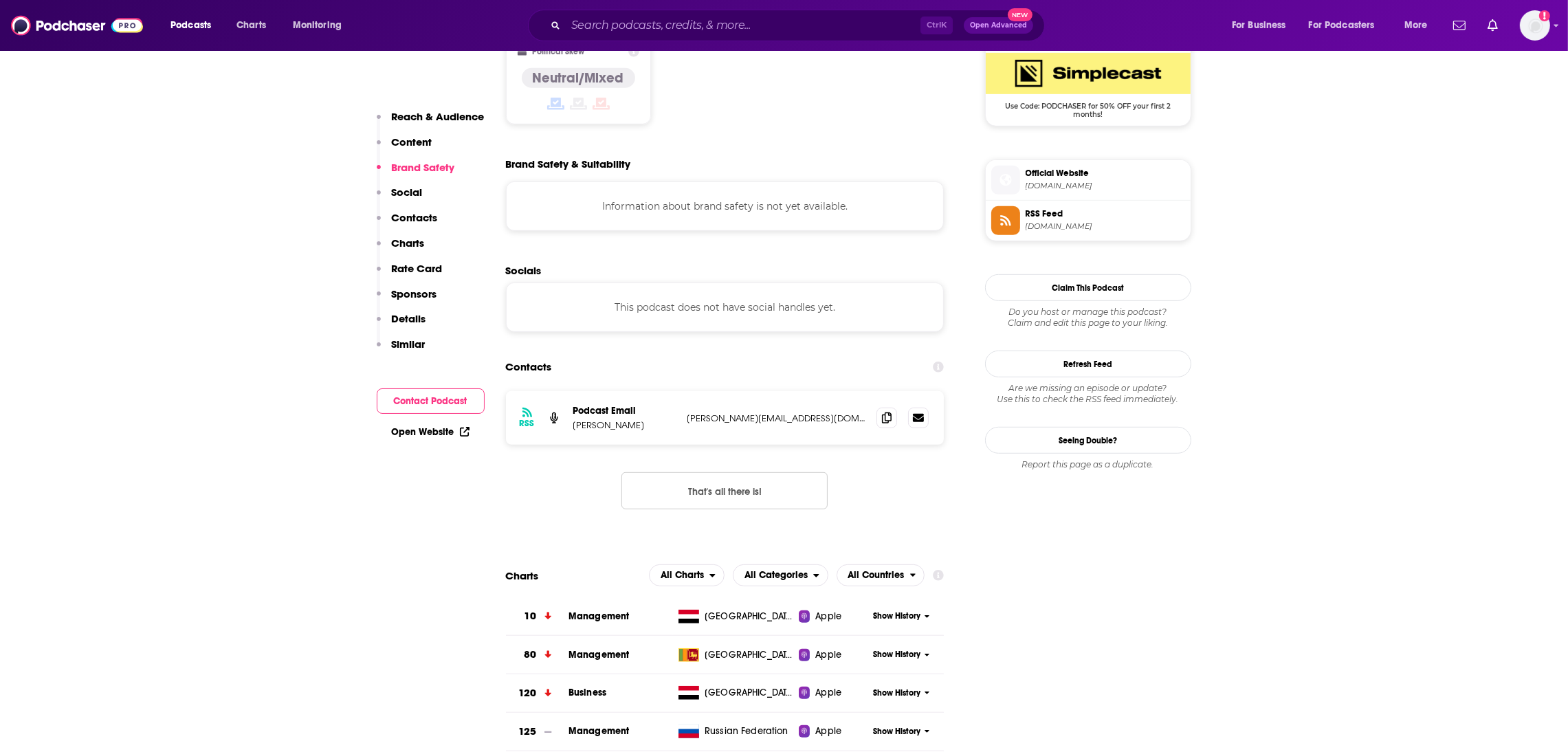
scroll to position [1071, 0]
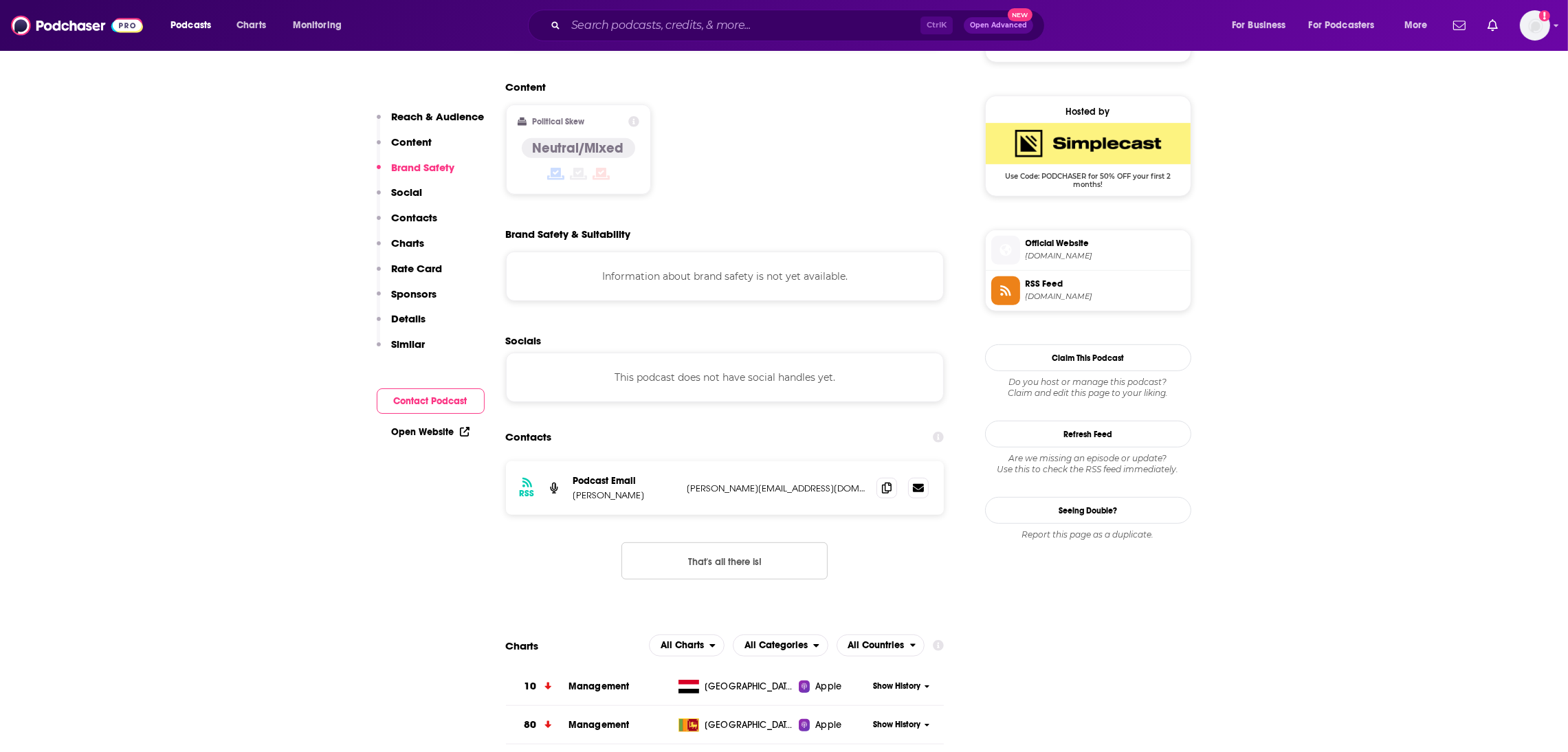
drag, startPoint x: 802, startPoint y: 425, endPoint x: 669, endPoint y: 434, distance: 133.3
click at [0, 0] on div "Podcast Email [PERSON_NAME] [PERSON_NAME][EMAIL_ADDRESS][DOMAIN_NAME] [PERSON_N…" at bounding box center [0, 0] width 0 height 0
click at [811, 461] on div "RSS Podcast Email [PERSON_NAME] [PERSON_NAME][EMAIL_ADDRESS][DOMAIN_NAME] [PERS…" at bounding box center [726, 488] width 439 height 54
drag, startPoint x: 815, startPoint y: 430, endPoint x: 682, endPoint y: 436, distance: 133.1
click at [682, 461] on div "RSS Podcast Email [PERSON_NAME] [PERSON_NAME][EMAIL_ADDRESS][DOMAIN_NAME] [PERS…" at bounding box center [726, 488] width 439 height 54
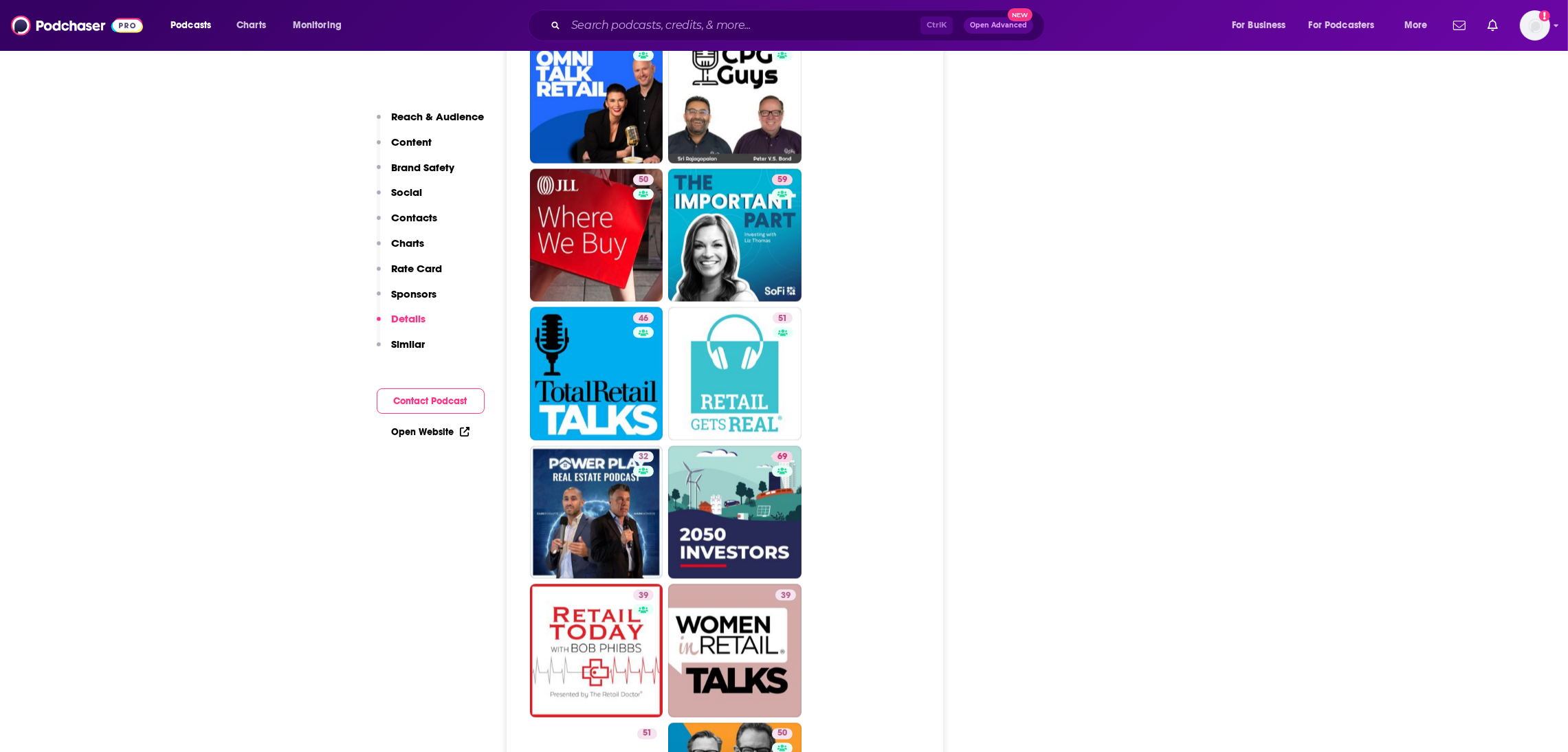
scroll to position [3487, 0]
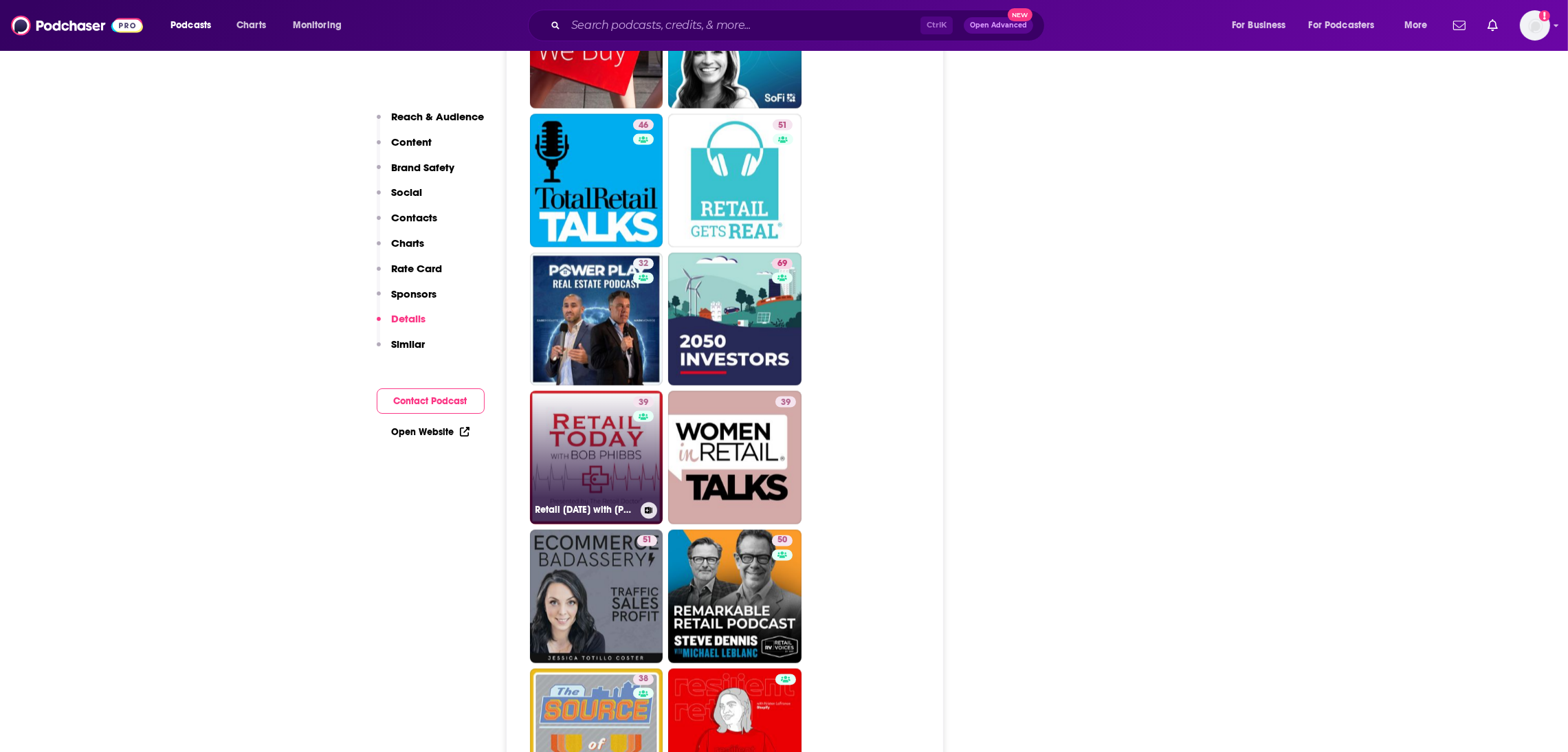
click at [601, 400] on link "39 Retail [DATE] with [PERSON_NAME], The Retail Doctor" at bounding box center [596, 458] width 133 height 133
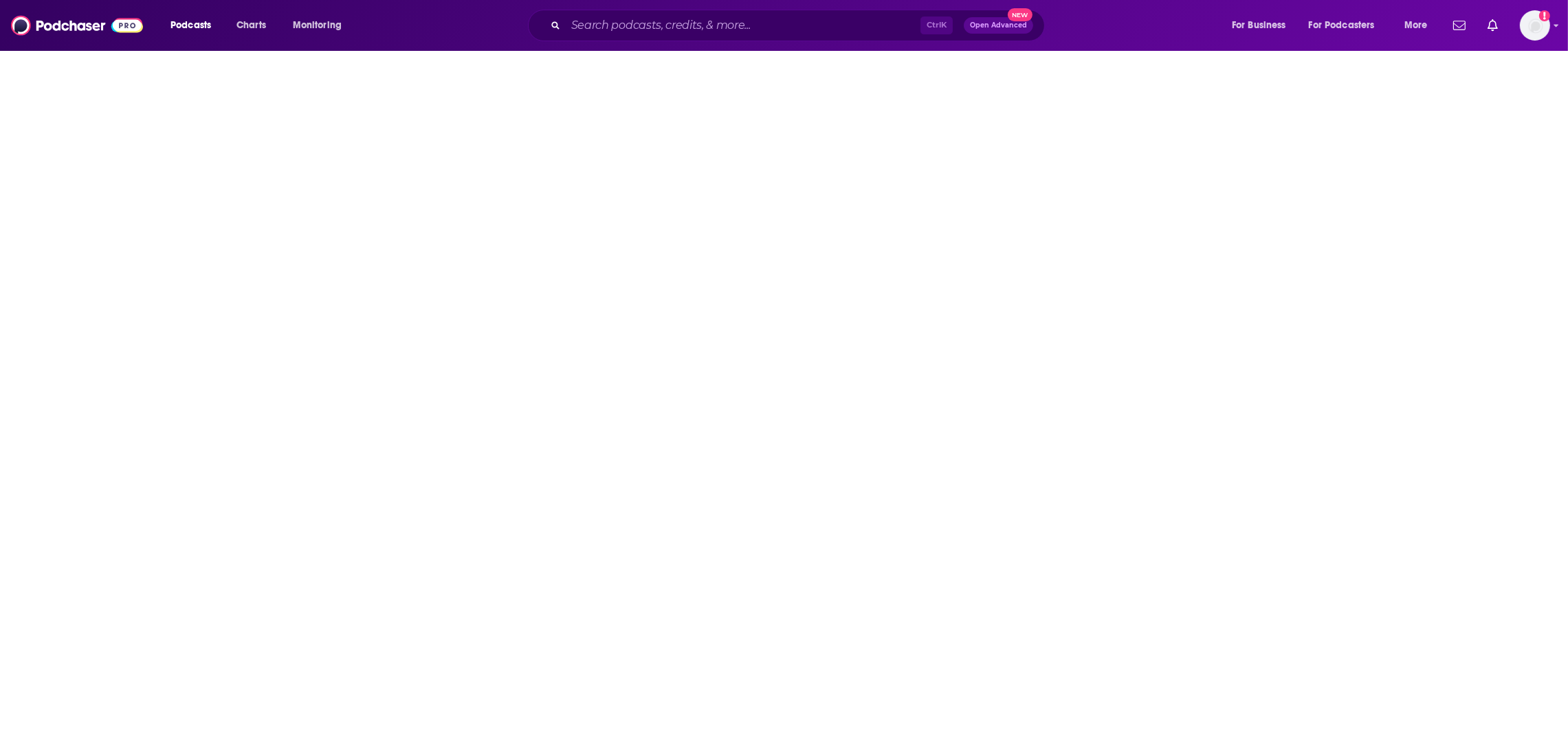
type input "[URL][DOMAIN_NAME][DATE][PERSON_NAME]"
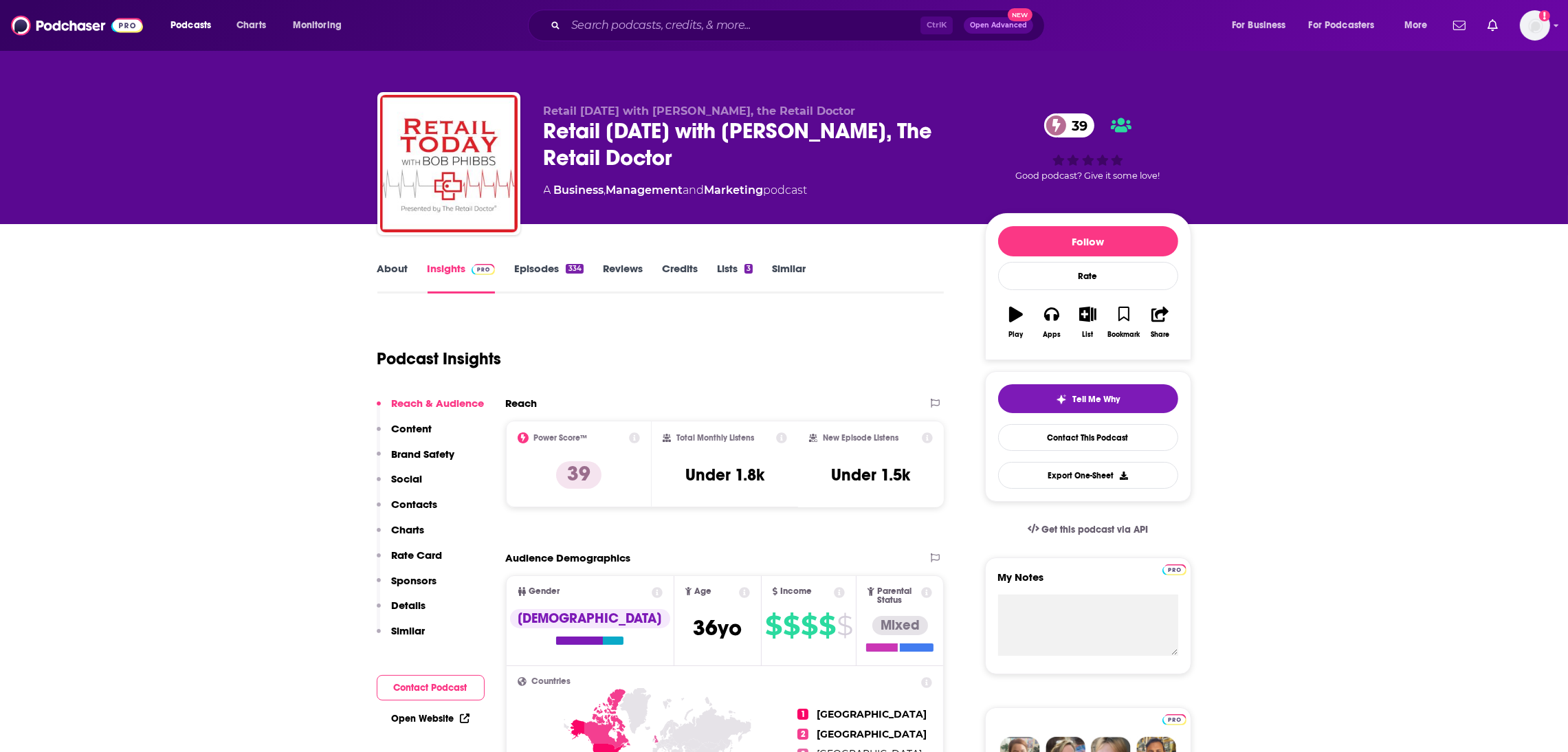
click at [550, 267] on link "Episodes 334" at bounding box center [549, 277] width 68 height 31
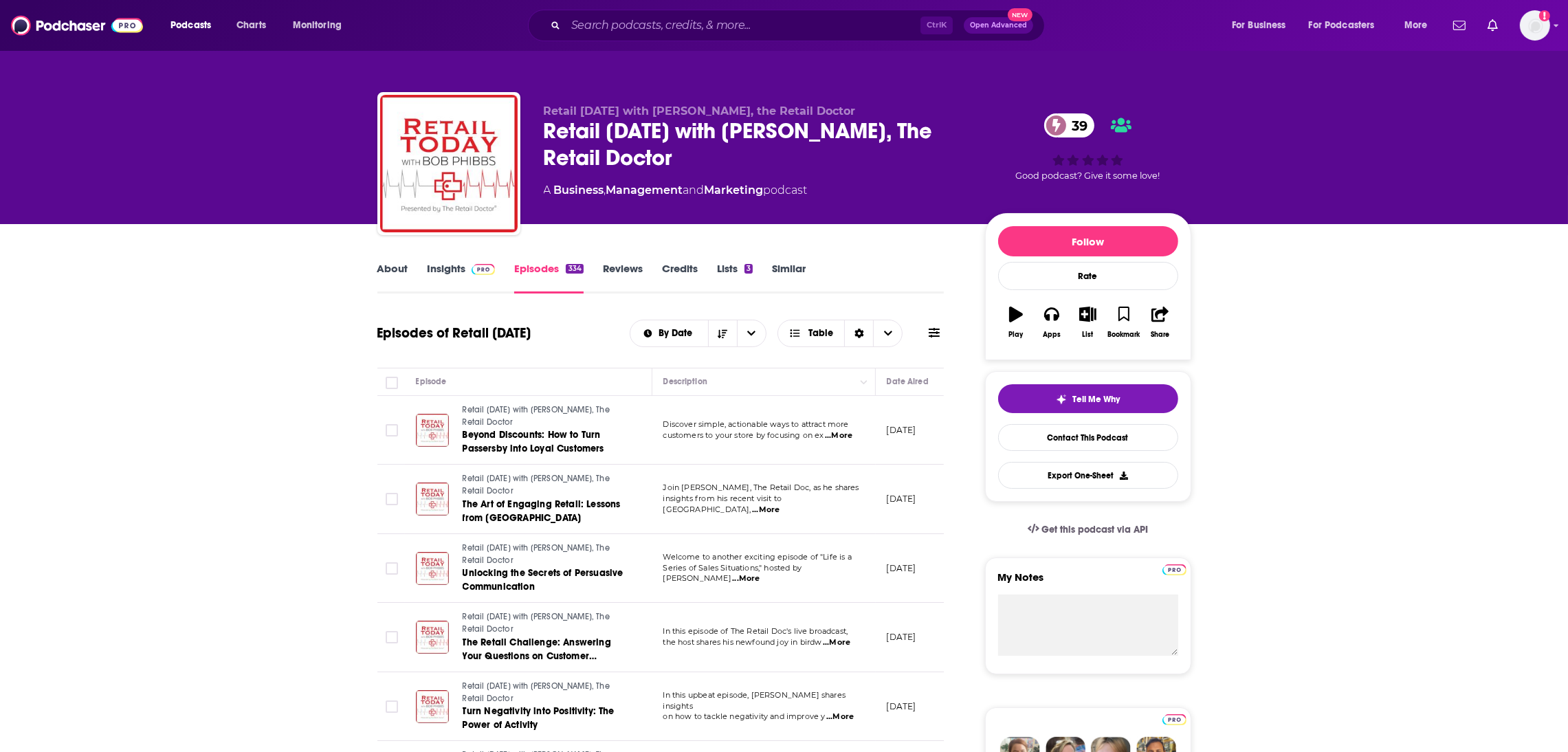
click at [446, 266] on link "Insights" at bounding box center [461, 277] width 68 height 31
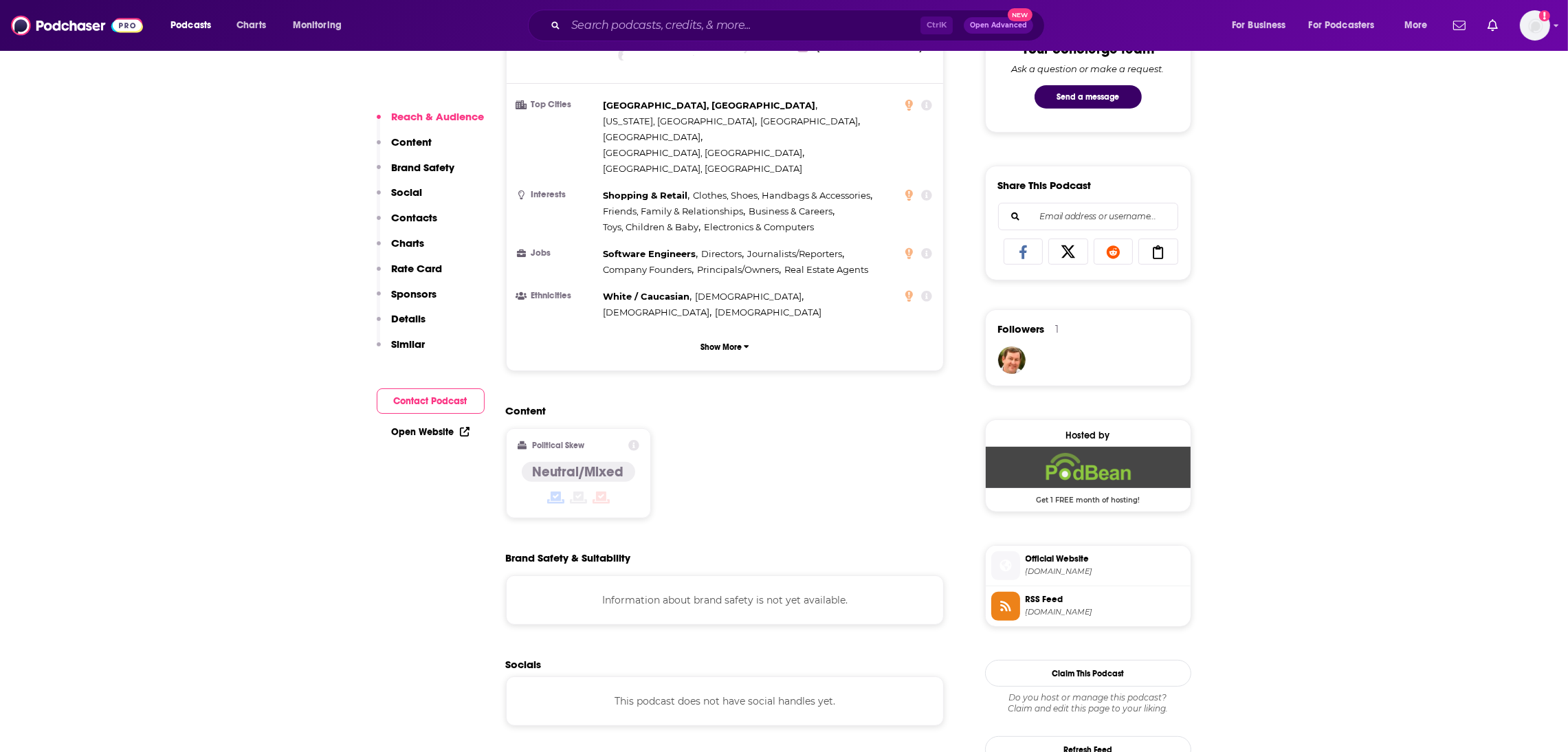
scroll to position [1151, 0]
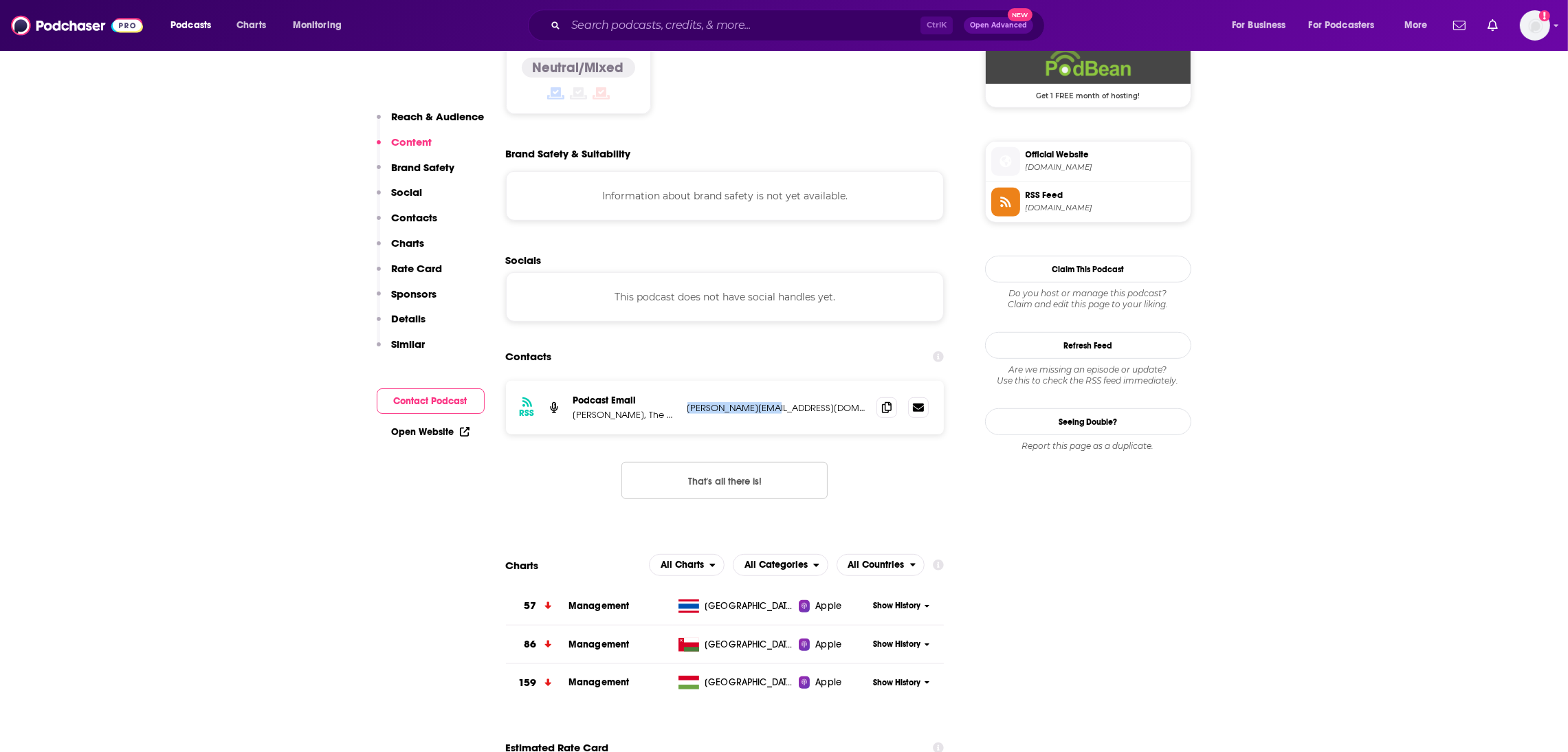
drag, startPoint x: 769, startPoint y: 353, endPoint x: 685, endPoint y: 356, distance: 84.1
click at [685, 380] on div "RSS Podcast Email [PERSON_NAME], The Retail Doc [PERSON_NAME][EMAIL_ADDRESS][DO…" at bounding box center [726, 407] width 439 height 54
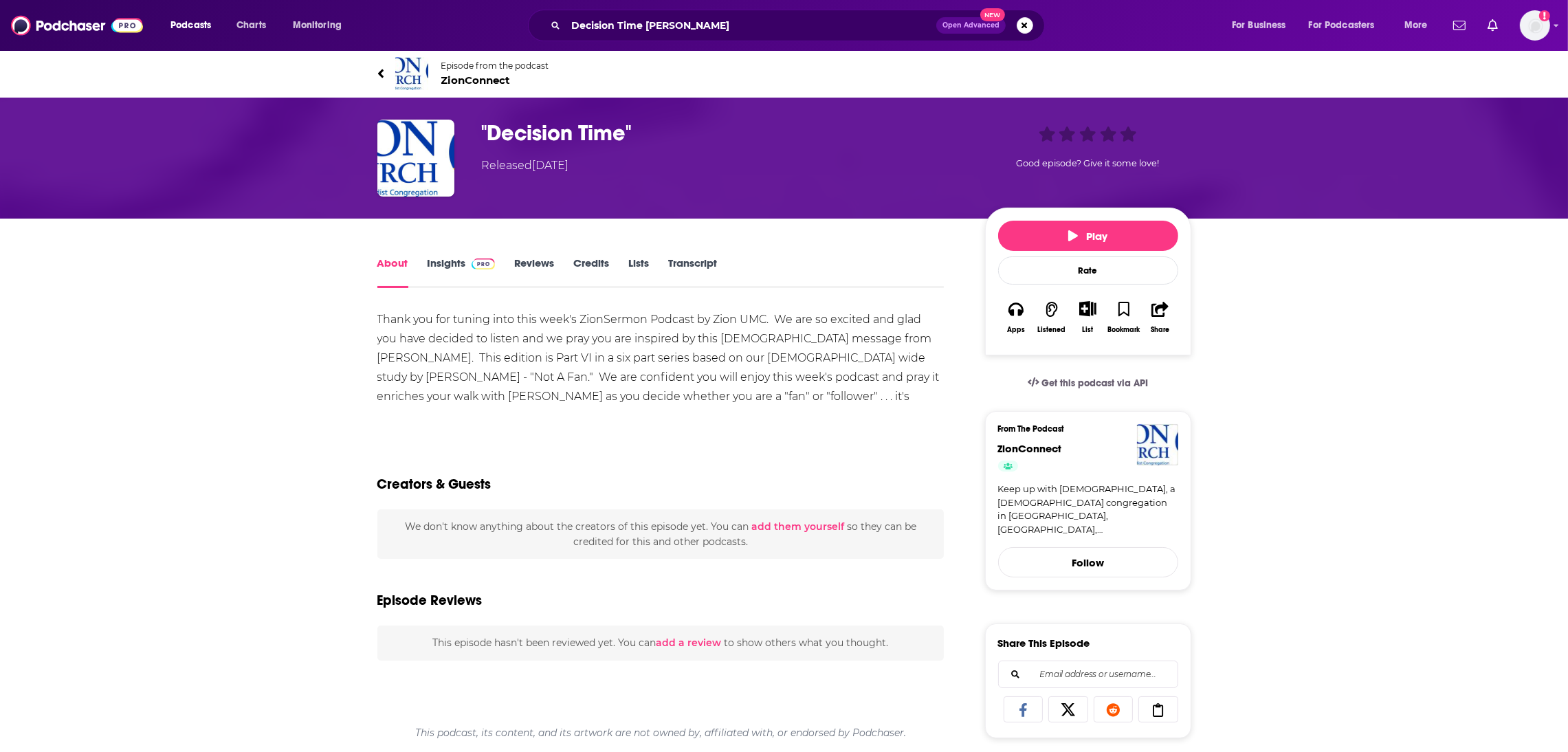
click at [443, 267] on link "Insights" at bounding box center [461, 272] width 68 height 31
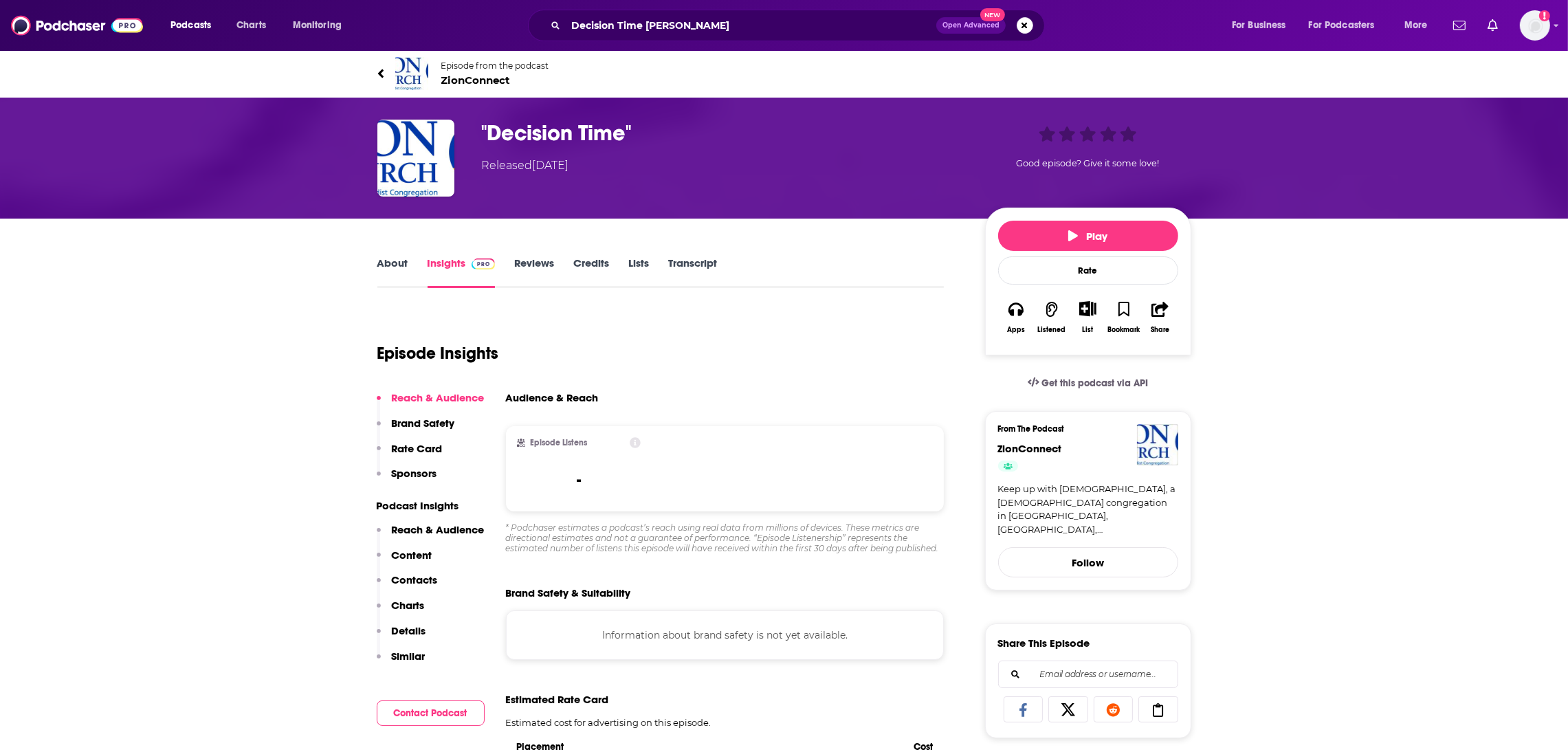
click at [392, 272] on link "About" at bounding box center [393, 272] width 31 height 31
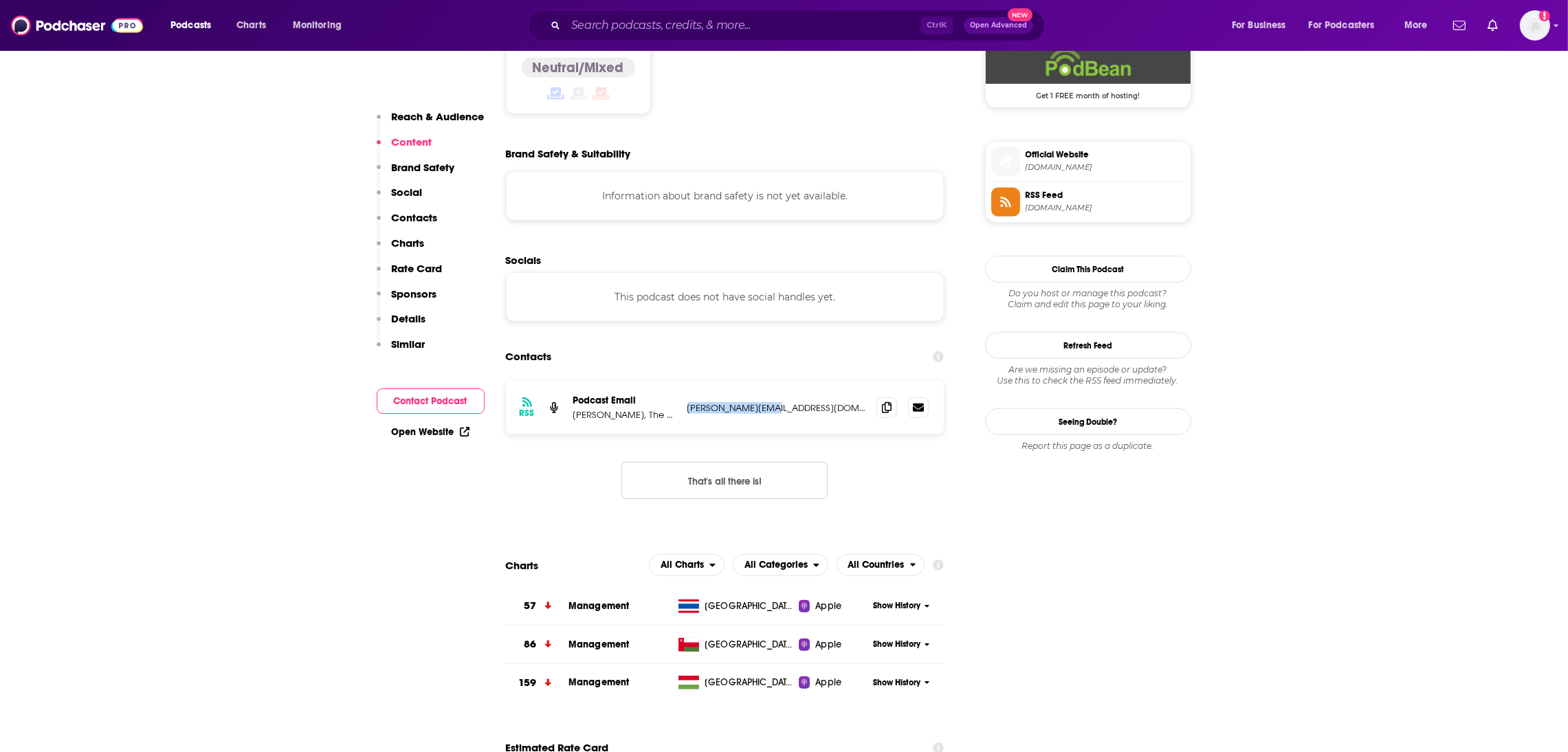
scroll to position [1151, 0]
click at [676, 13] on div "Ctrl K Open Advanced New" at bounding box center [786, 25] width 517 height 31
click at [666, 28] on input "Search podcasts, credits, & more..." at bounding box center [743, 25] width 354 height 22
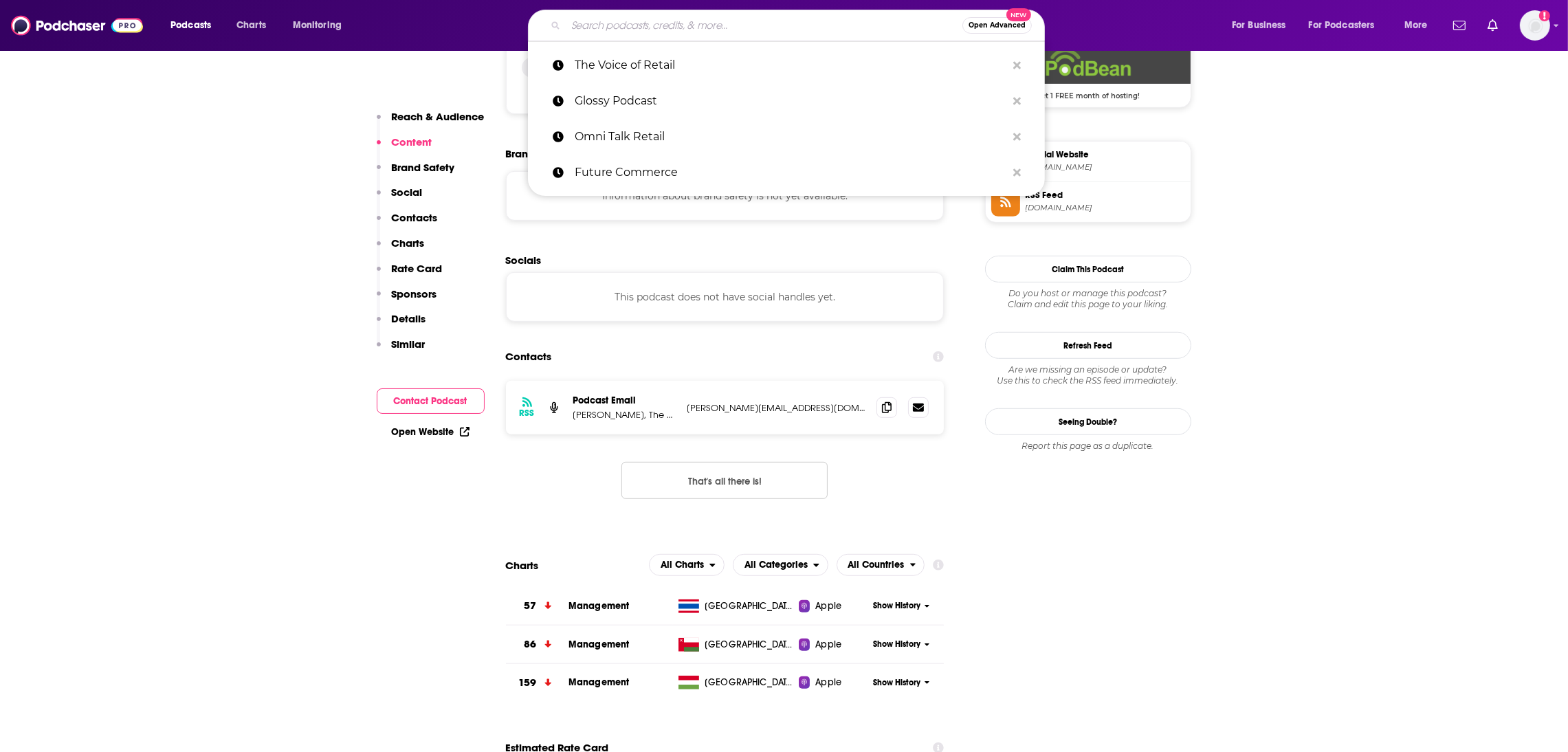
paste input "Where We Buy: Retail Real Estate with [PERSON_NAME]"
type input "Where We Buy: Retail Real Estate with [PERSON_NAME]"
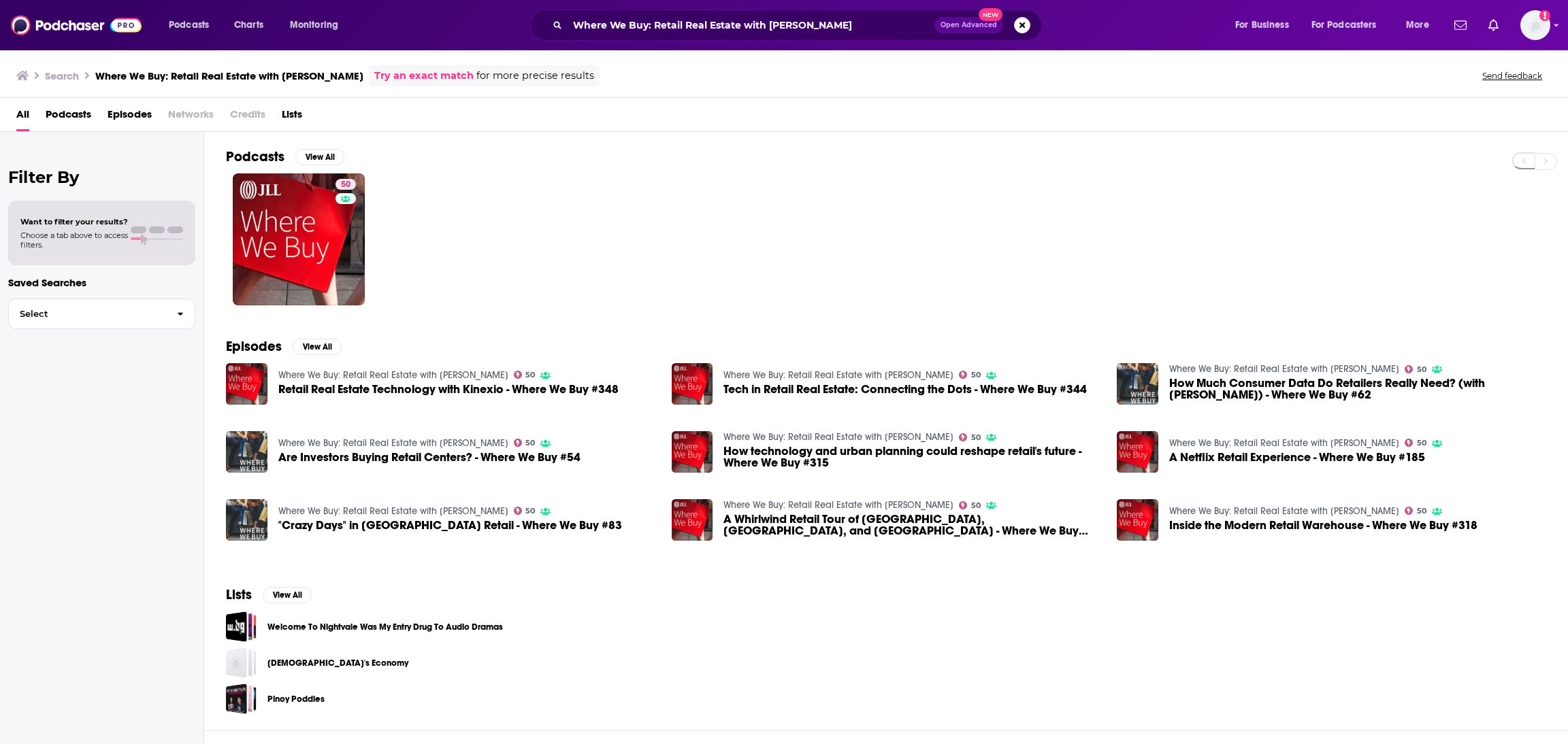
click at [406, 388] on span "Retail Real Estate Technology with Kinexio - Where We Buy #348" at bounding box center [449, 389] width 340 height 12
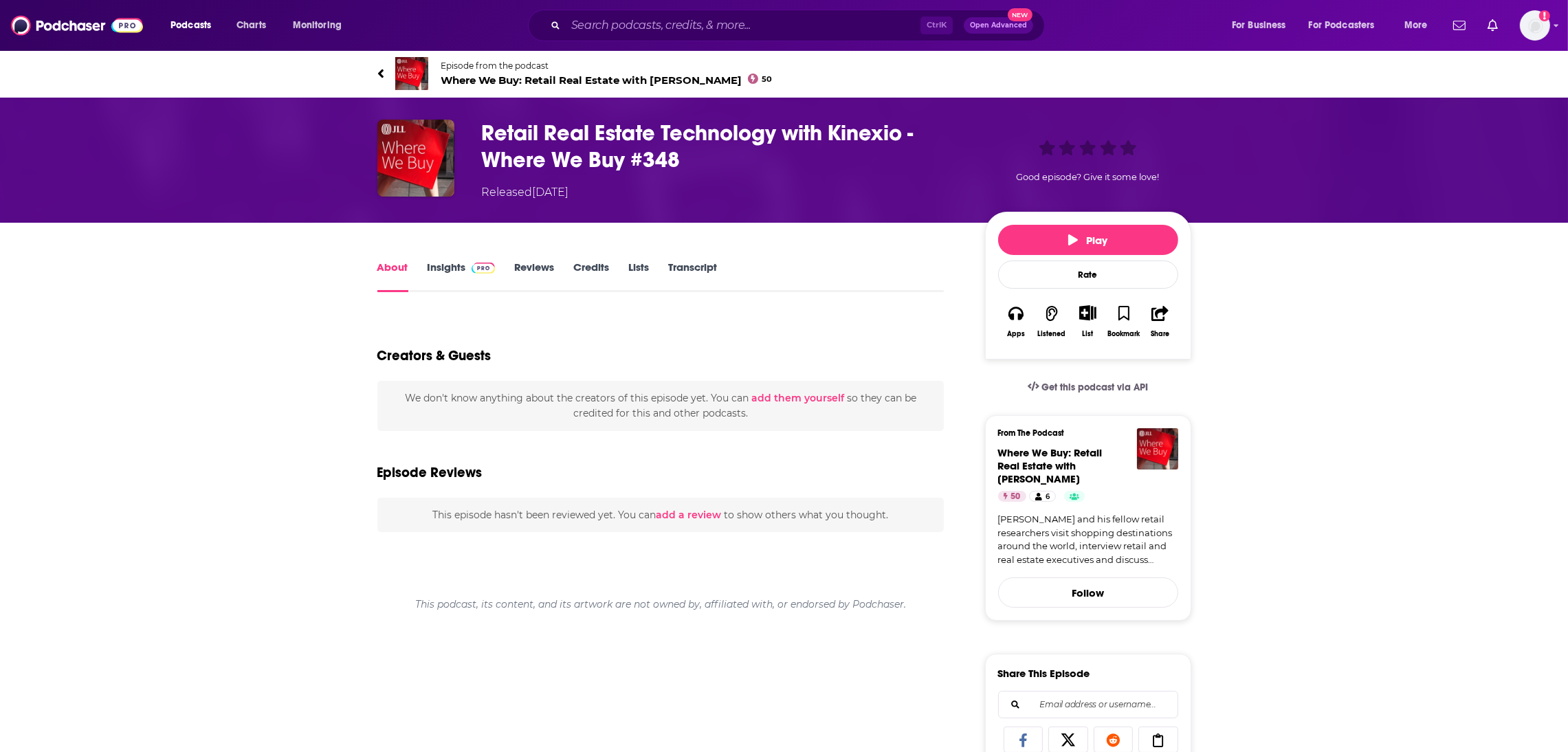
click at [448, 273] on link "Insights" at bounding box center [461, 276] width 68 height 31
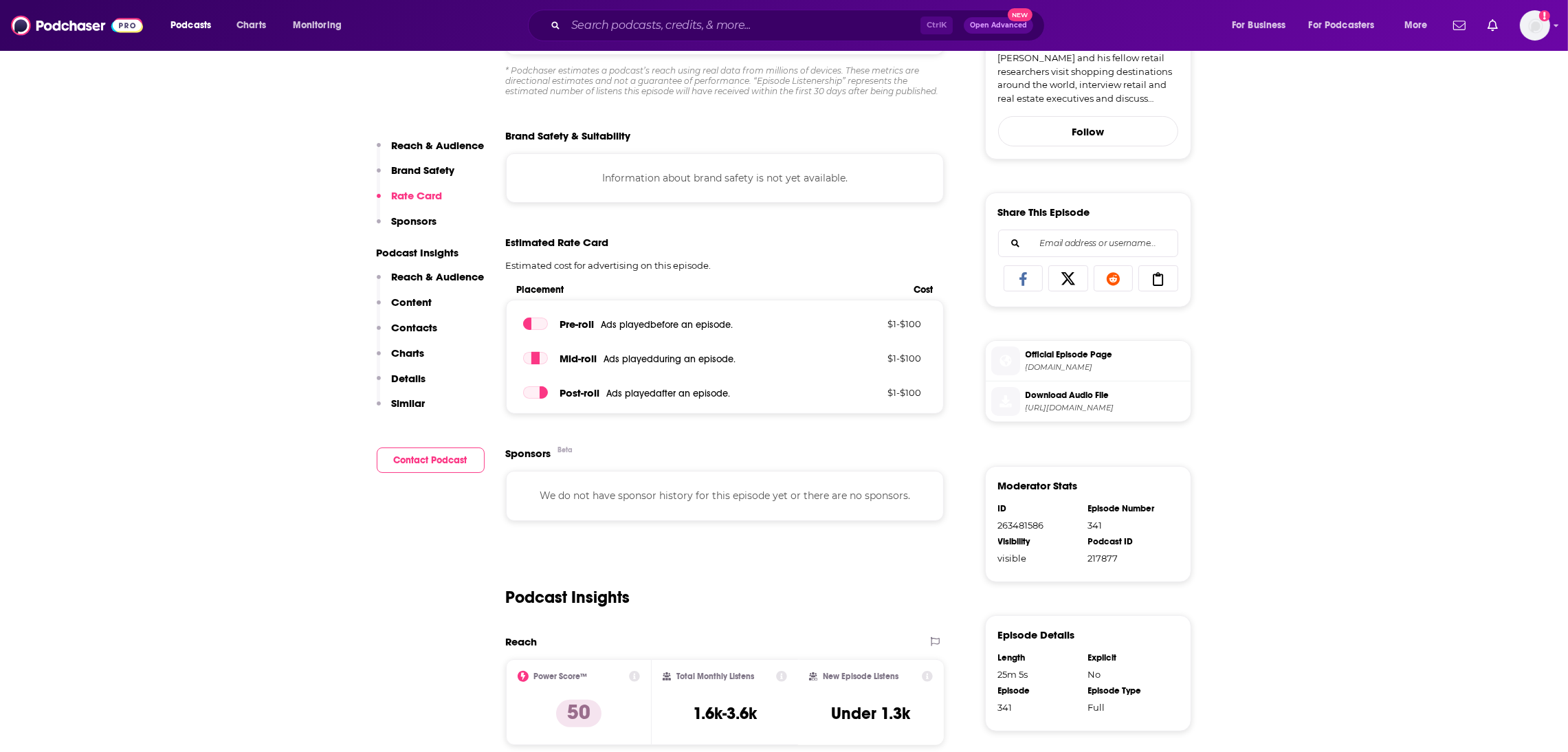
scroll to position [533, 0]
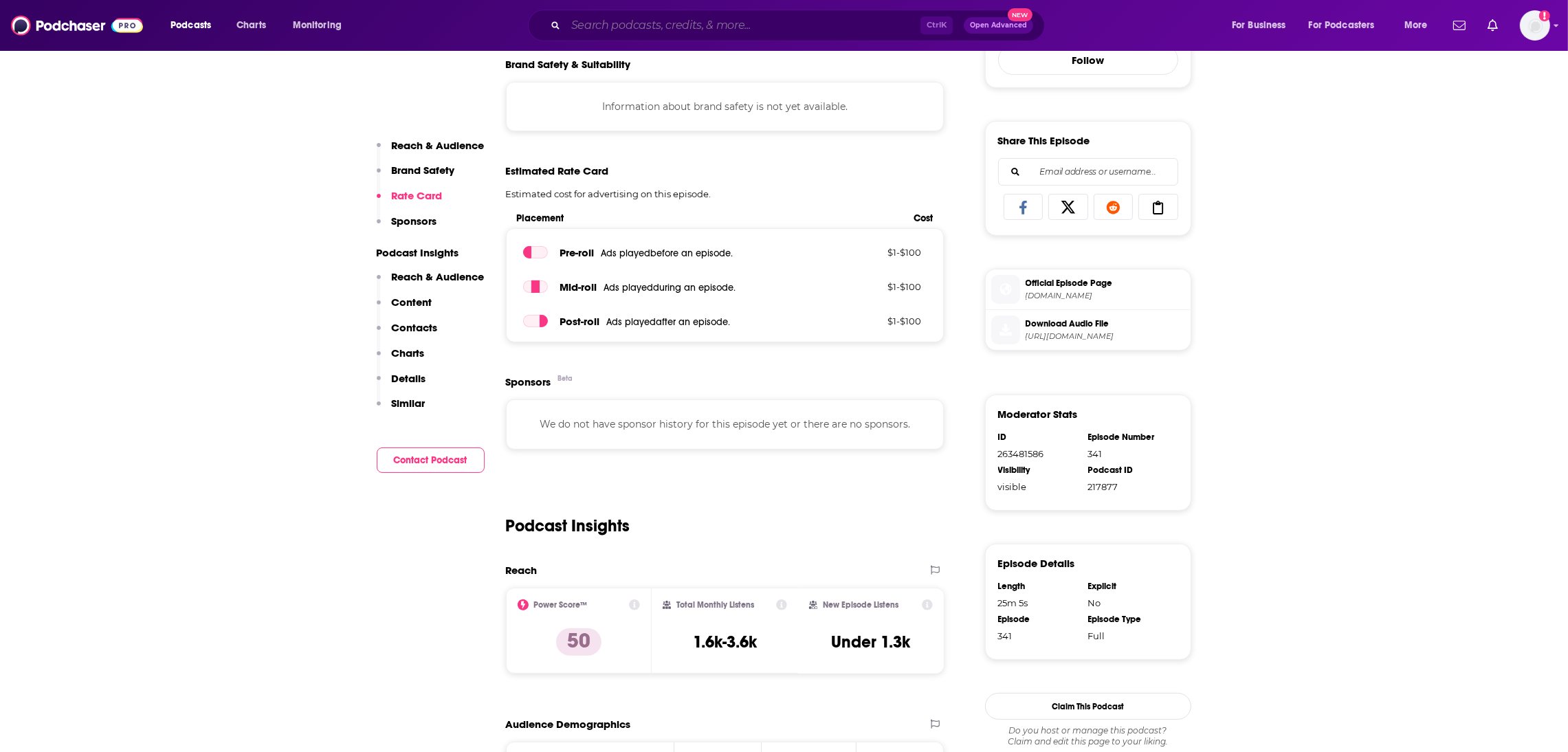
click at [605, 30] on input "Search podcasts, credits, & more..." at bounding box center [743, 25] width 354 height 22
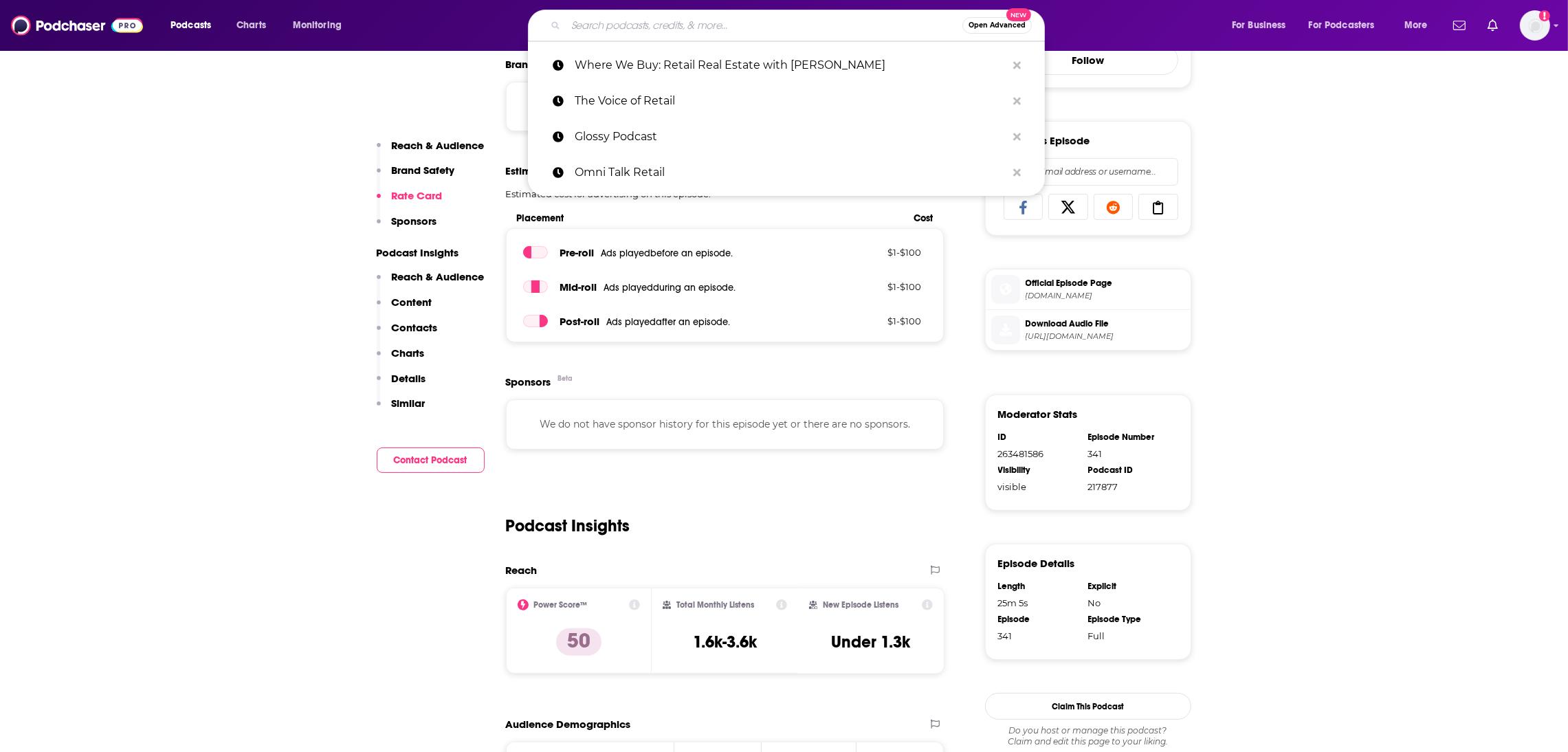
paste input "Where We Buy: Retail Real Estate with [PERSON_NAME]"
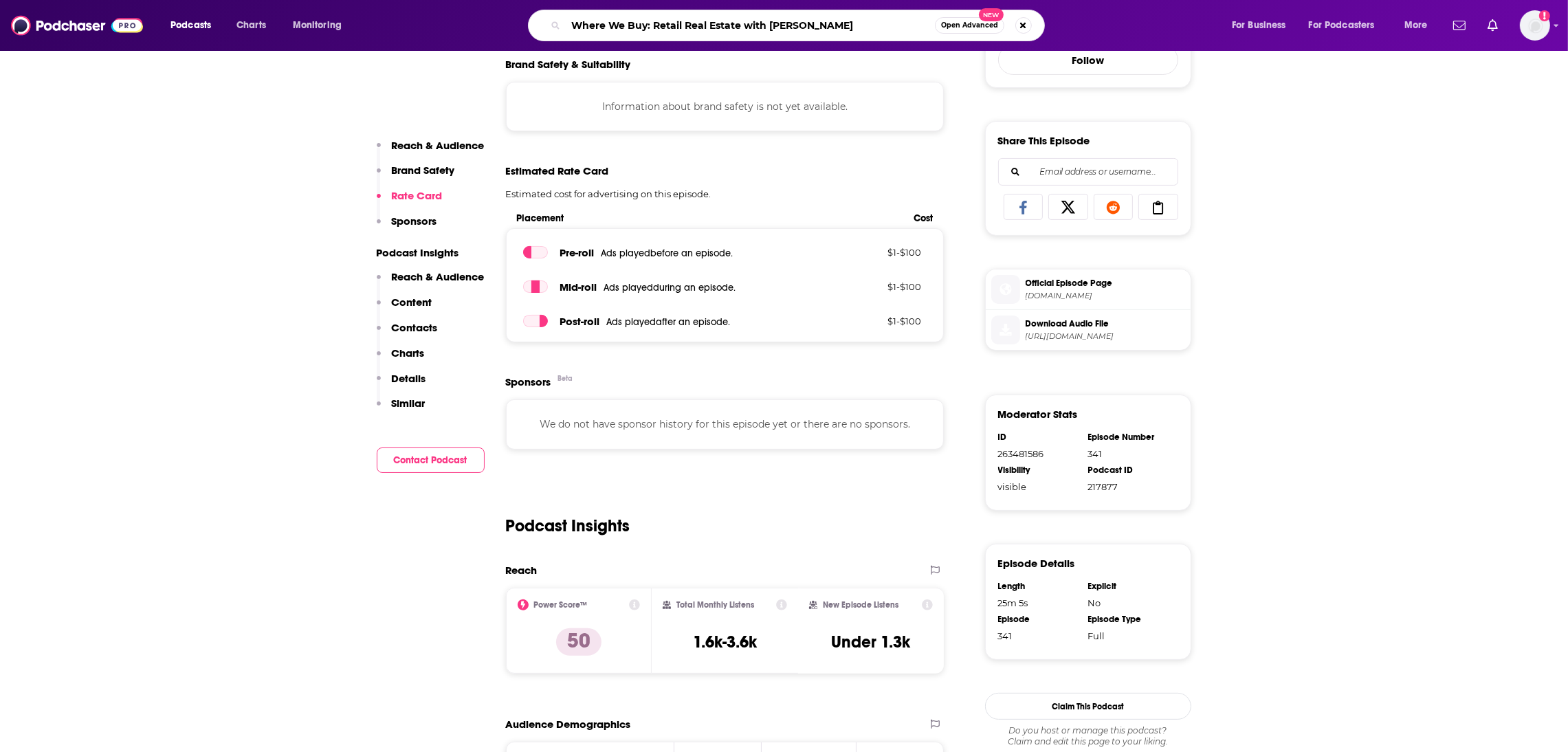
drag, startPoint x: 853, startPoint y: 26, endPoint x: 331, endPoint y: 24, distance: 522.0
click at [331, 24] on div "Podcasts Charts Monitoring Where We Buy: Retail Real Estate with James Cook Ope…" at bounding box center [801, 25] width 1280 height 31
type input "Future commerce"
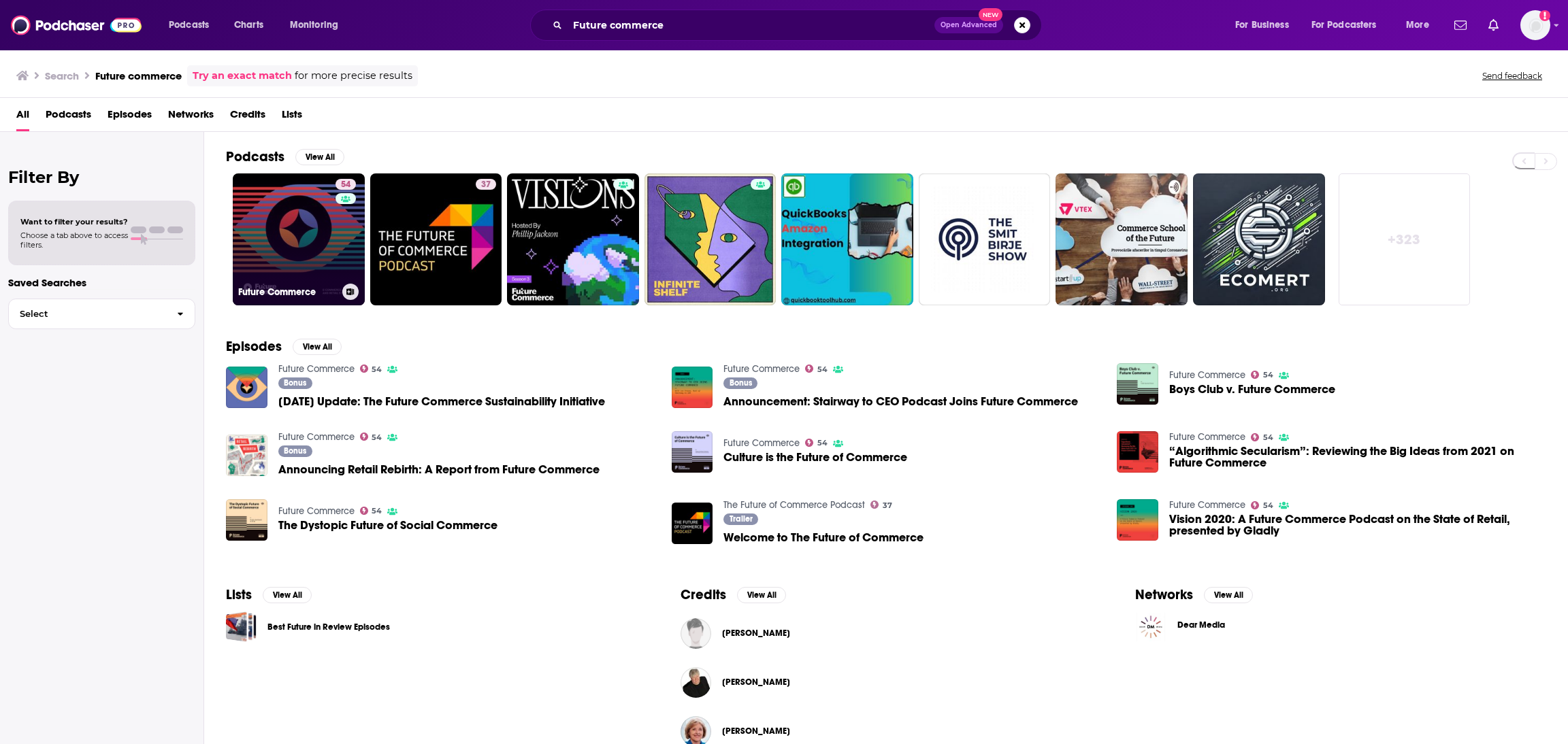
click at [289, 267] on link "54 Future Commerce" at bounding box center [298, 239] width 132 height 132
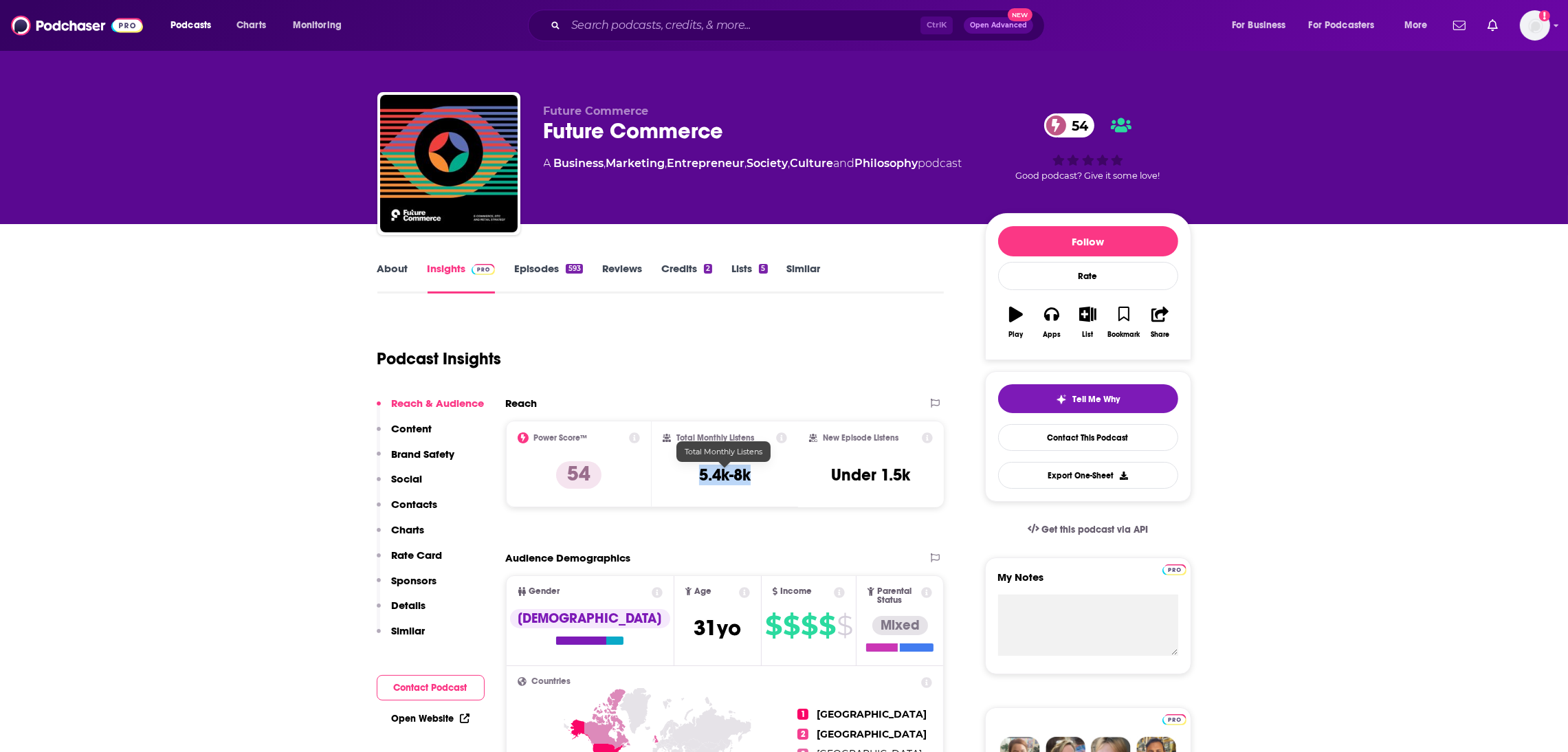
drag, startPoint x: 754, startPoint y: 487, endPoint x: 698, endPoint y: 478, distance: 56.7
click at [698, 478] on div "Total Monthly Listens 5.4k-8k" at bounding box center [725, 464] width 124 height 63
copy h3 "5.4k-8k"
click at [543, 267] on link "Episodes 593" at bounding box center [549, 277] width 68 height 31
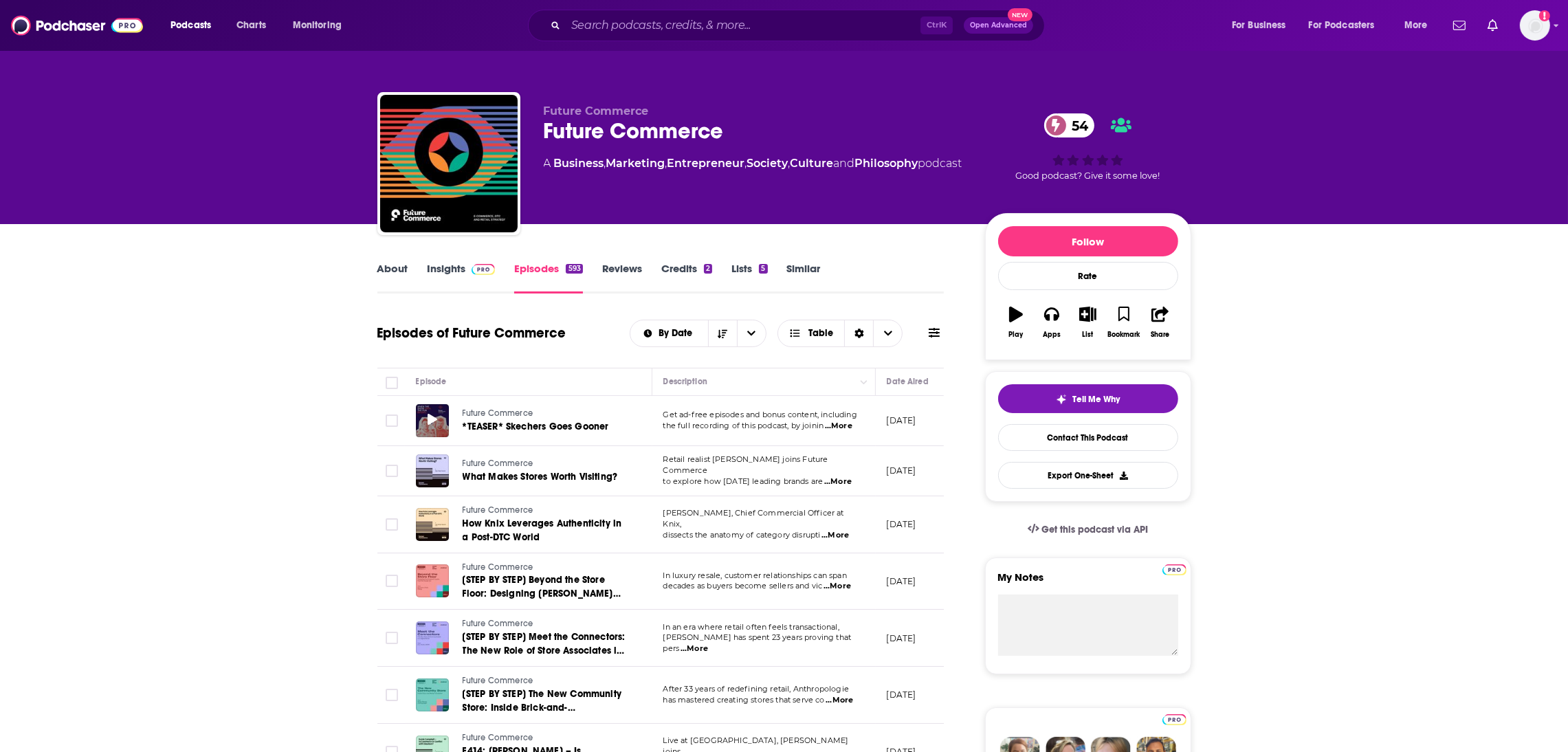
click at [439, 423] on div at bounding box center [432, 420] width 33 height 33
click at [484, 425] on span "*TEASER* Skechers Goes Gooner" at bounding box center [535, 426] width 147 height 12
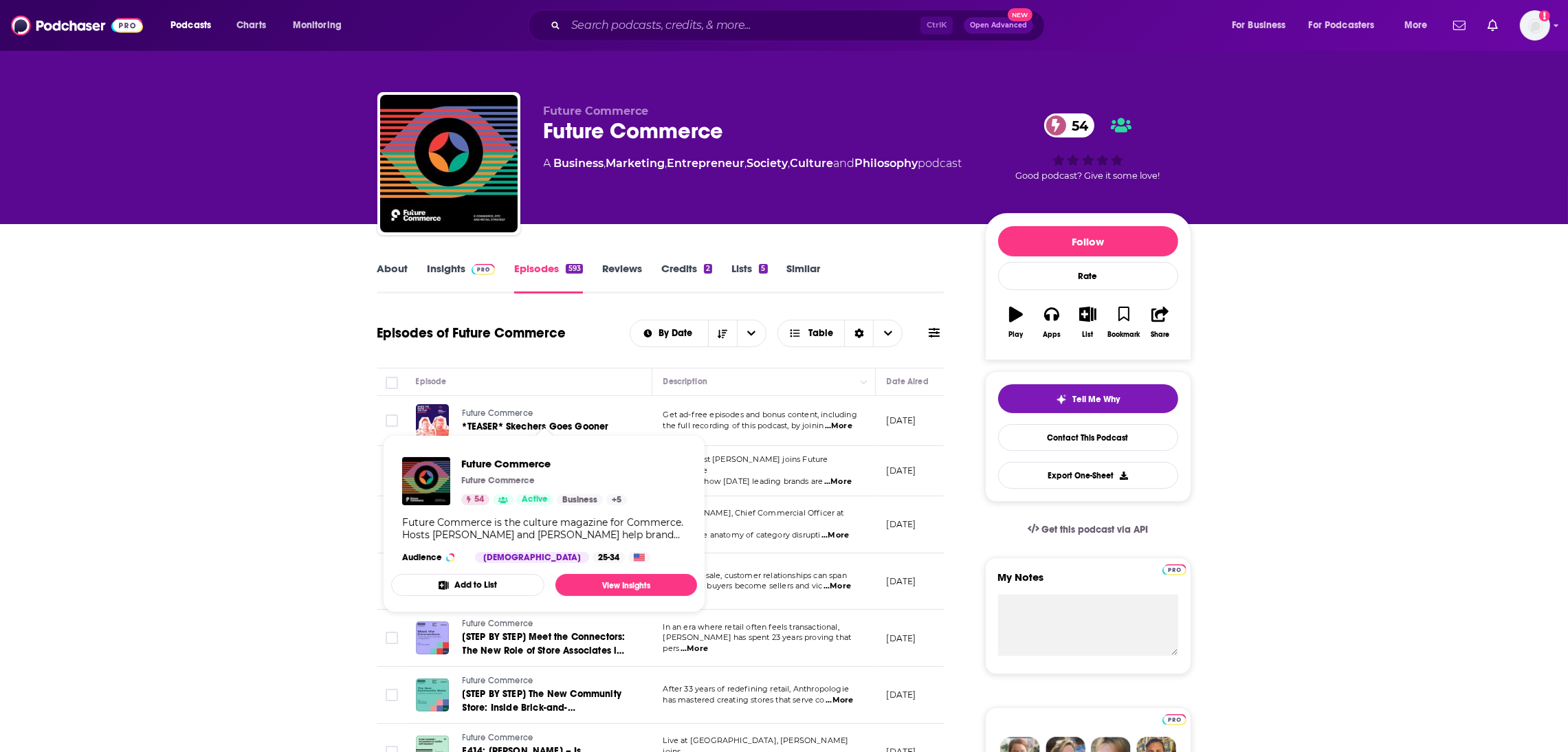
click at [470, 415] on span "Future Commerce" at bounding box center [497, 413] width 71 height 10
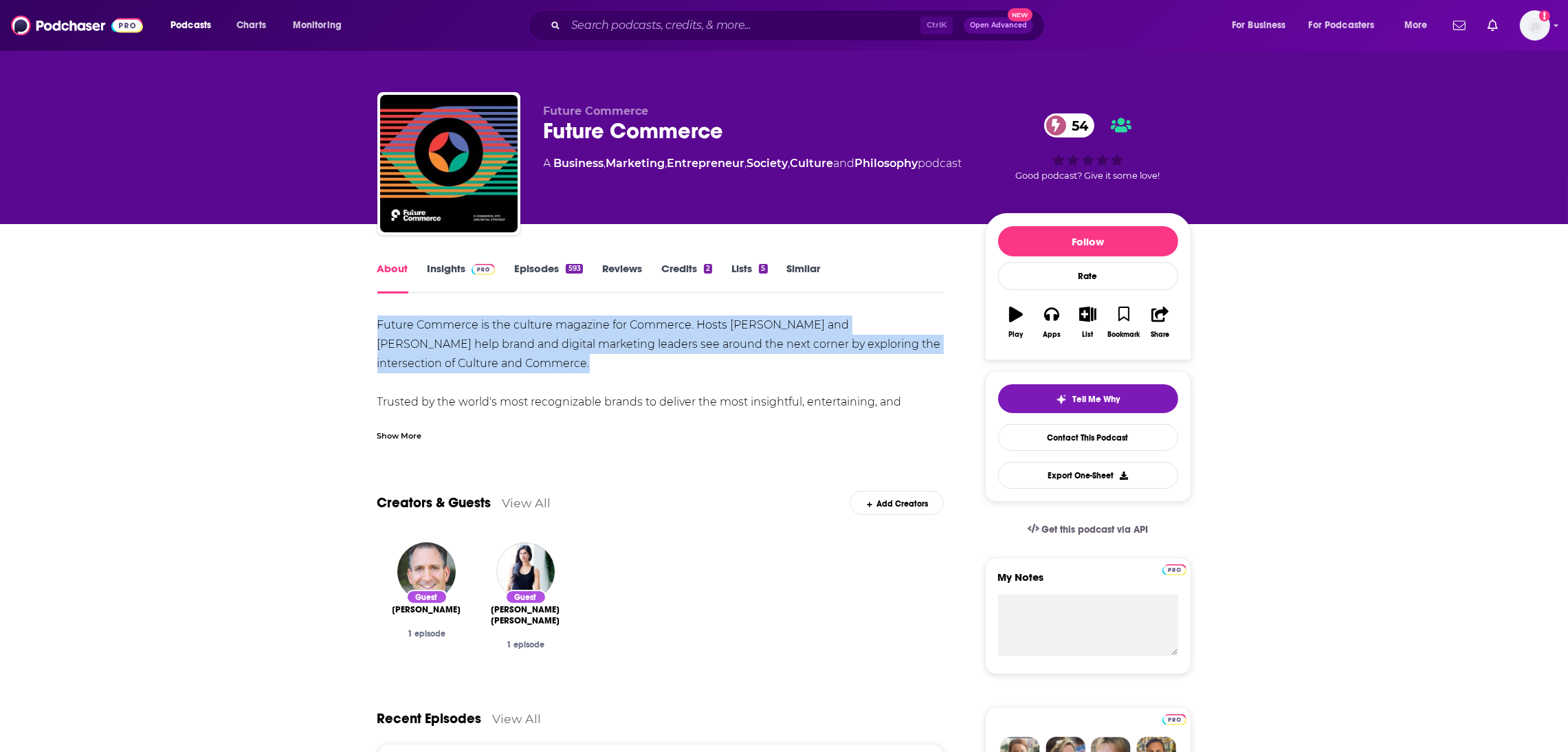
drag, startPoint x: 497, startPoint y: 369, endPoint x: 336, endPoint y: 324, distance: 167.2
copy div "Future Commerce is the culture magazine for Commerce. Hosts [PERSON_NAME] and […"
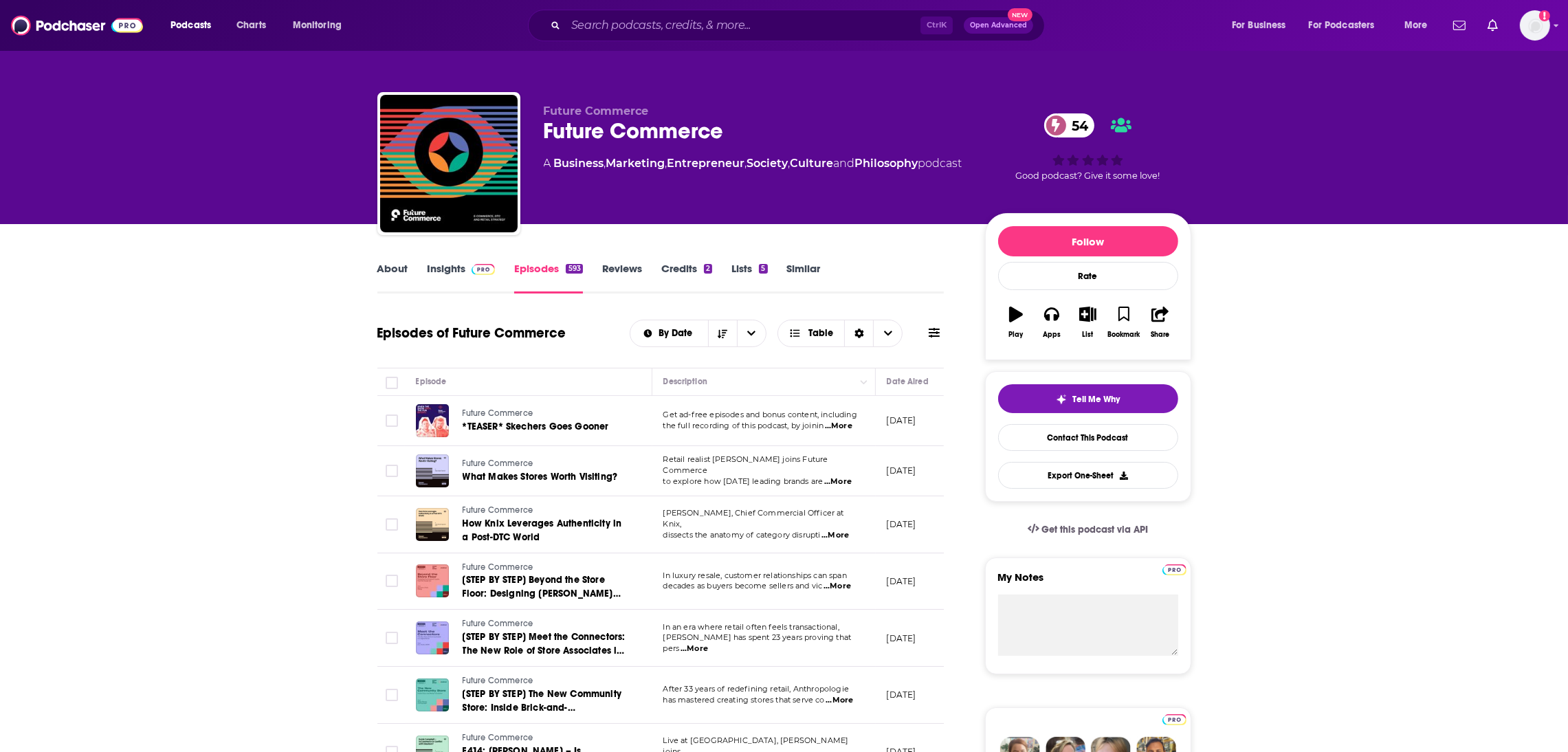
click at [443, 270] on link "Insights" at bounding box center [461, 277] width 68 height 31
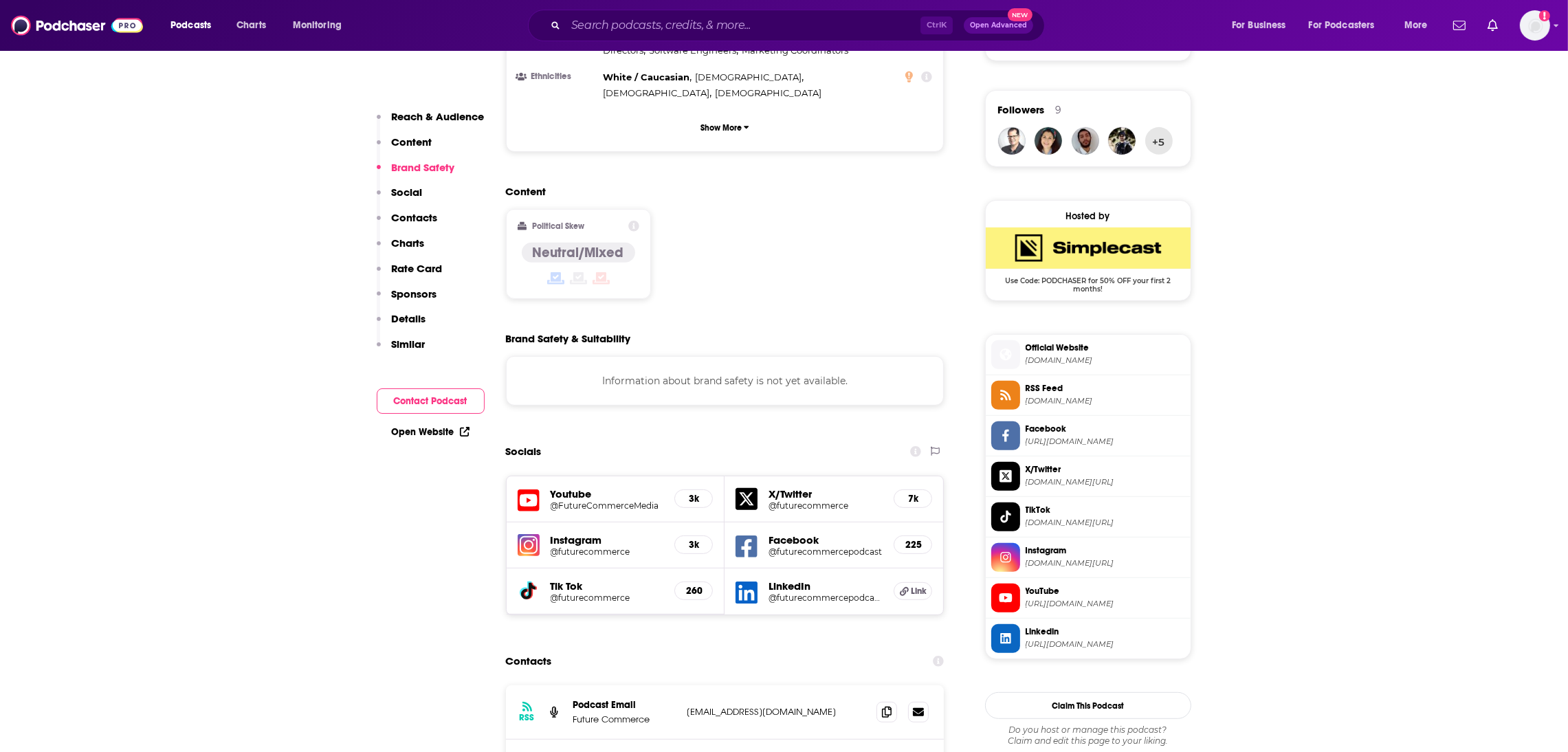
scroll to position [1268, 0]
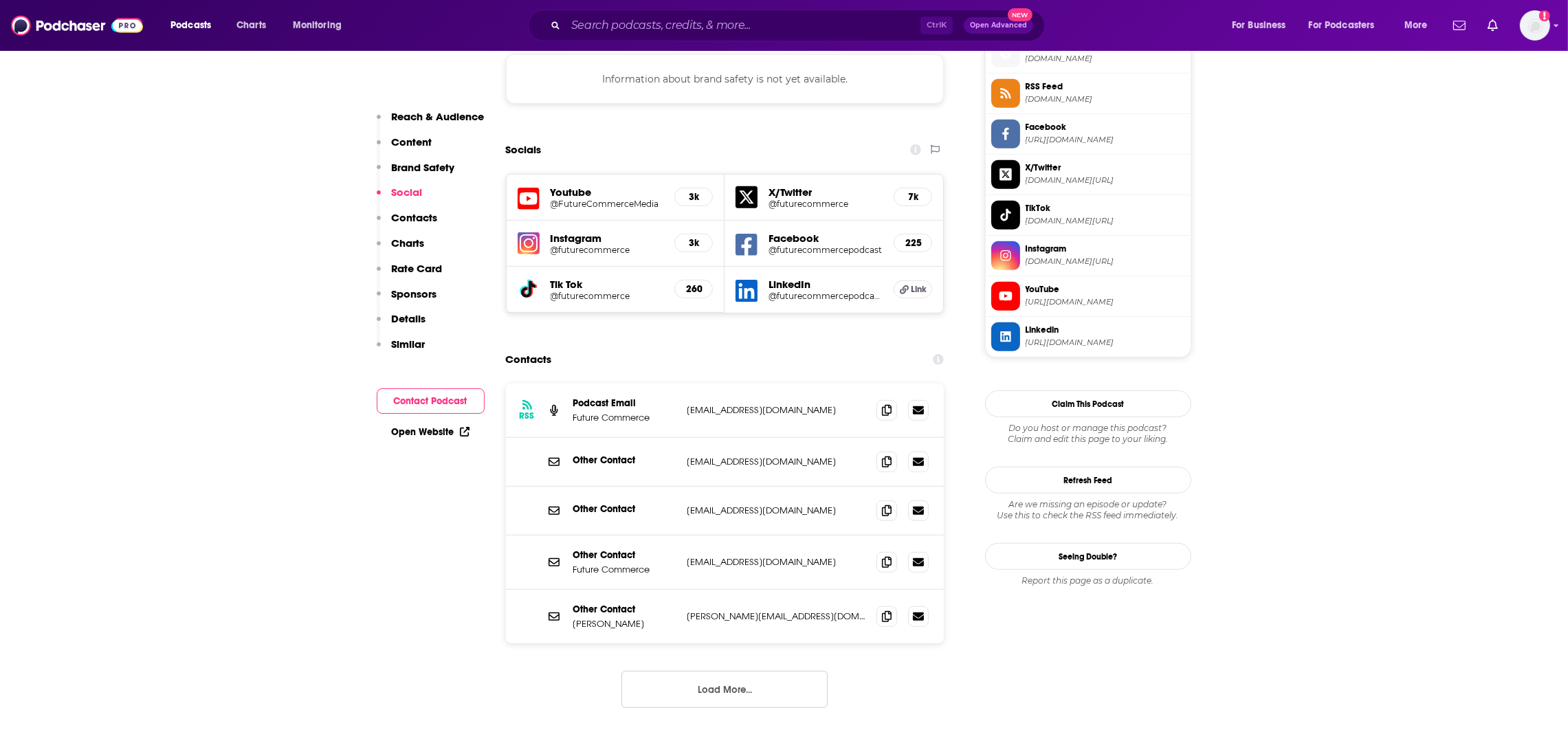
click at [573, 199] on h5 "@FutureCommerceMedia" at bounding box center [607, 203] width 113 height 10
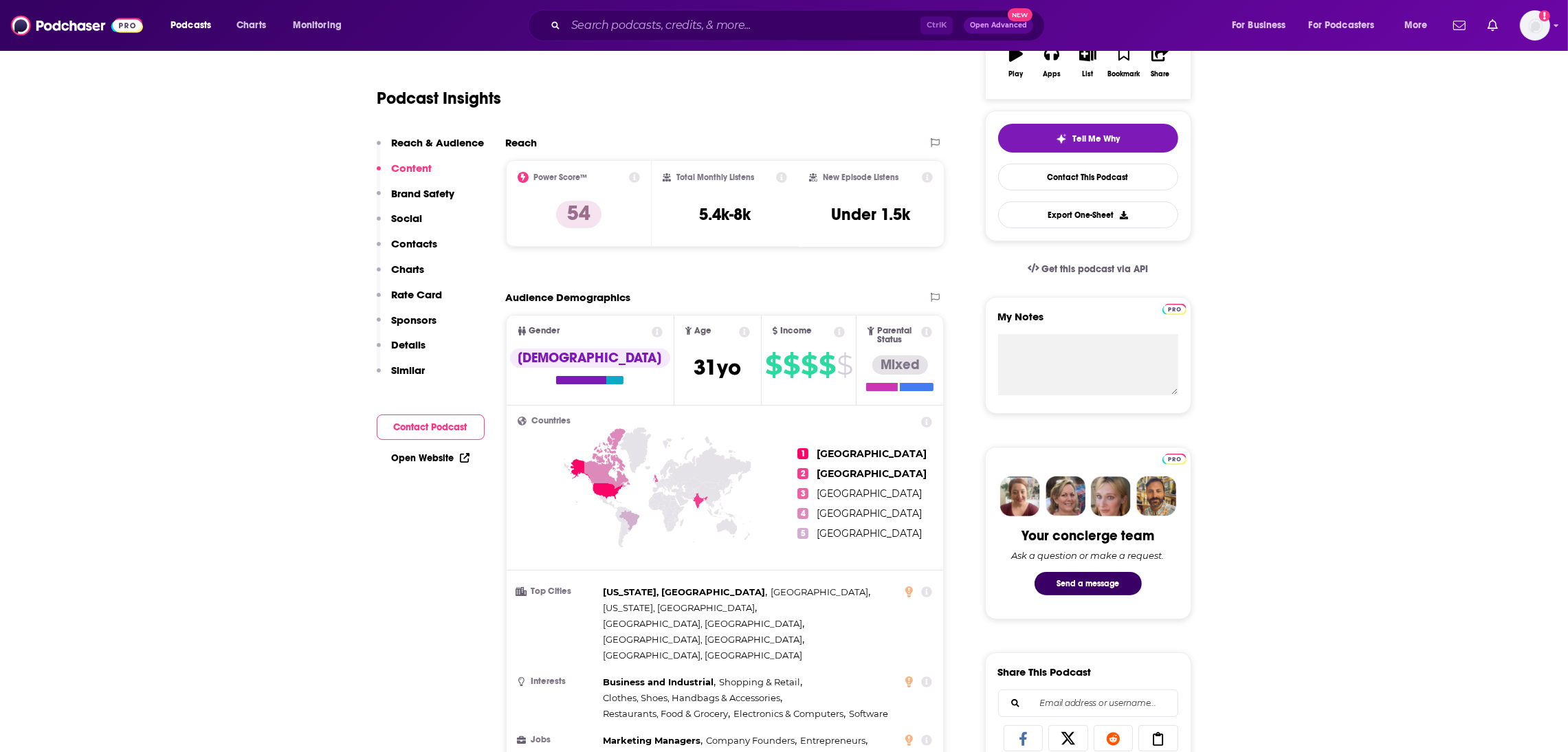
scroll to position [0, 0]
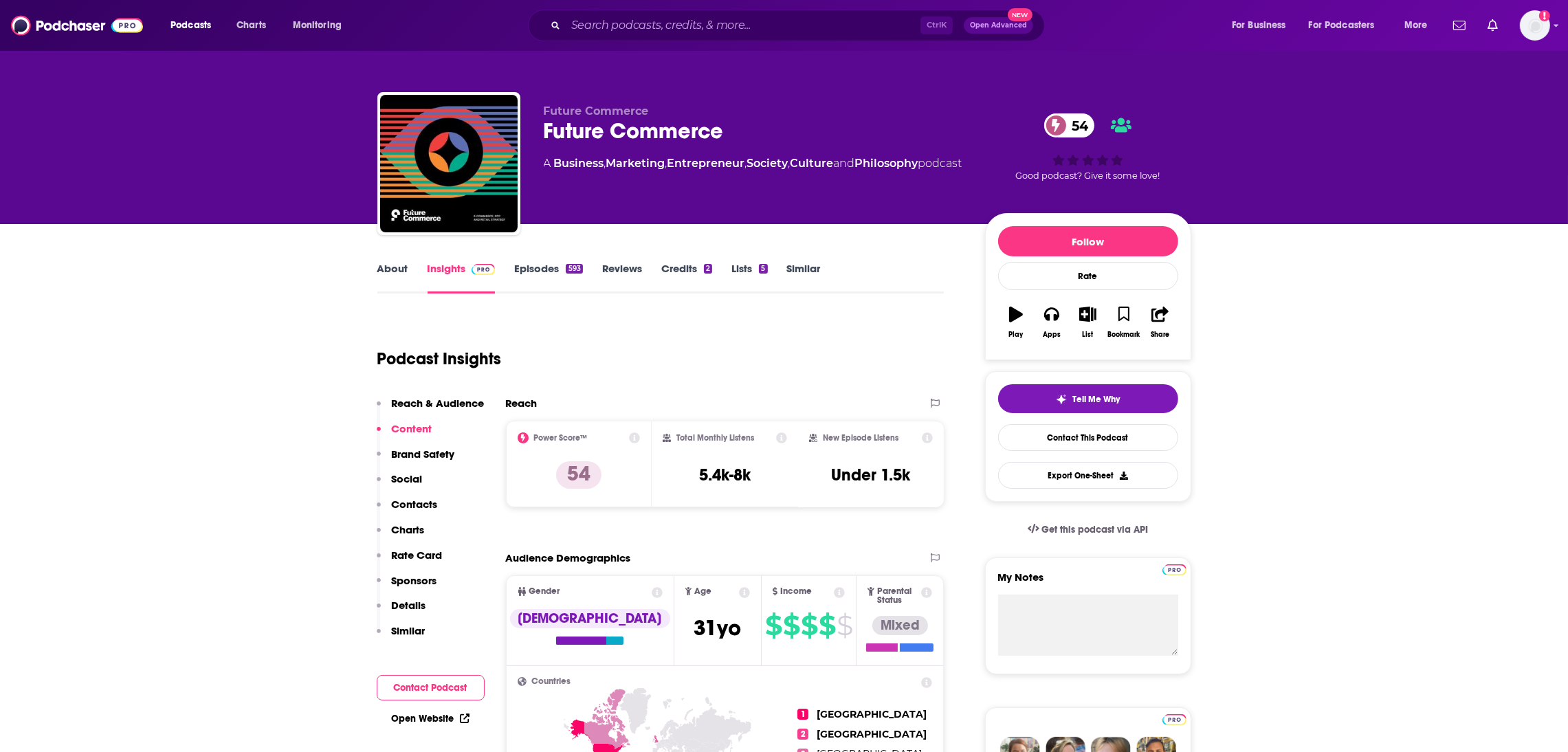
click at [385, 264] on link "About" at bounding box center [393, 277] width 31 height 31
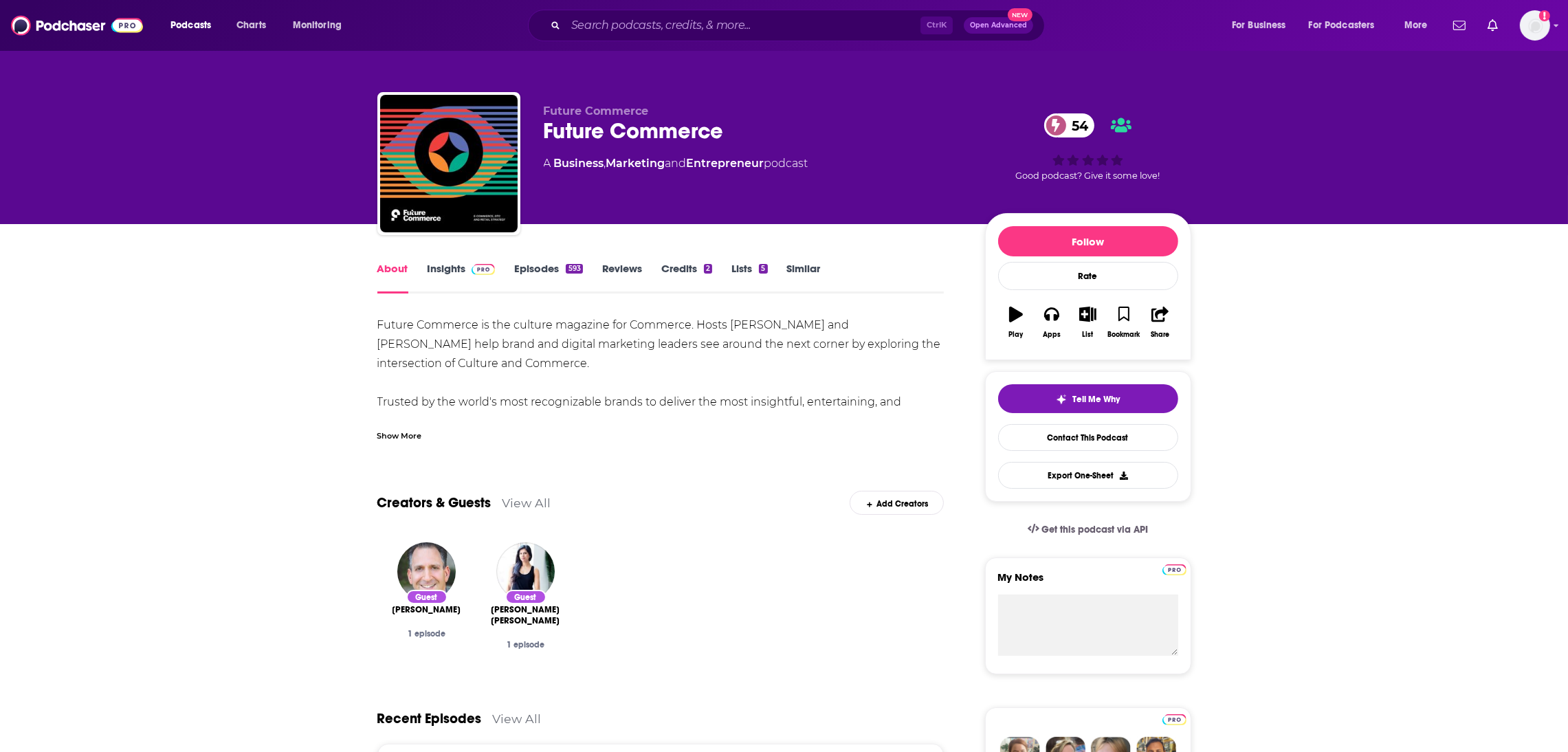
scroll to position [175, 0]
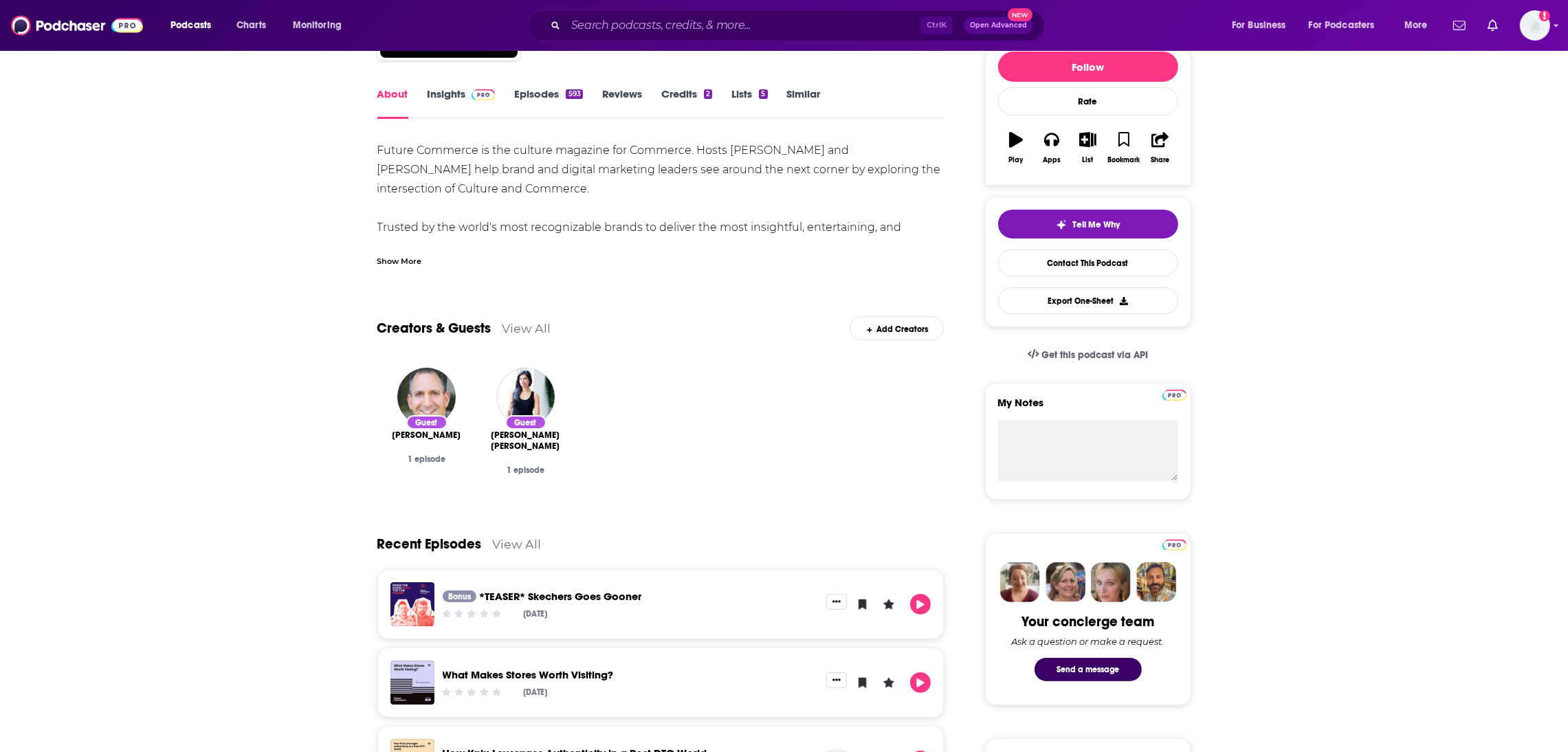
click at [504, 541] on link "View All" at bounding box center [517, 544] width 49 height 14
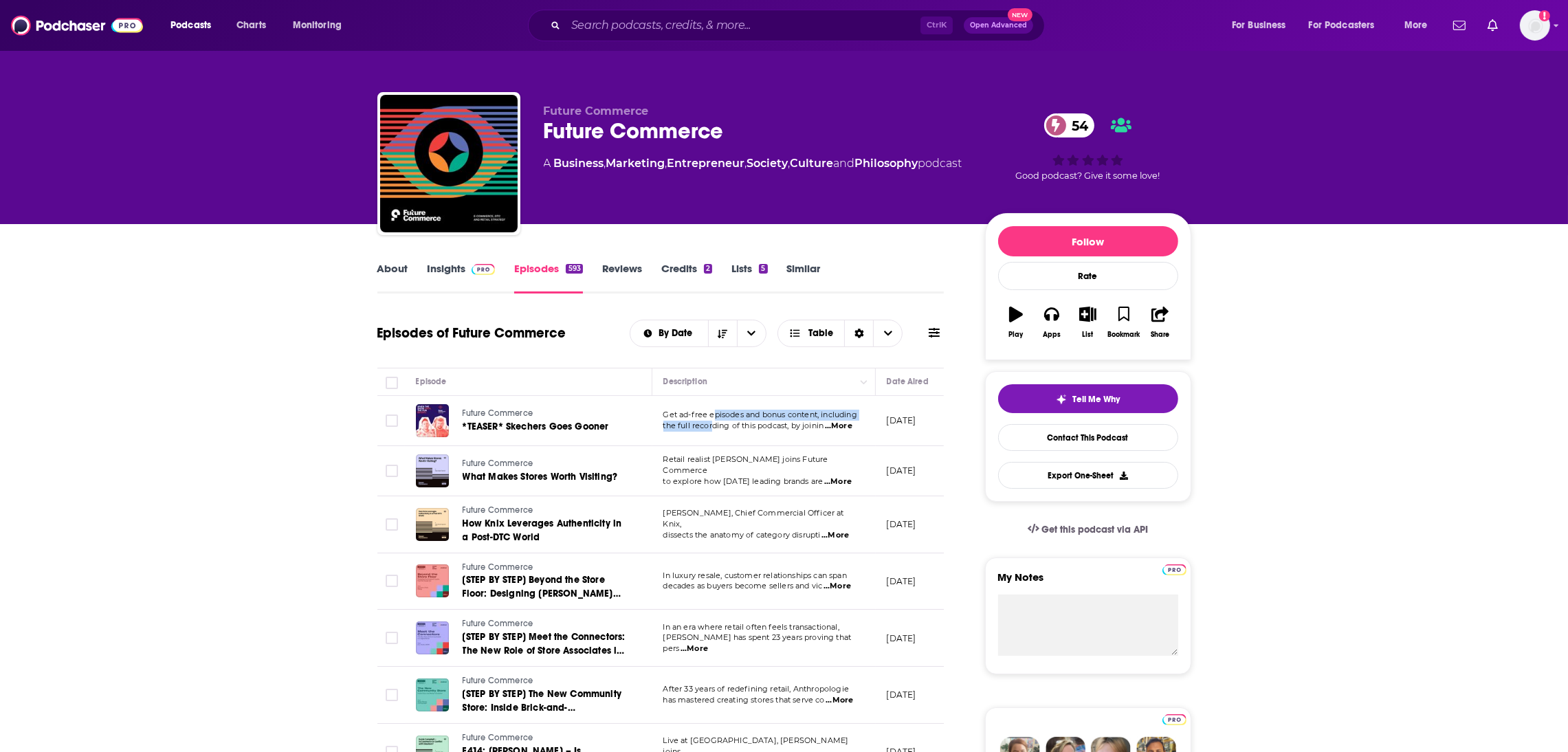
click at [713, 421] on div "Get ad-free episodes and bonus content, including the full recording of this po…" at bounding box center [765, 421] width 202 height 22
click at [480, 413] on span "Future Commerce" at bounding box center [497, 413] width 71 height 10
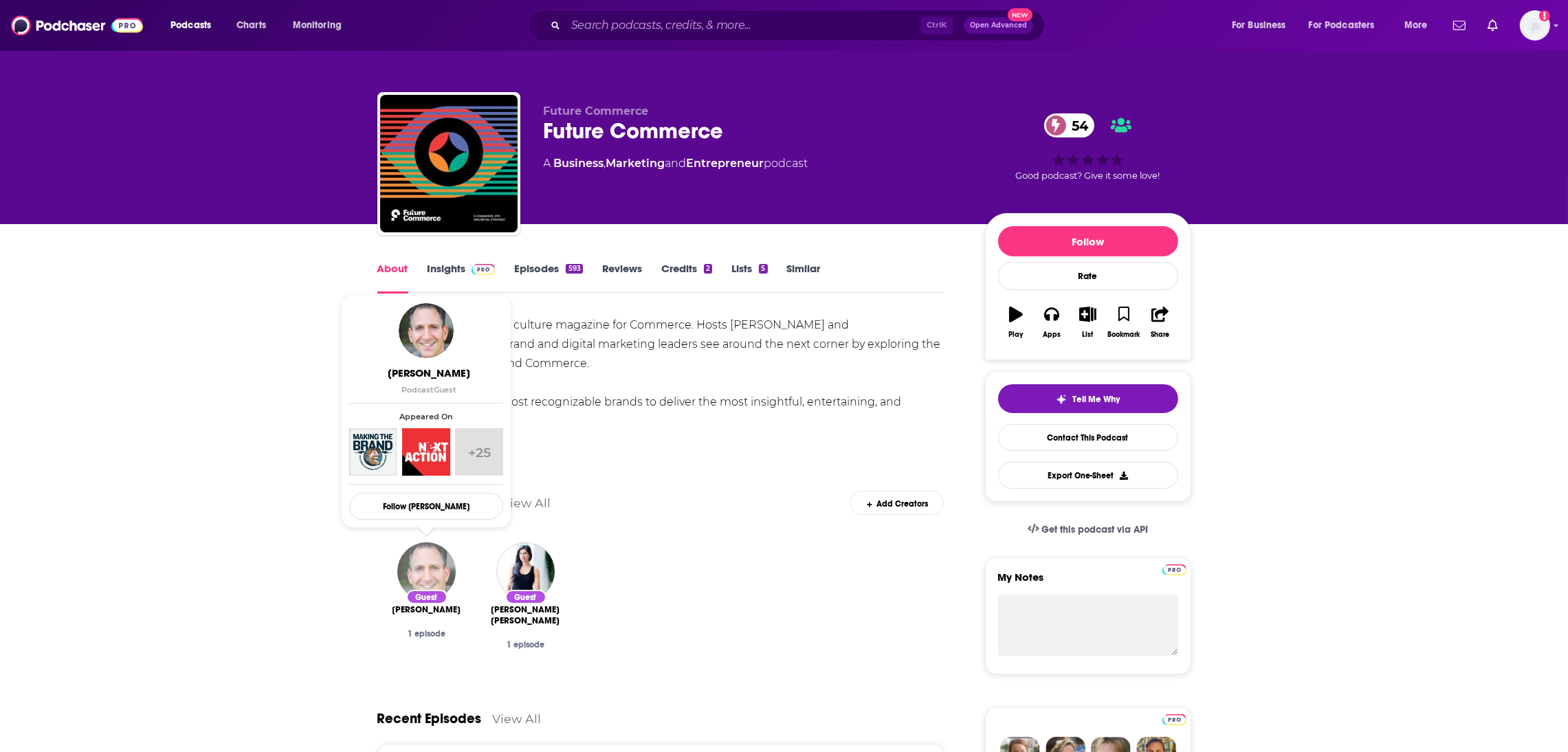
click at [438, 586] on img "Bryan Eisenberg" at bounding box center [426, 571] width 58 height 58
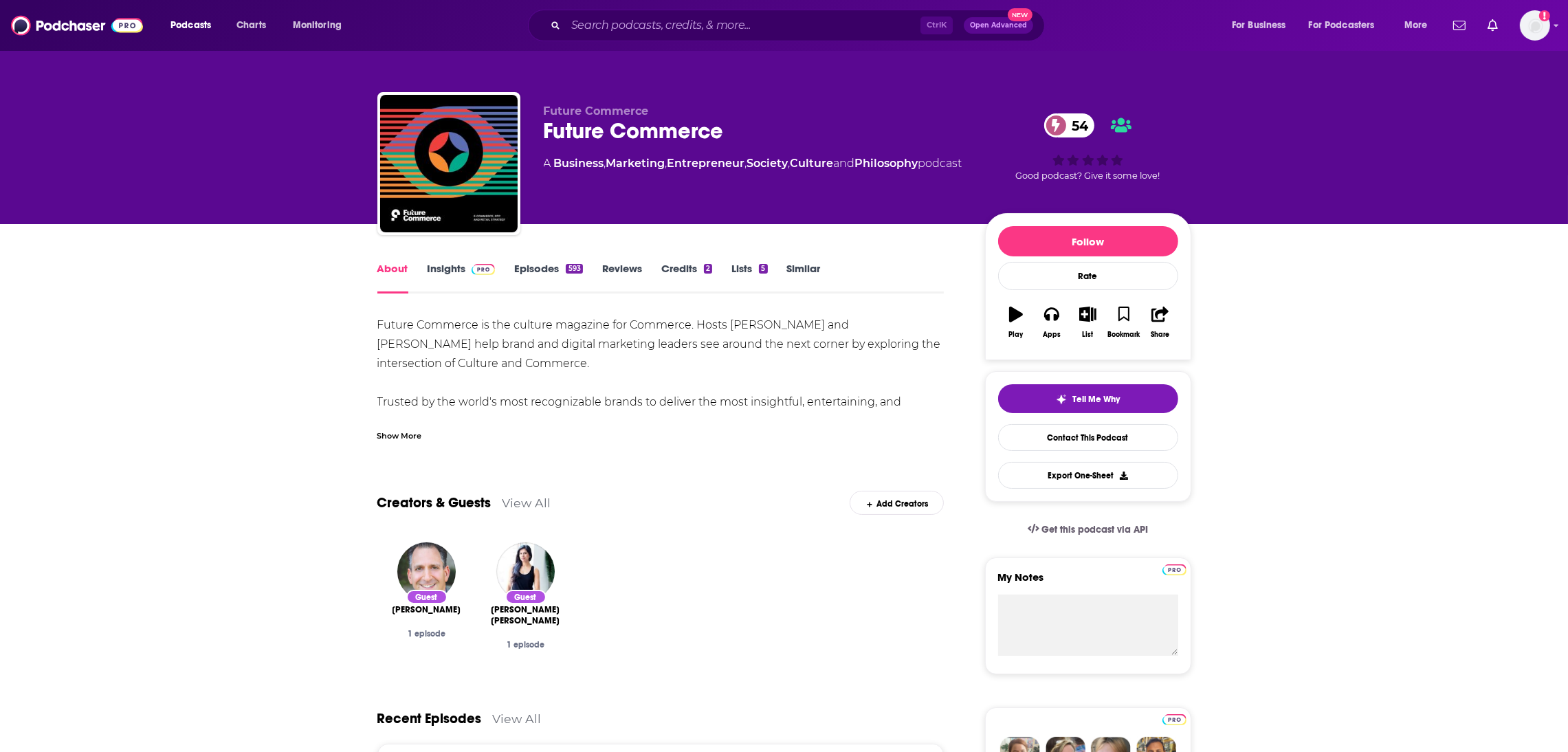
click at [535, 270] on link "Episodes 593" at bounding box center [549, 277] width 68 height 31
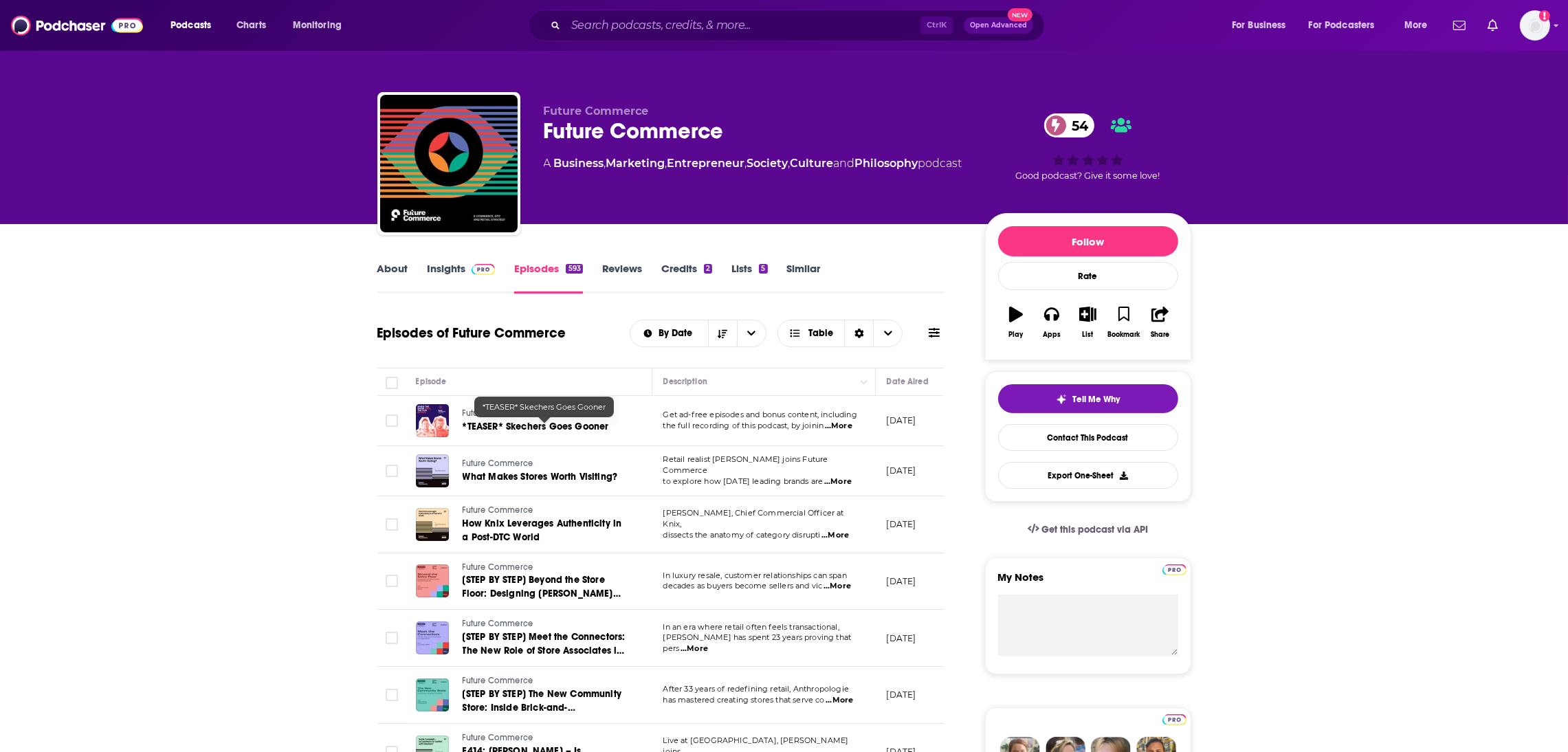
click at [497, 429] on span "*TEASER* Skechers Goes Gooner" at bounding box center [535, 426] width 147 height 12
click at [451, 265] on link "Insights" at bounding box center [461, 277] width 68 height 31
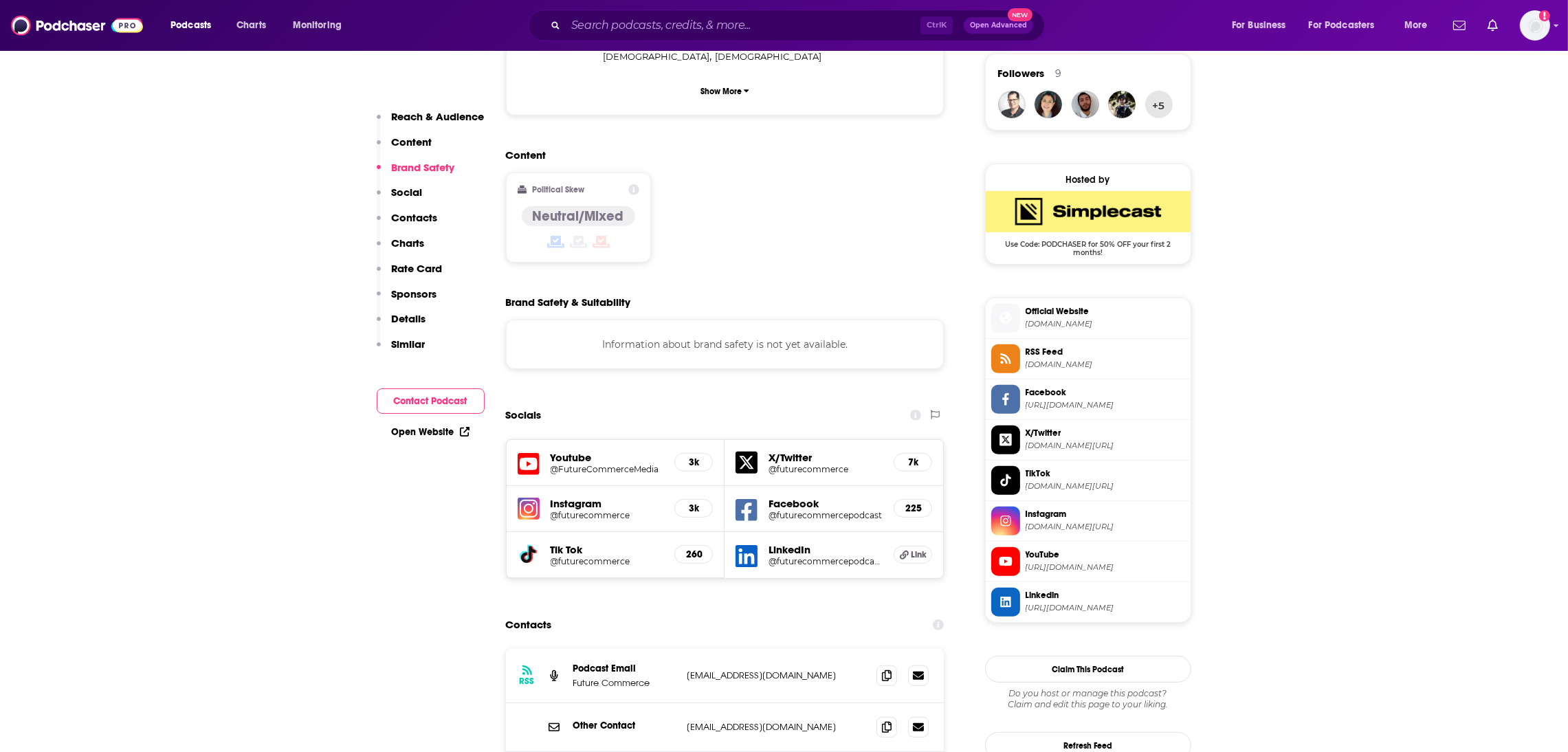
scroll to position [1012, 0]
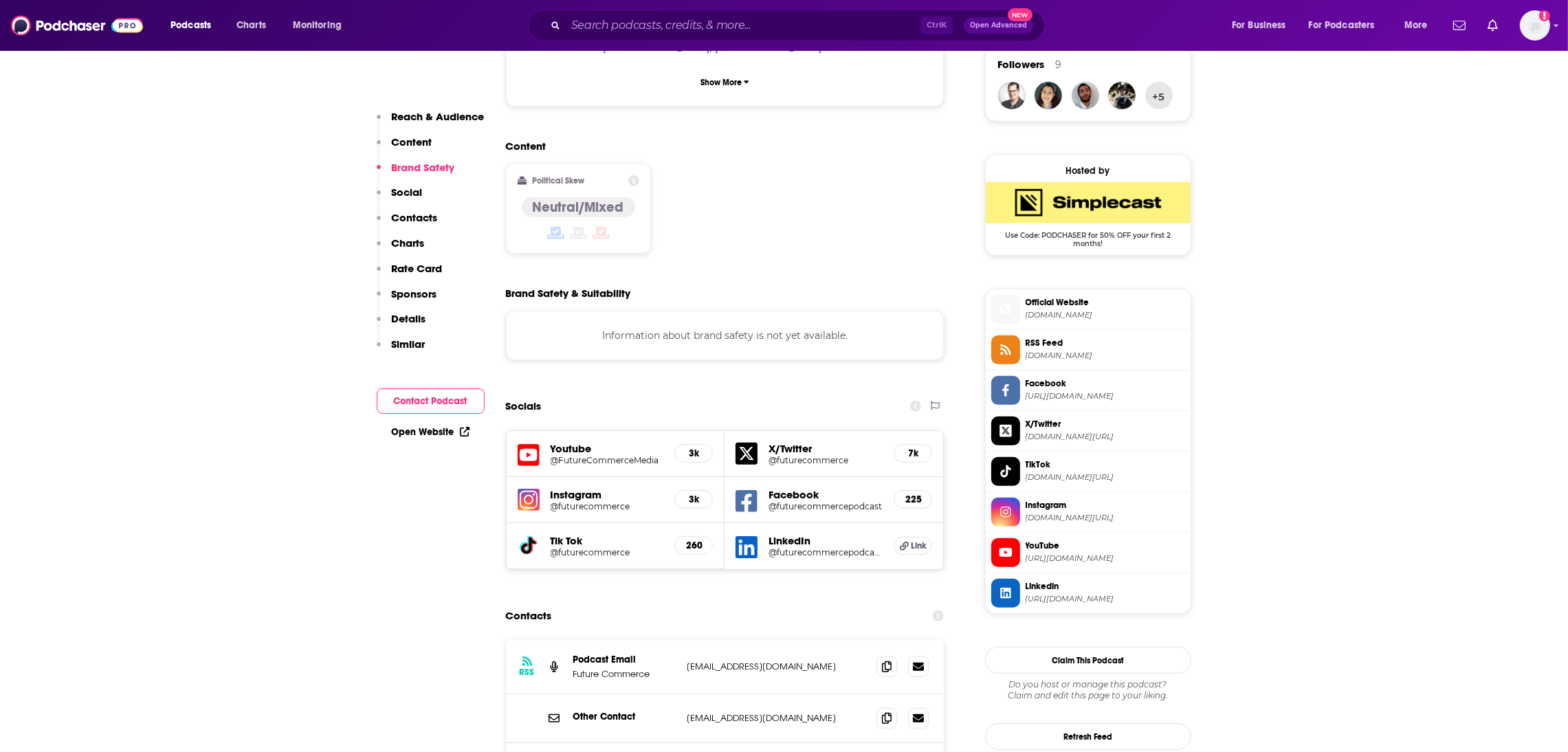
click at [595, 455] on h5 "@FutureCommerceMedia" at bounding box center [607, 460] width 113 height 10
